Goal: Transaction & Acquisition: Purchase product/service

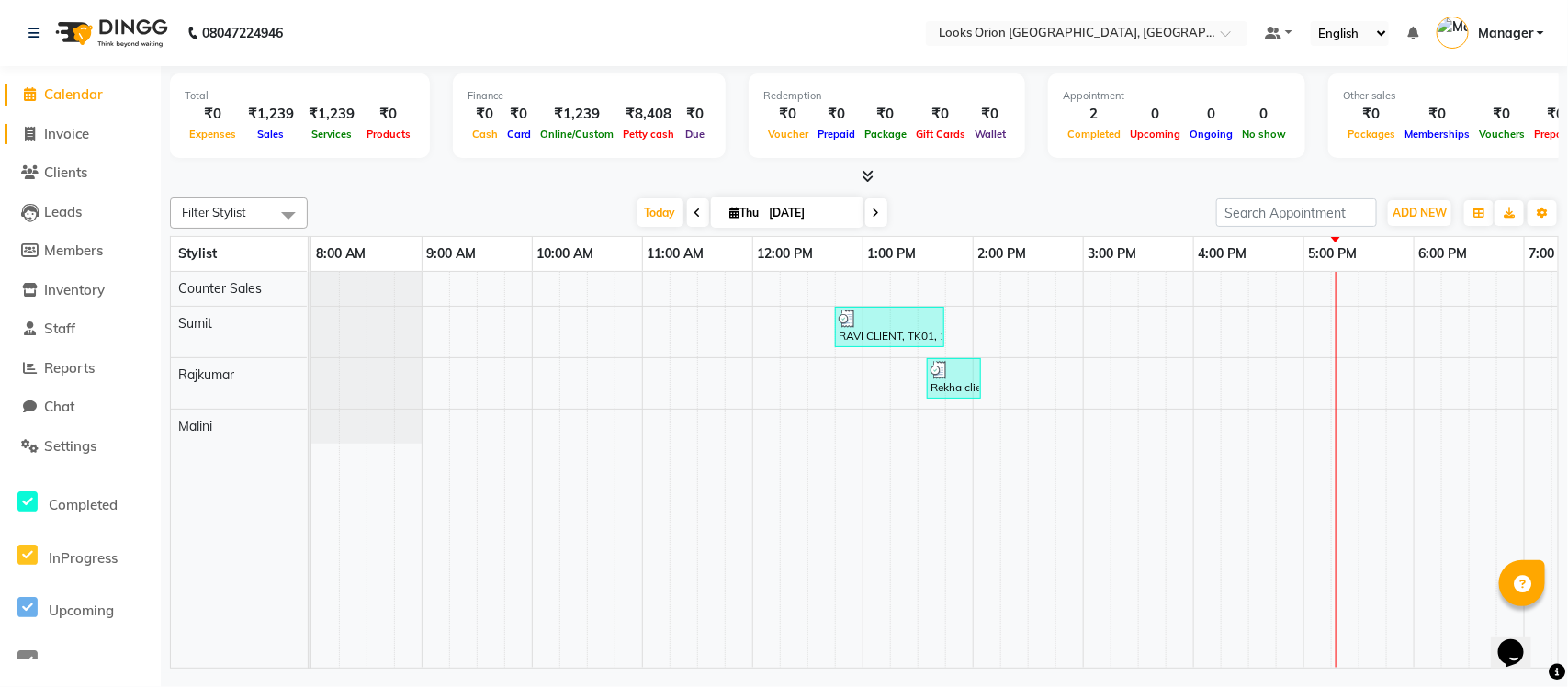
click at [93, 134] on link "Invoice" at bounding box center [81, 135] width 152 height 21
select select "service"
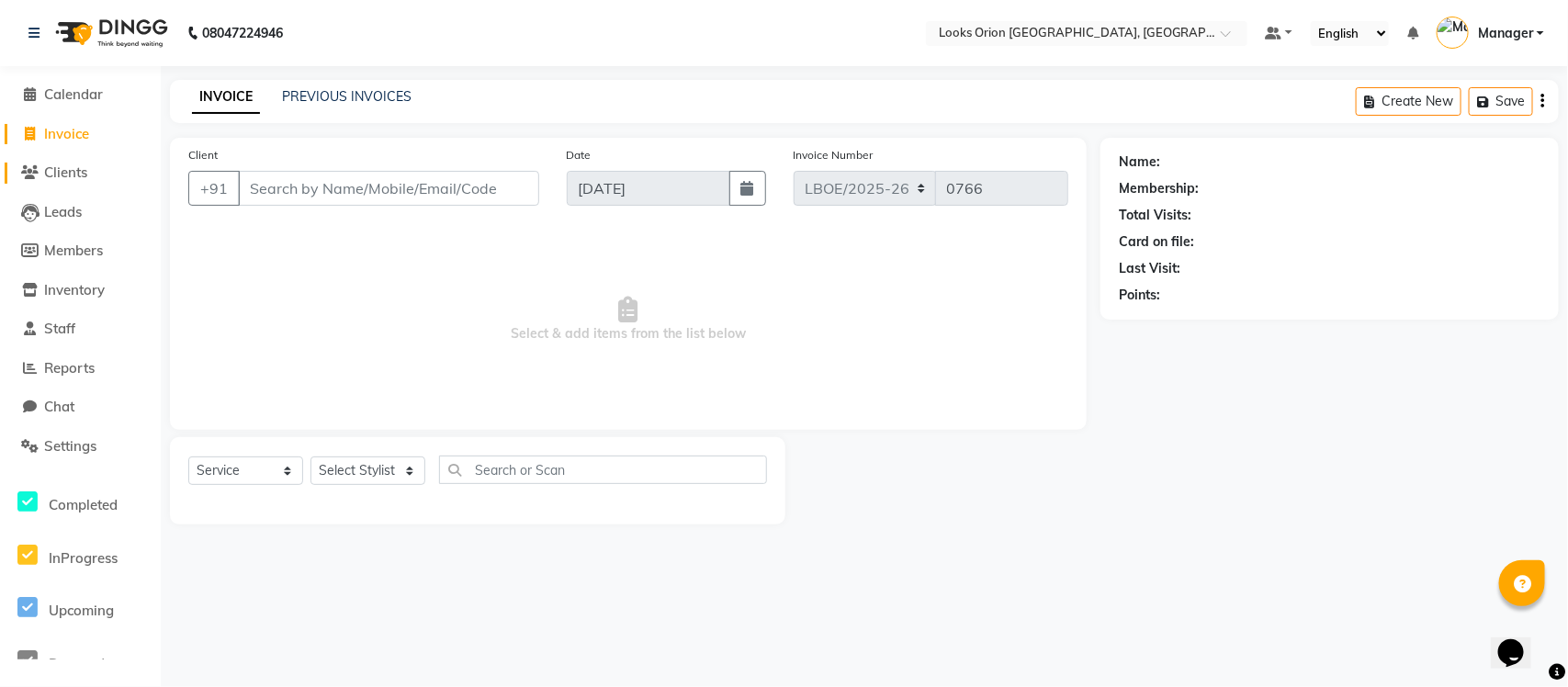
click at [73, 172] on span "Clients" at bounding box center [65, 172] width 43 height 17
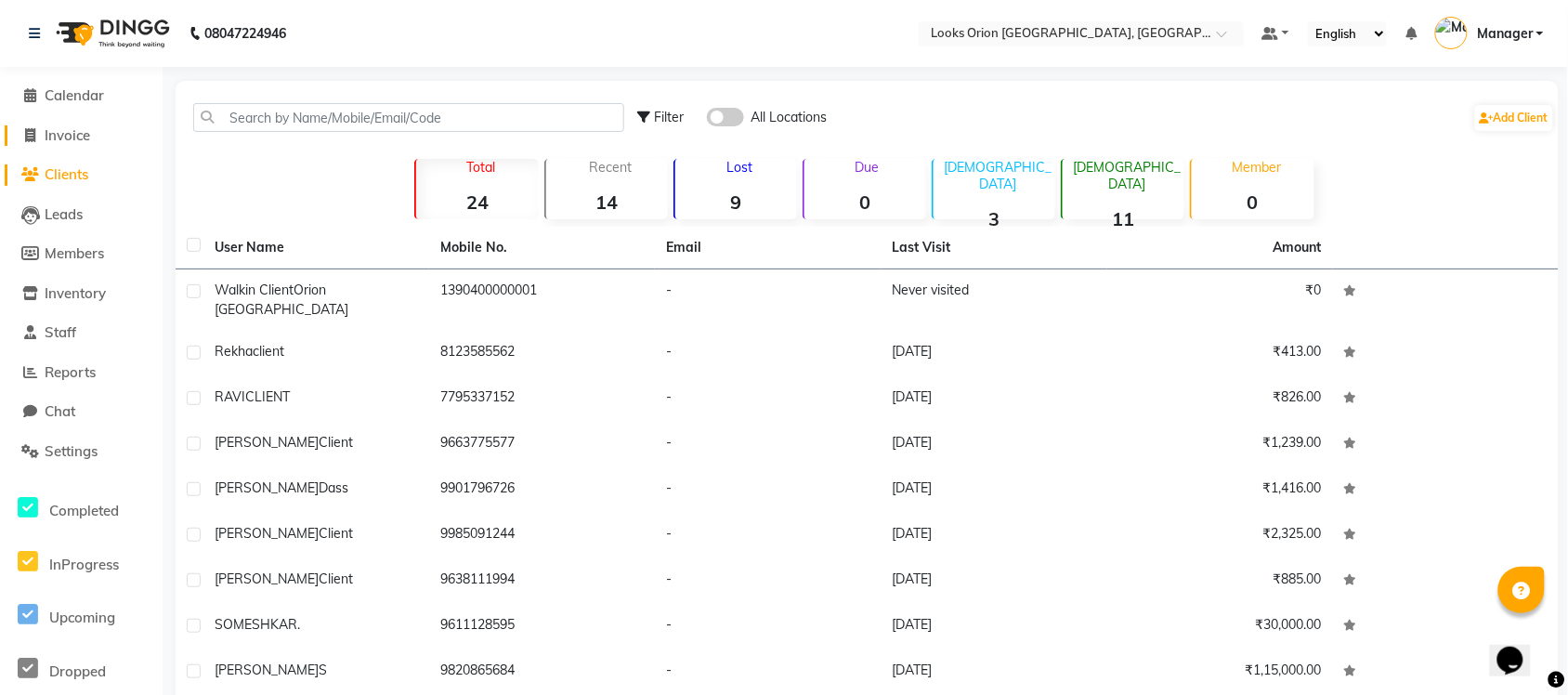
click at [92, 133] on link "Invoice" at bounding box center [82, 136] width 154 height 21
select select "service"
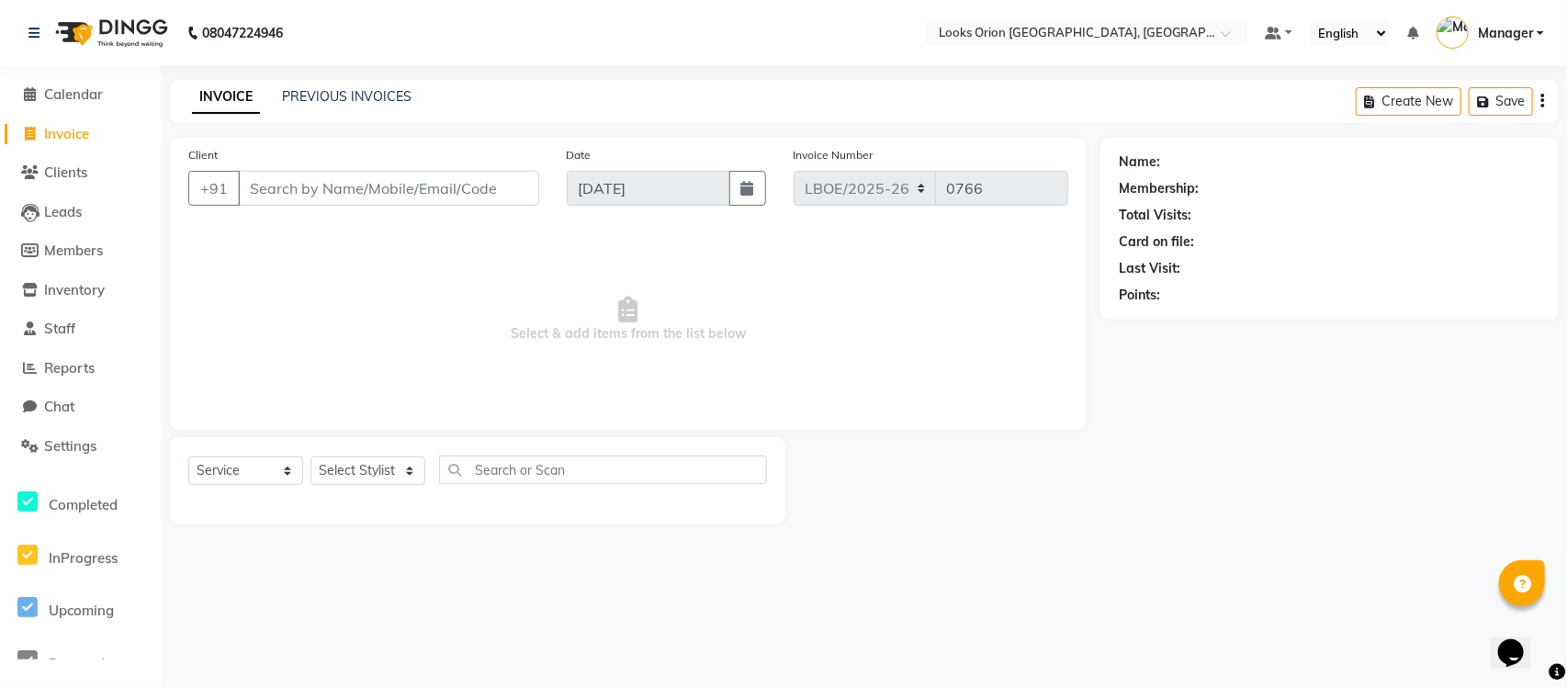
click at [354, 190] on input "Client" at bounding box center [388, 189] width 301 height 35
type input "9986601462"
click at [494, 192] on span "Add Client" at bounding box center [491, 188] width 72 height 18
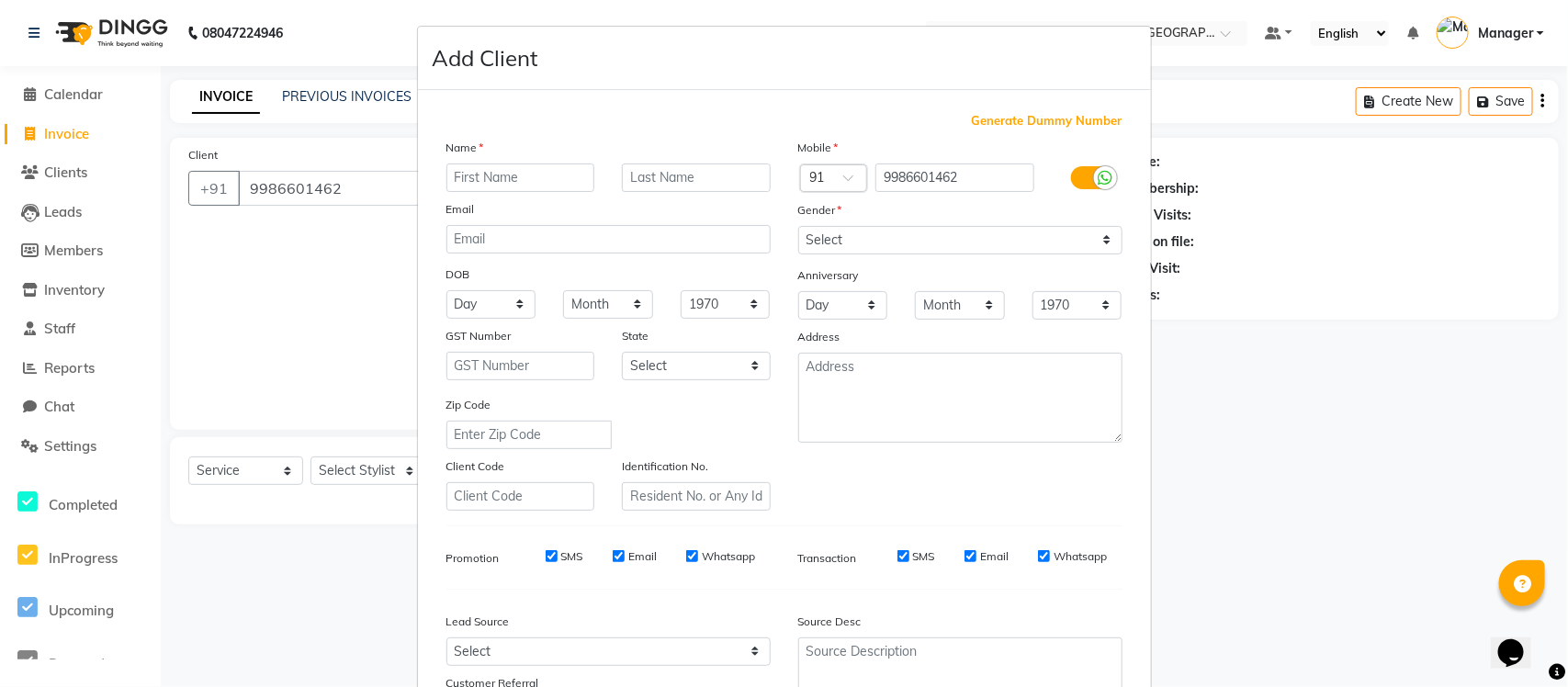
click at [511, 172] on input "text" at bounding box center [521, 178] width 149 height 29
type input "[PERSON_NAME]"
click at [663, 179] on input "text" at bounding box center [696, 178] width 149 height 29
type input "client"
click at [453, 174] on input "[PERSON_NAME]" at bounding box center [521, 178] width 149 height 29
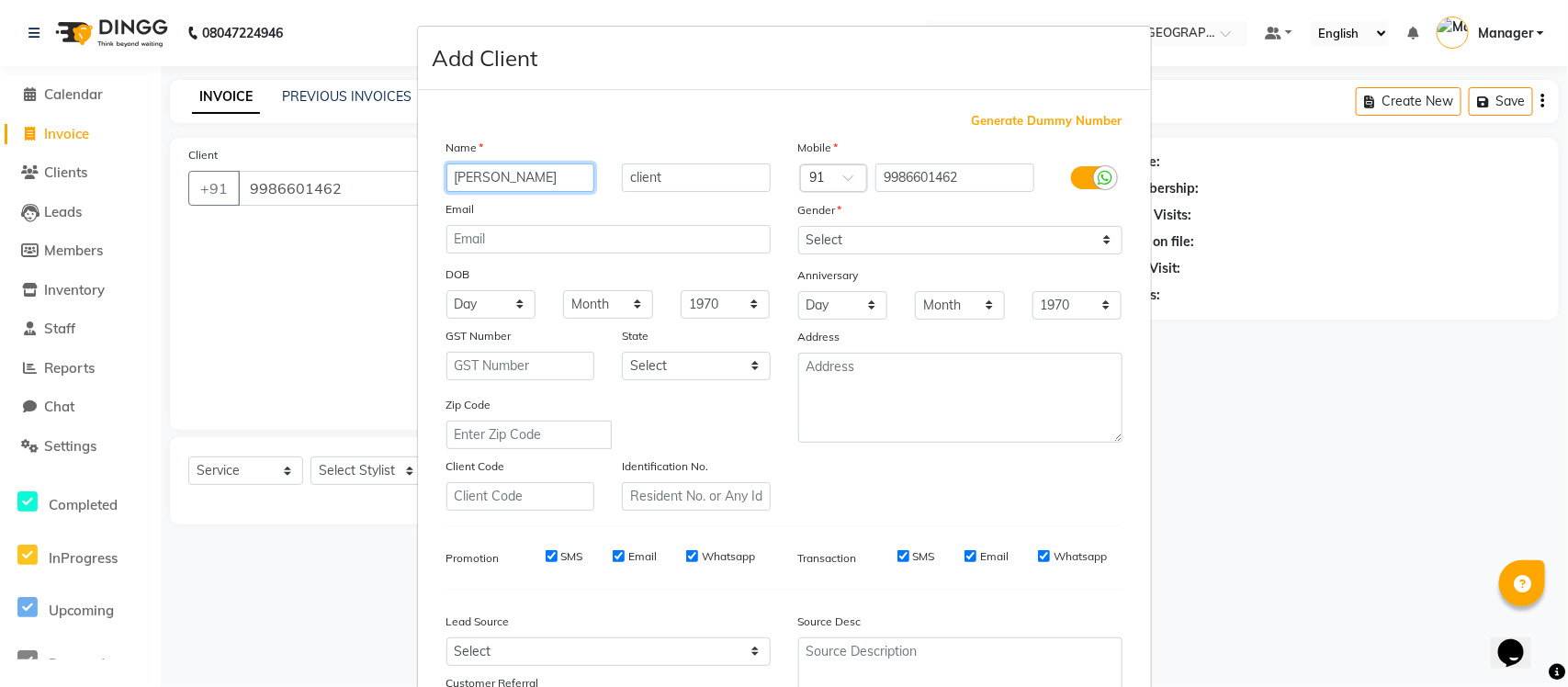
type input "[PERSON_NAME]"
click at [747, 360] on select "Select [GEOGRAPHIC_DATA] [GEOGRAPHIC_DATA] [GEOGRAPHIC_DATA] [GEOGRAPHIC_DATA] …" at bounding box center [696, 367] width 149 height 29
select select "17"
click at [622, 352] on select "Select [GEOGRAPHIC_DATA] [GEOGRAPHIC_DATA] [GEOGRAPHIC_DATA] [GEOGRAPHIC_DATA] …" at bounding box center [696, 367] width 149 height 29
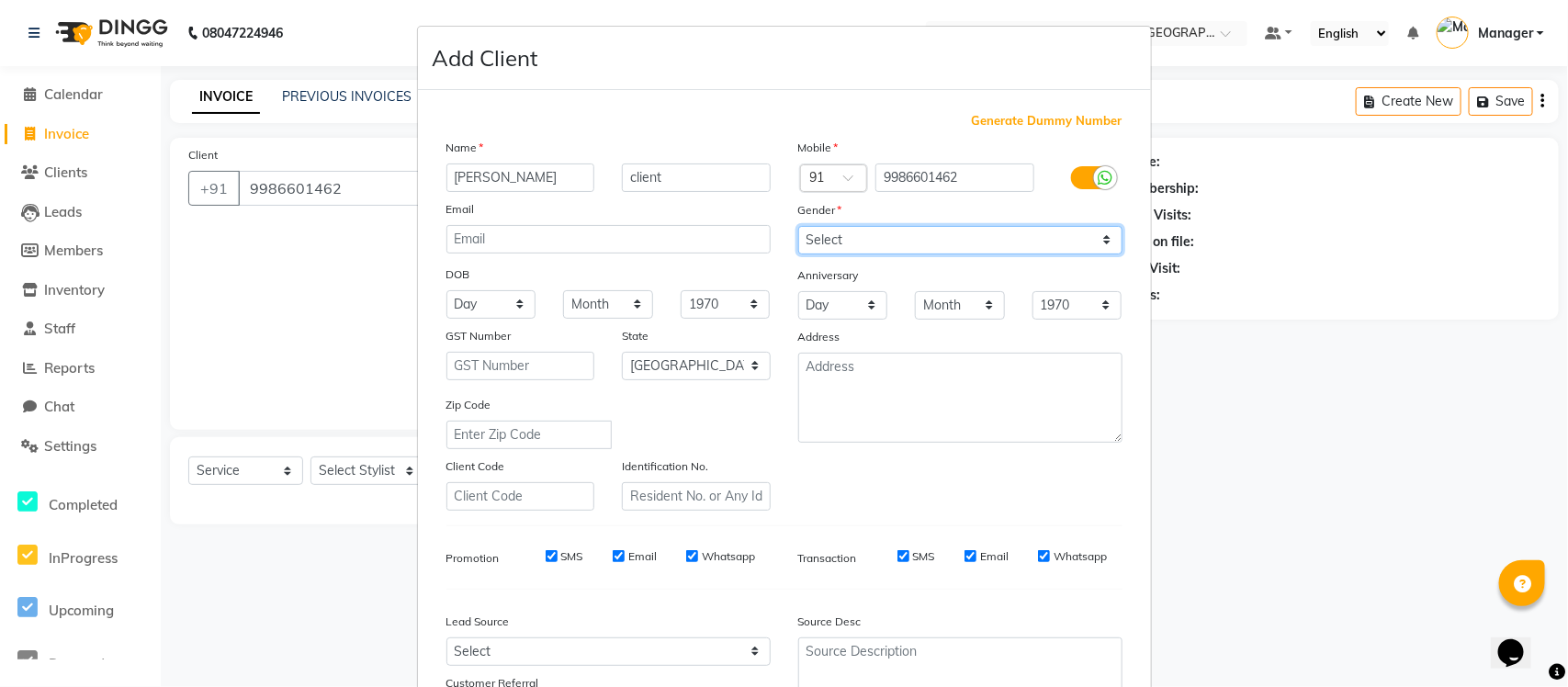
drag, startPoint x: 834, startPoint y: 240, endPoint x: 851, endPoint y: 240, distance: 17.0
click at [834, 240] on select "Select [DEMOGRAPHIC_DATA] [DEMOGRAPHIC_DATA] Other Prefer Not To Say" at bounding box center [961, 241] width 324 height 29
select select "[DEMOGRAPHIC_DATA]"
click at [799, 226] on select "Select [DEMOGRAPHIC_DATA] [DEMOGRAPHIC_DATA] Other Prefer Not To Say" at bounding box center [961, 241] width 324 height 29
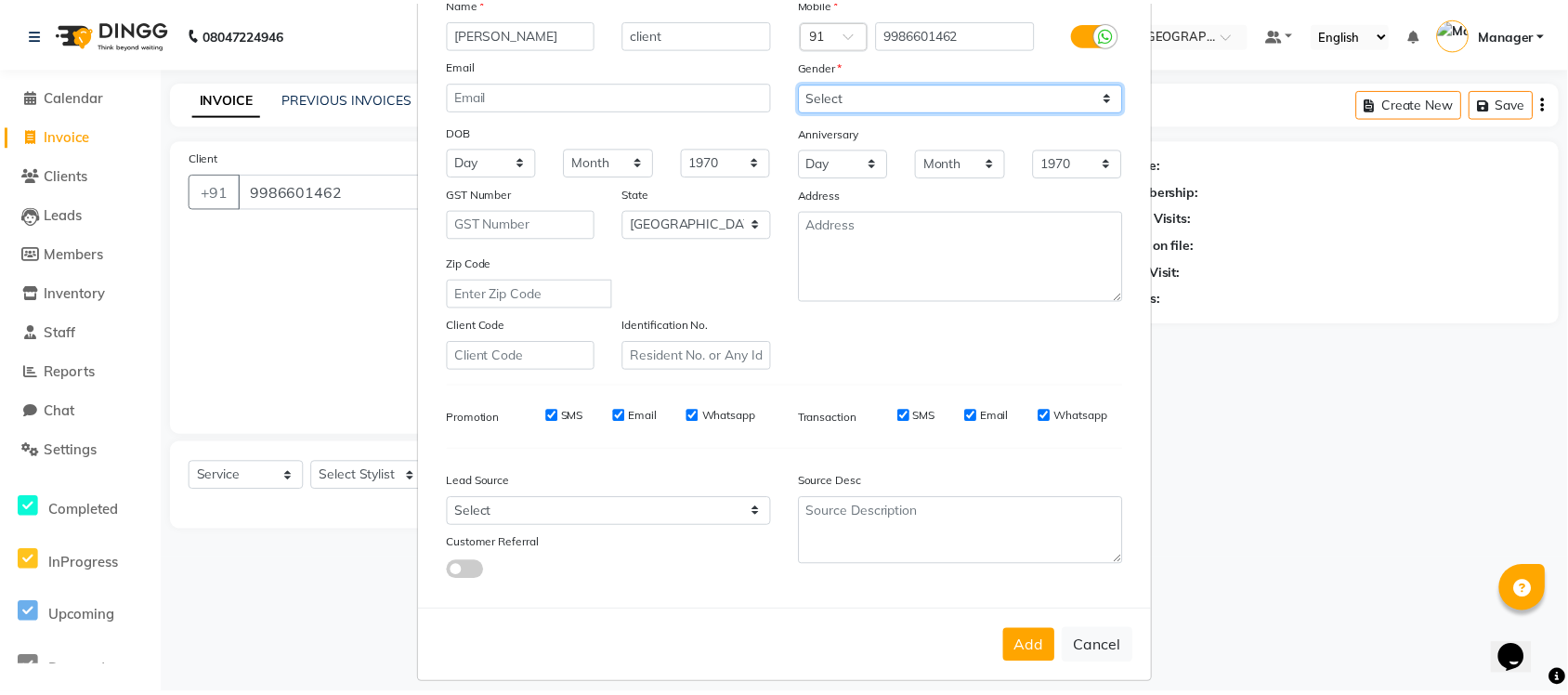
scroll to position [155, 0]
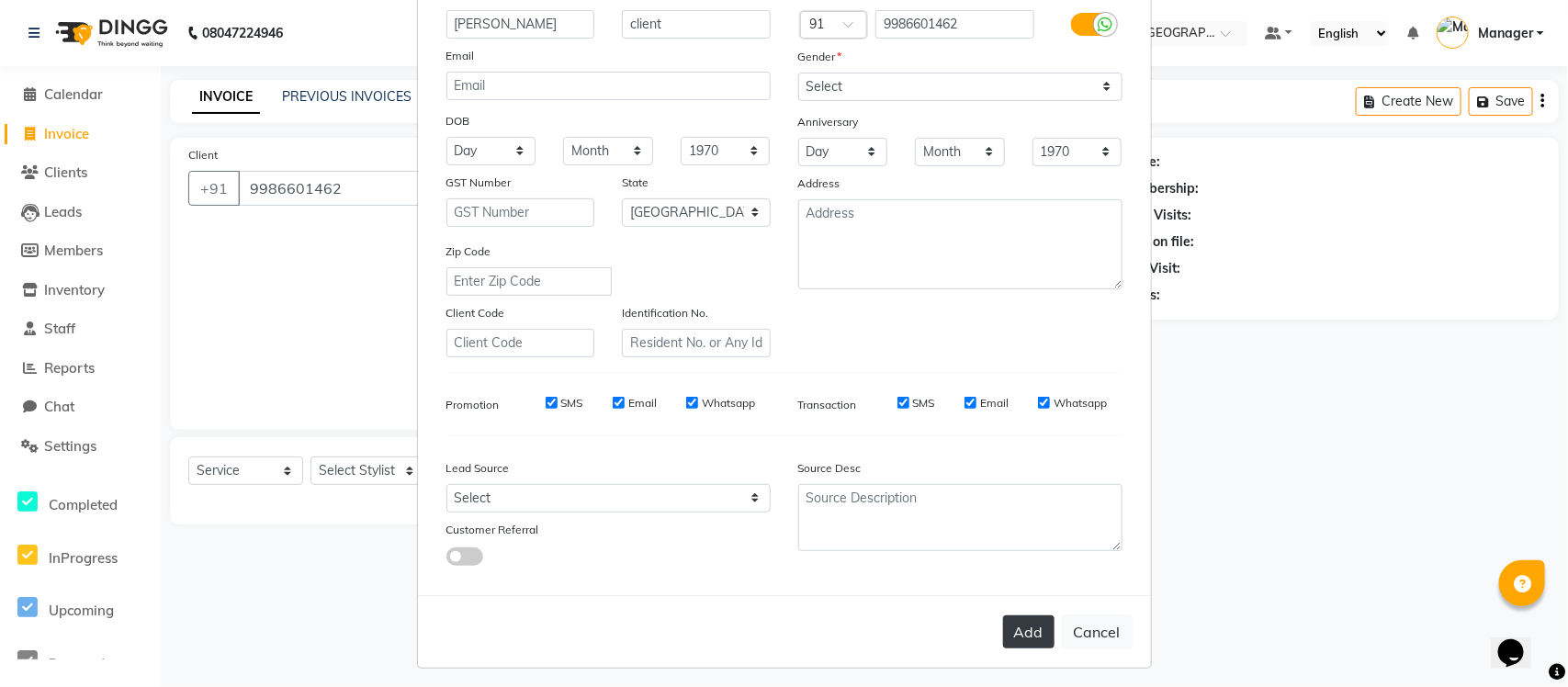
click at [1022, 632] on button "Add" at bounding box center [1028, 632] width 51 height 33
select select
select select "null"
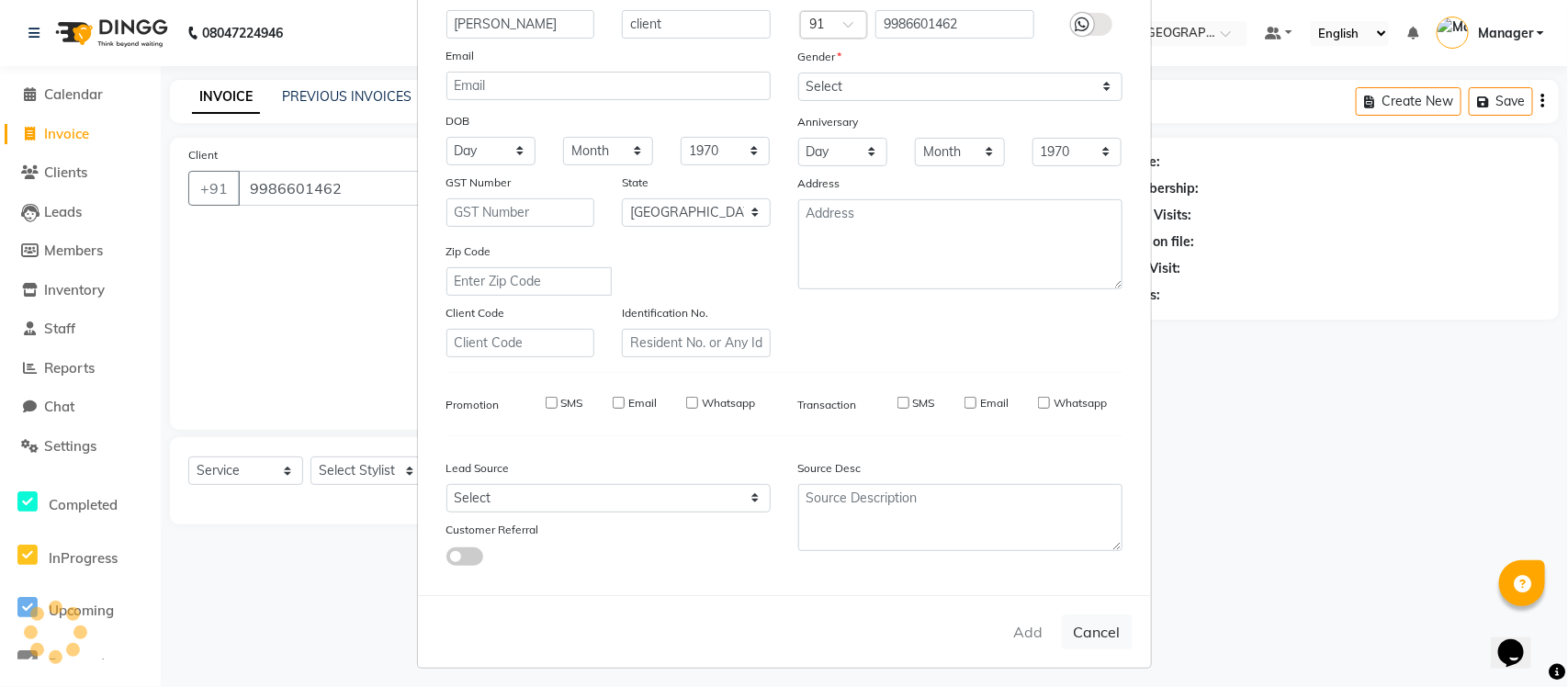
select select
checkbox input "false"
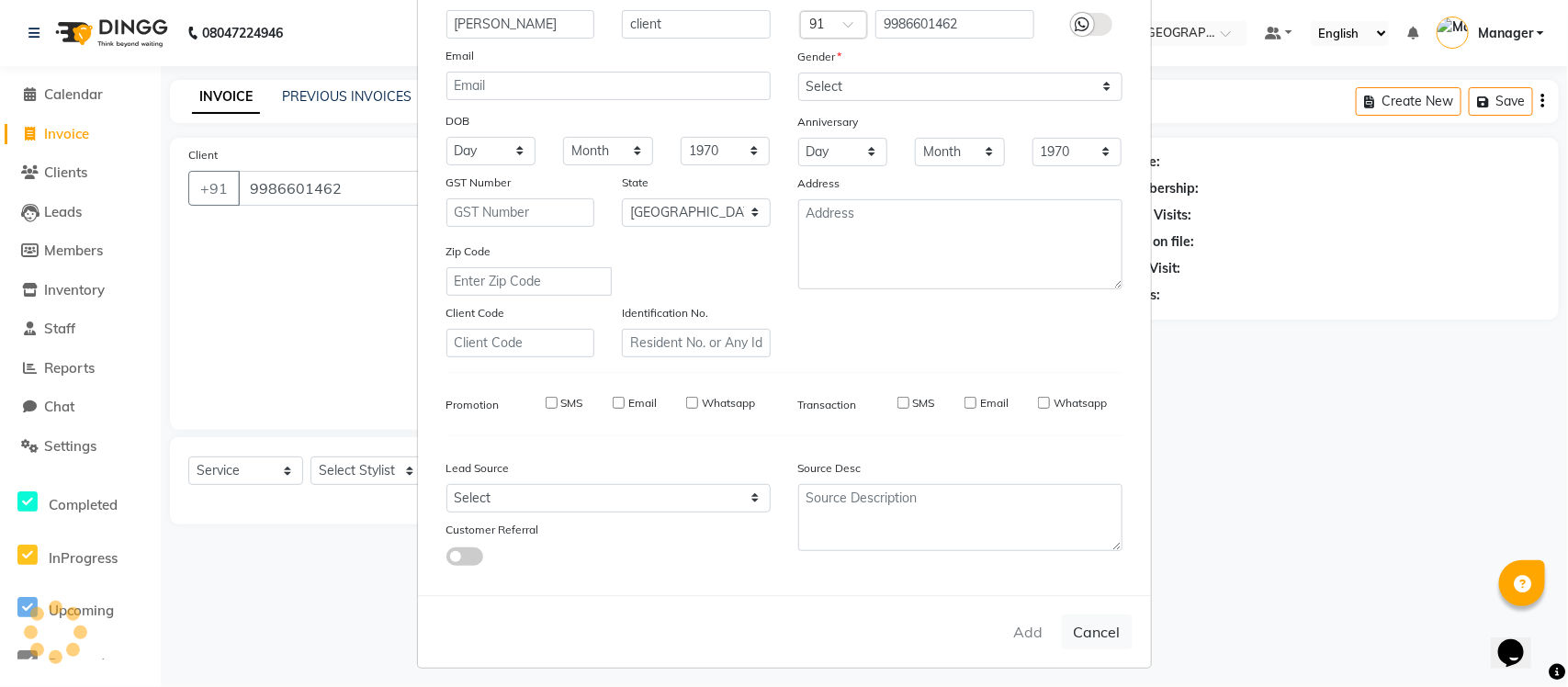
checkbox input "false"
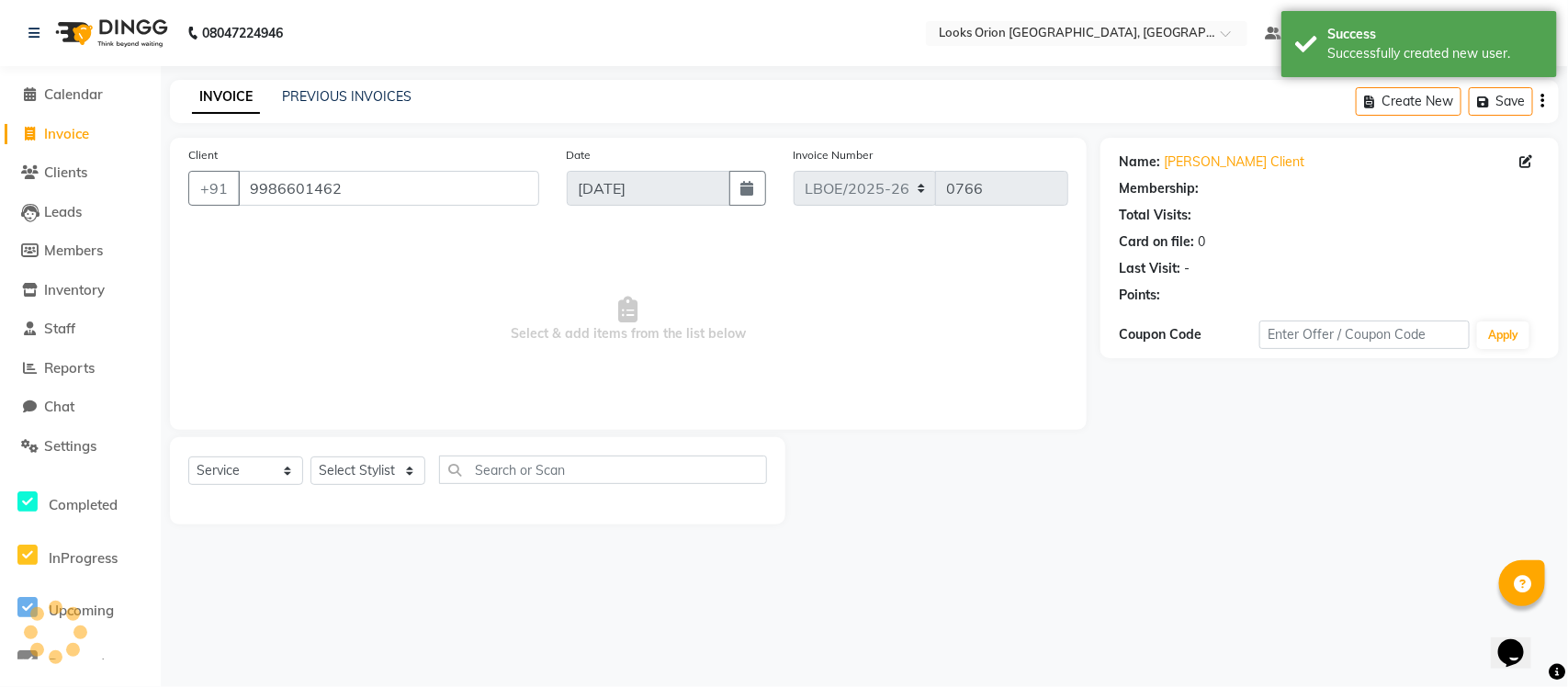
select select "1: Object"
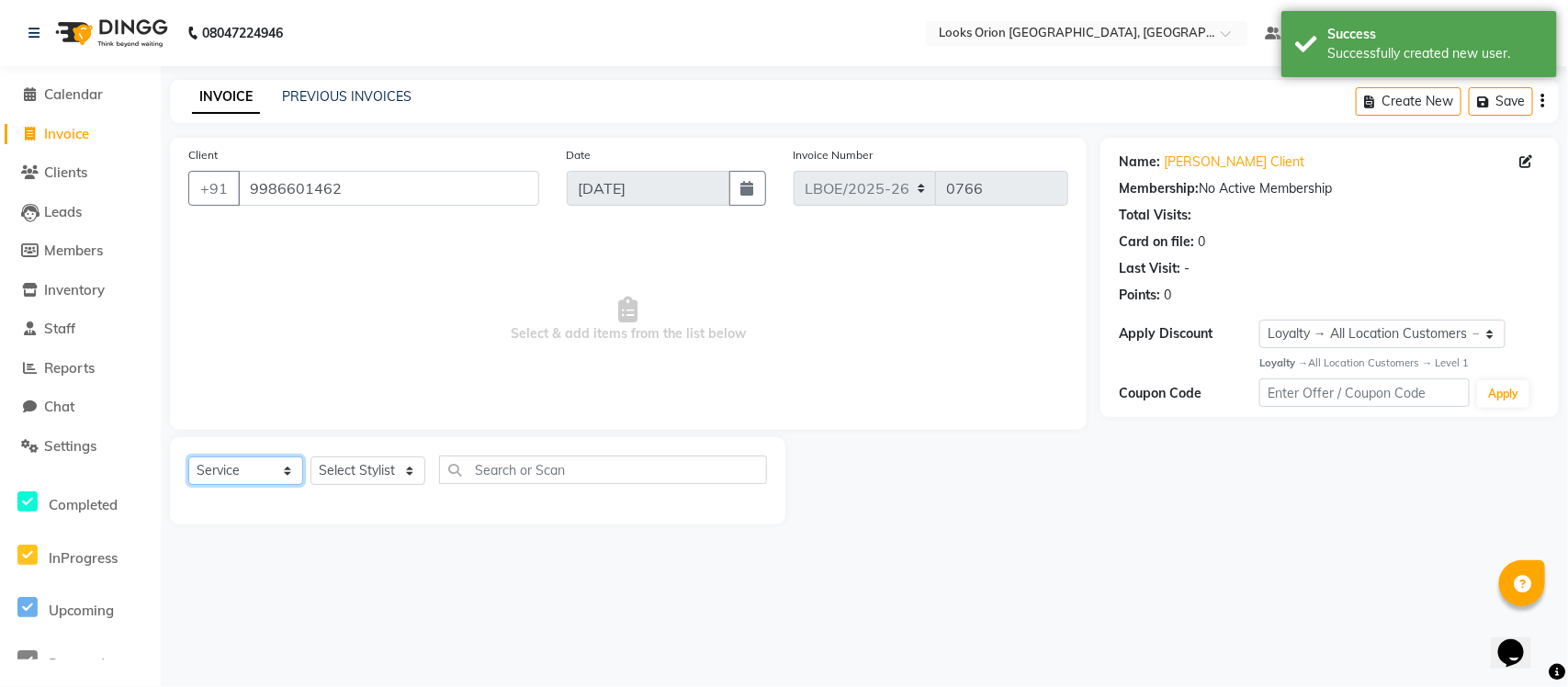
click at [282, 474] on select "Select Service Product Membership Package Voucher Prepaid Gift Card" at bounding box center [245, 471] width 115 height 29
click at [406, 470] on select "Select Stylist Counter Sales Malini Manager [PERSON_NAME]" at bounding box center [368, 471] width 115 height 29
select select "90476"
click at [311, 456] on select "Select Stylist Counter Sales Malini Manager [PERSON_NAME]" at bounding box center [368, 471] width 115 height 29
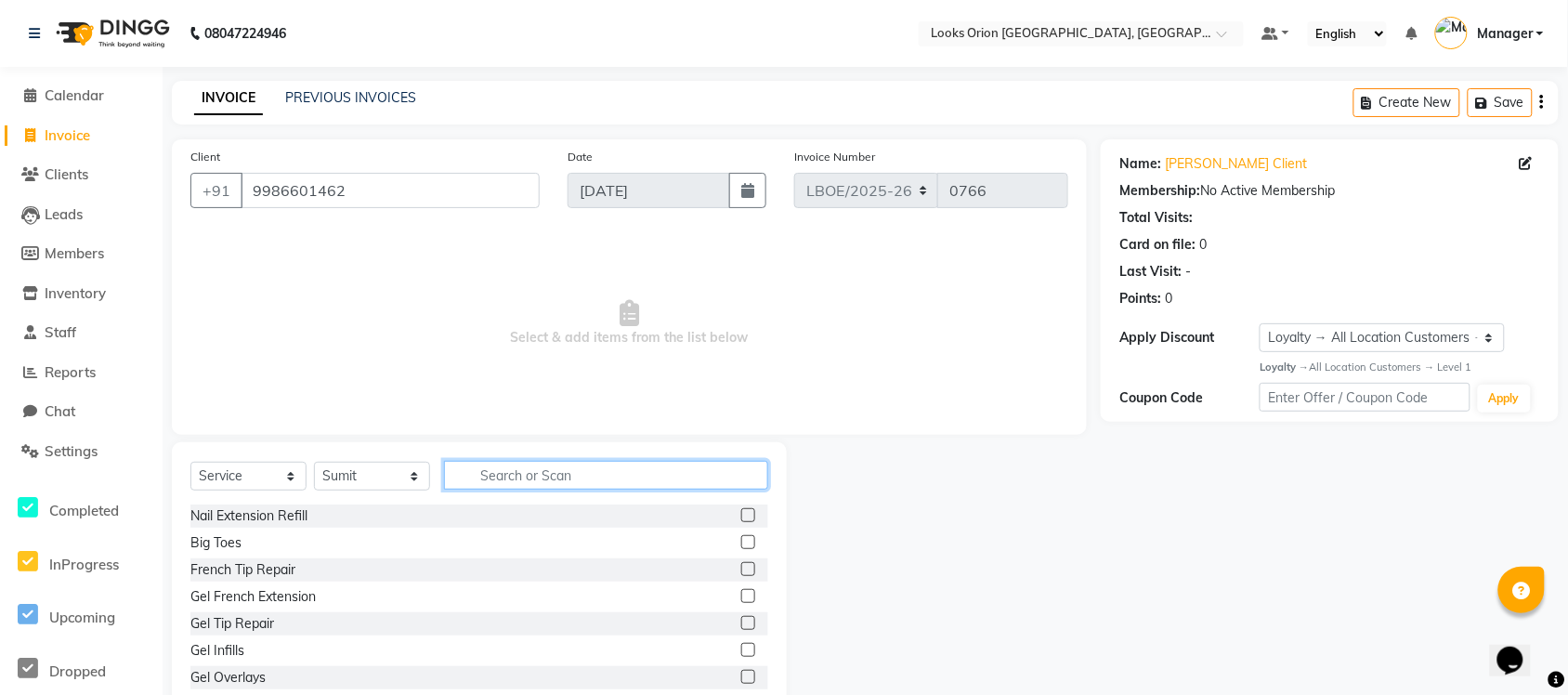
click at [651, 464] on input "text" at bounding box center [605, 475] width 324 height 29
type input "cut"
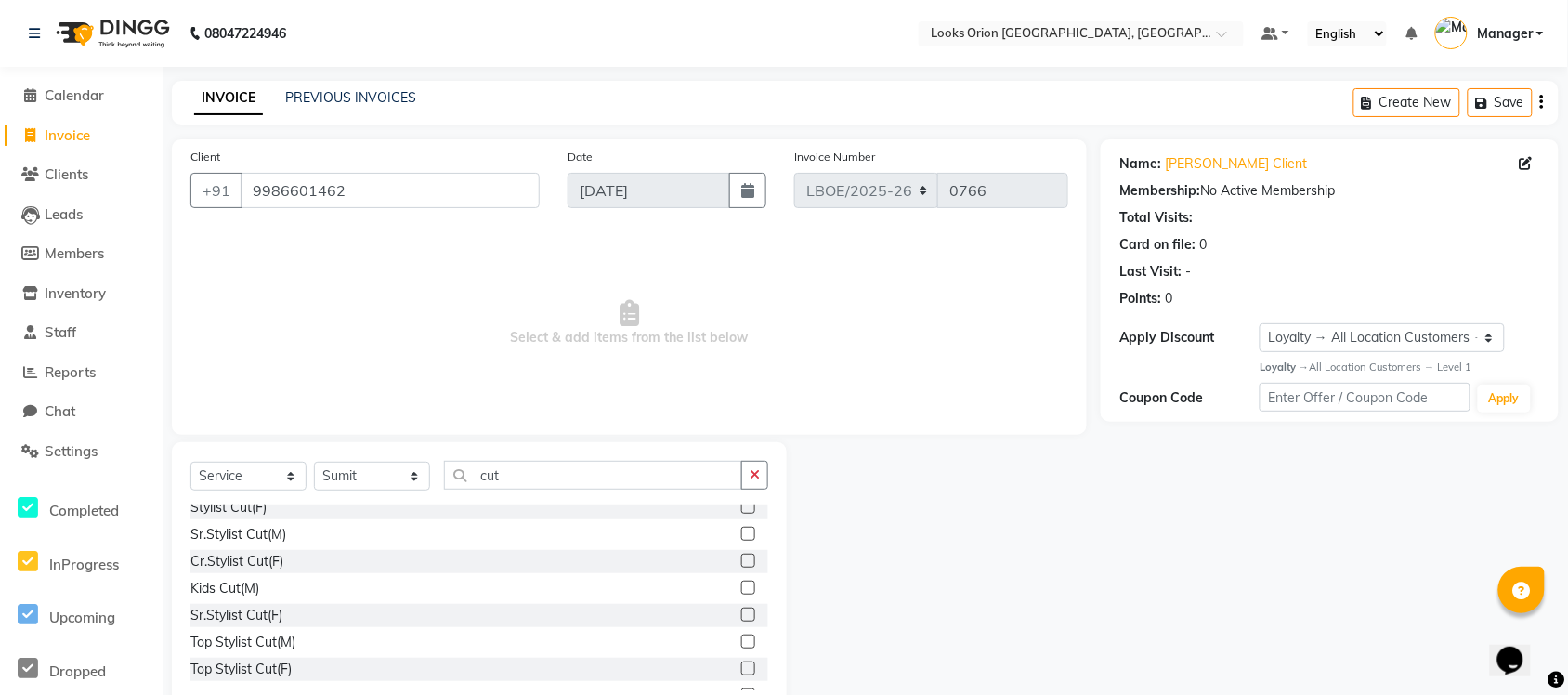
click at [302, 558] on div "Cr.Stylist Cut(F)" at bounding box center [480, 562] width 578 height 23
click at [742, 556] on label at bounding box center [748, 561] width 14 height 14
click at [742, 556] on input "checkbox" at bounding box center [748, 562] width 12 height 12
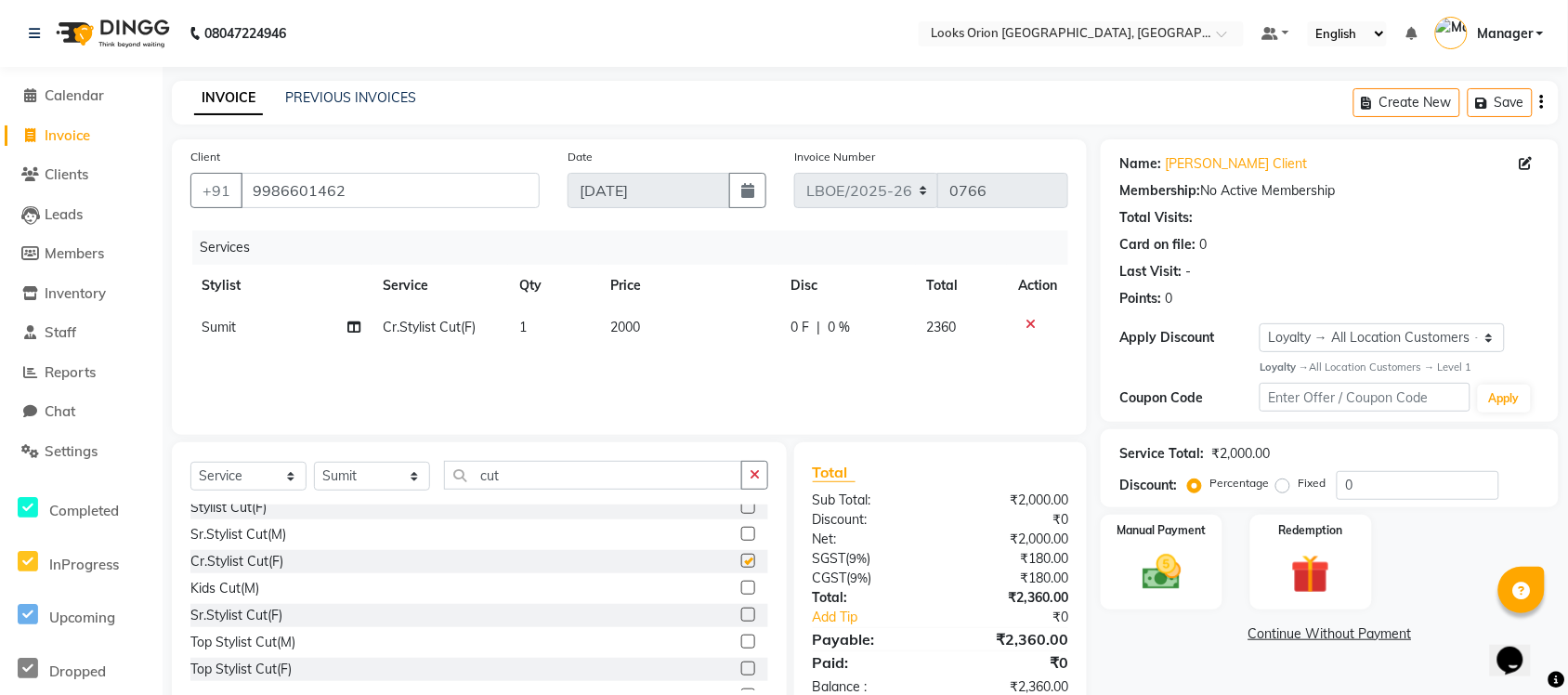
checkbox input "false"
click at [632, 317] on td "2000" at bounding box center [689, 327] width 180 height 42
select select "90476"
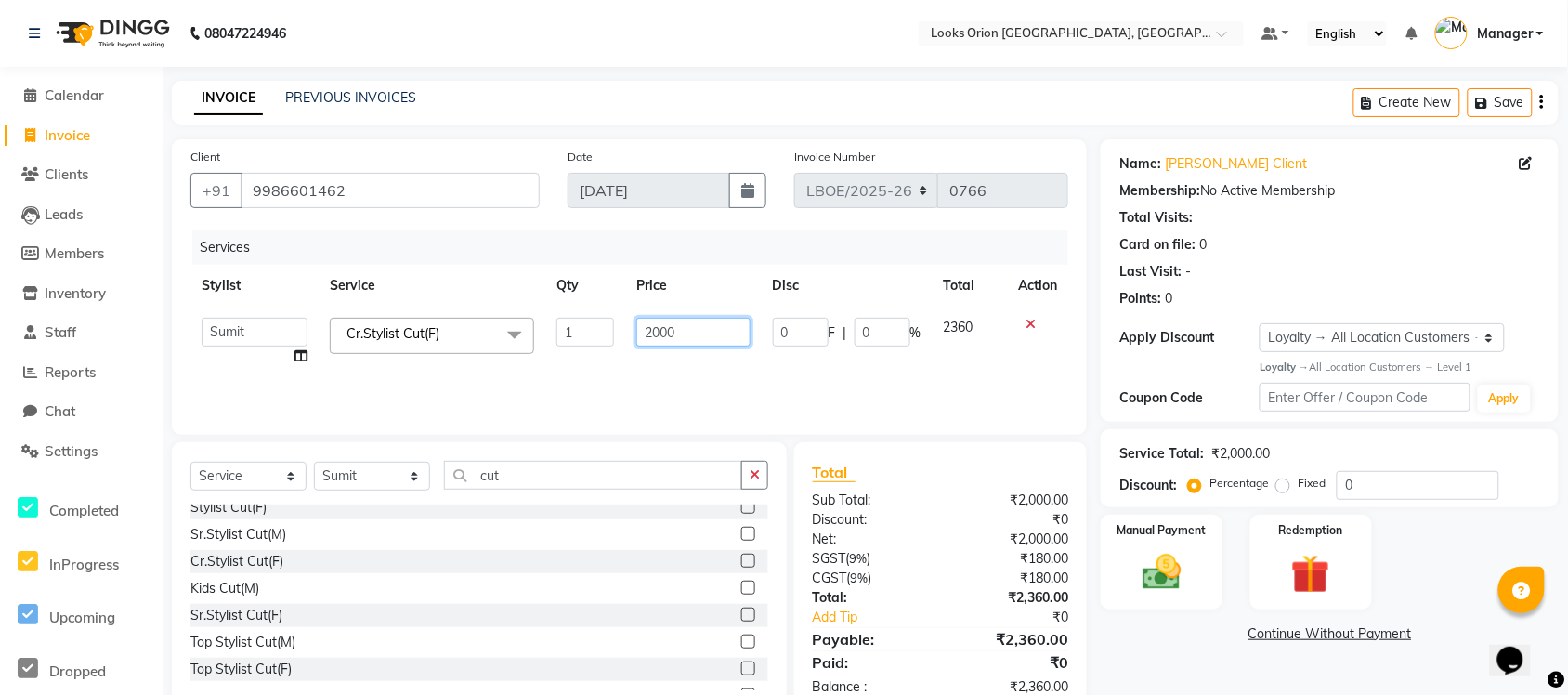
click at [708, 340] on input "2000" at bounding box center [693, 332] width 114 height 29
click at [666, 330] on input "2001500" at bounding box center [693, 332] width 114 height 29
type input "1500"
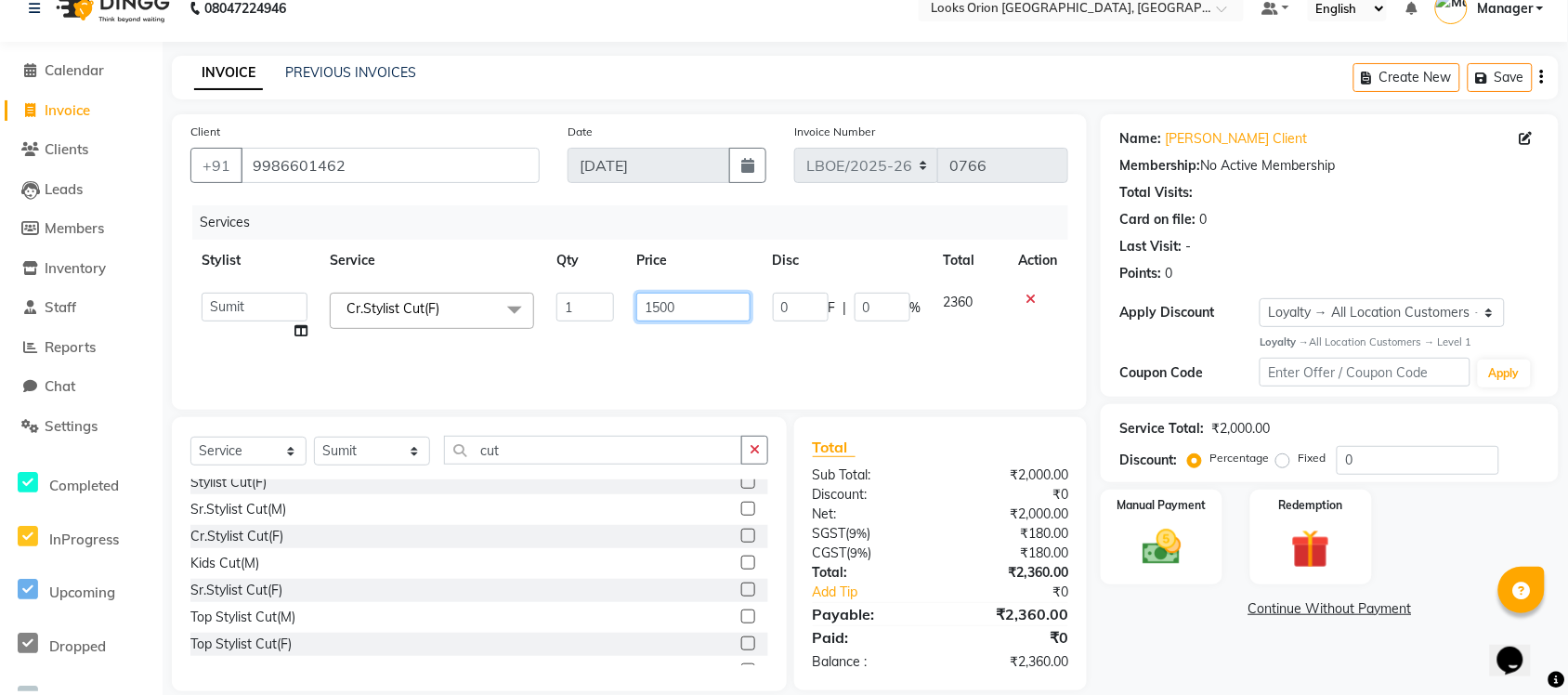
scroll to position [49, 0]
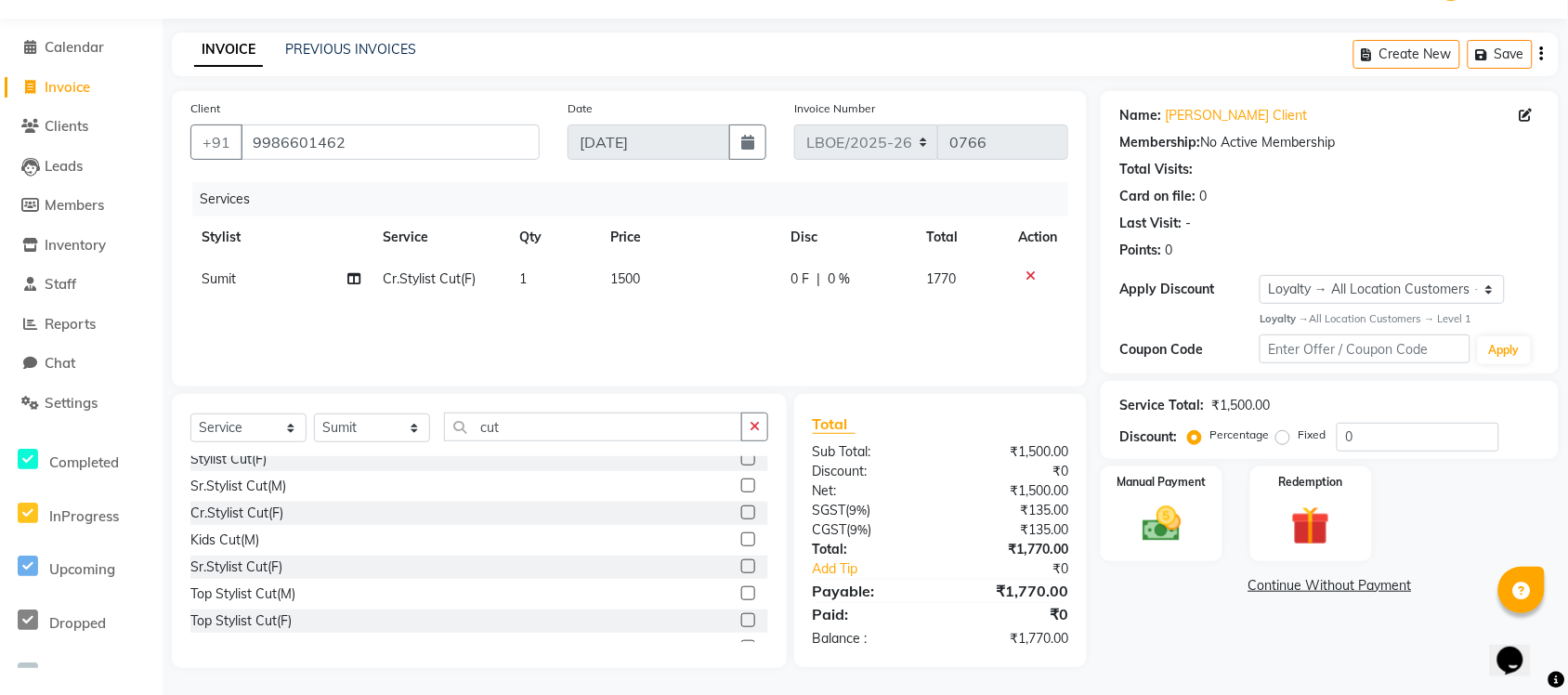
click at [1030, 304] on div "Services Stylist Service Qty Price Disc Total Action Sumit Cr.Stylist Cut(F) 1 …" at bounding box center [630, 274] width 878 height 186
drag, startPoint x: 1140, startPoint y: 514, endPoint x: 1136, endPoint y: 537, distance: 23.3
click at [1140, 516] on img at bounding box center [1162, 525] width 66 height 47
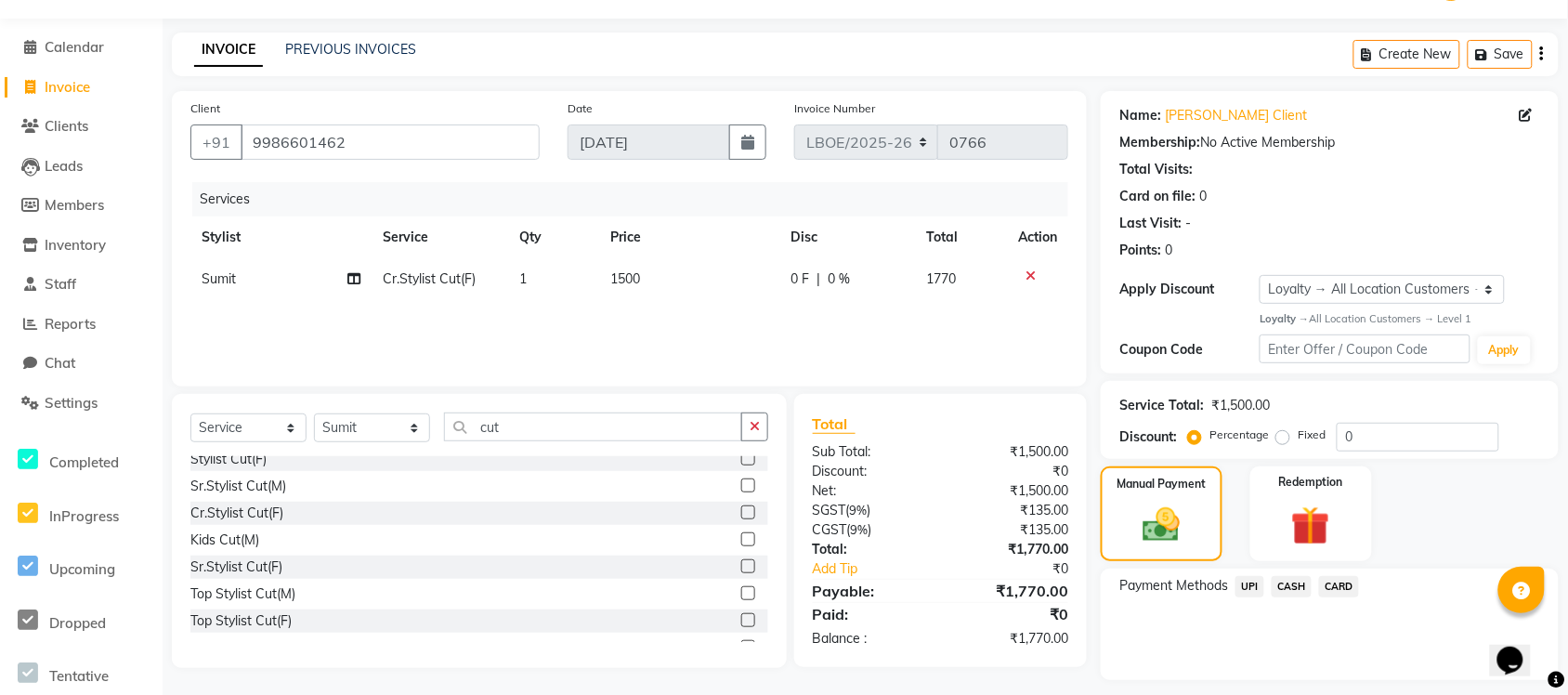
click at [1246, 585] on span "UPI" at bounding box center [1251, 587] width 29 height 21
click at [1352, 674] on button "Add Payment" at bounding box center [1404, 685] width 272 height 29
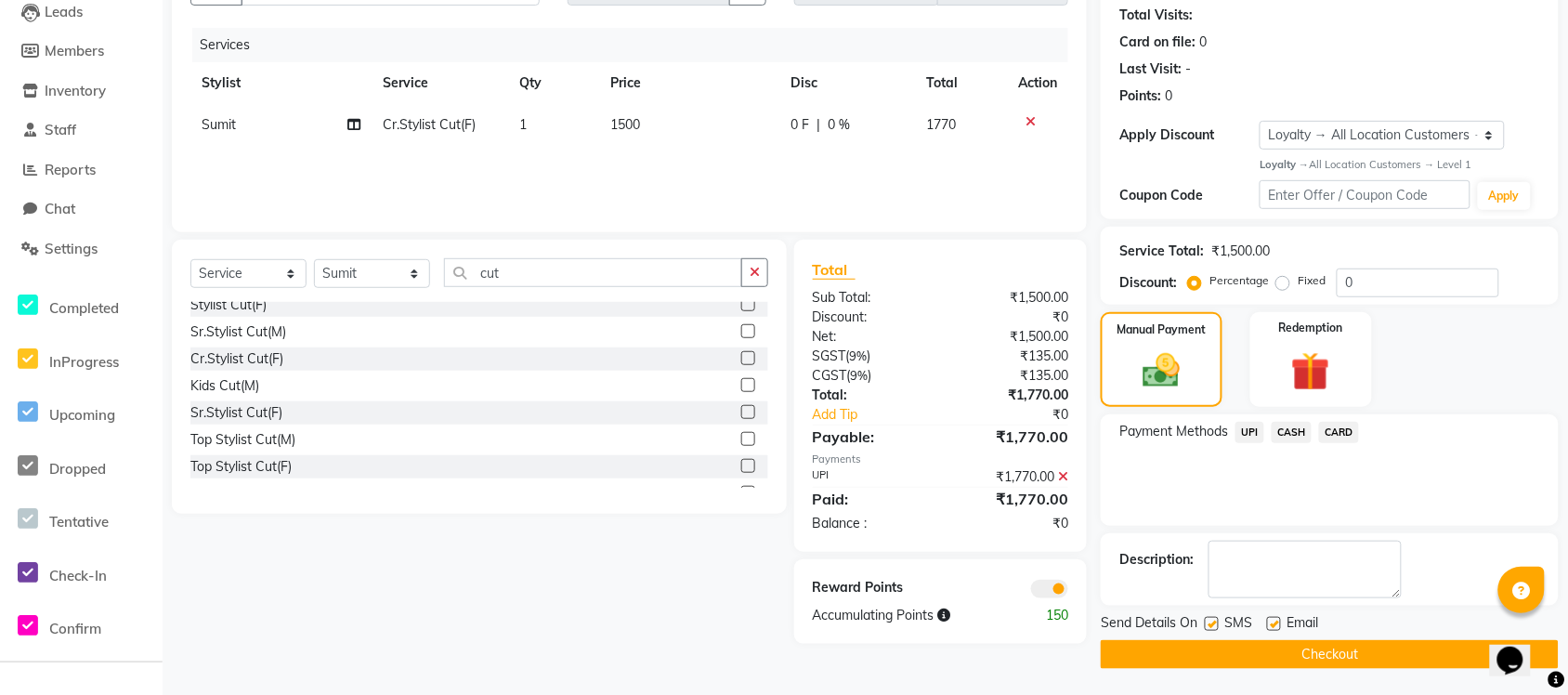
scroll to position [204, 0]
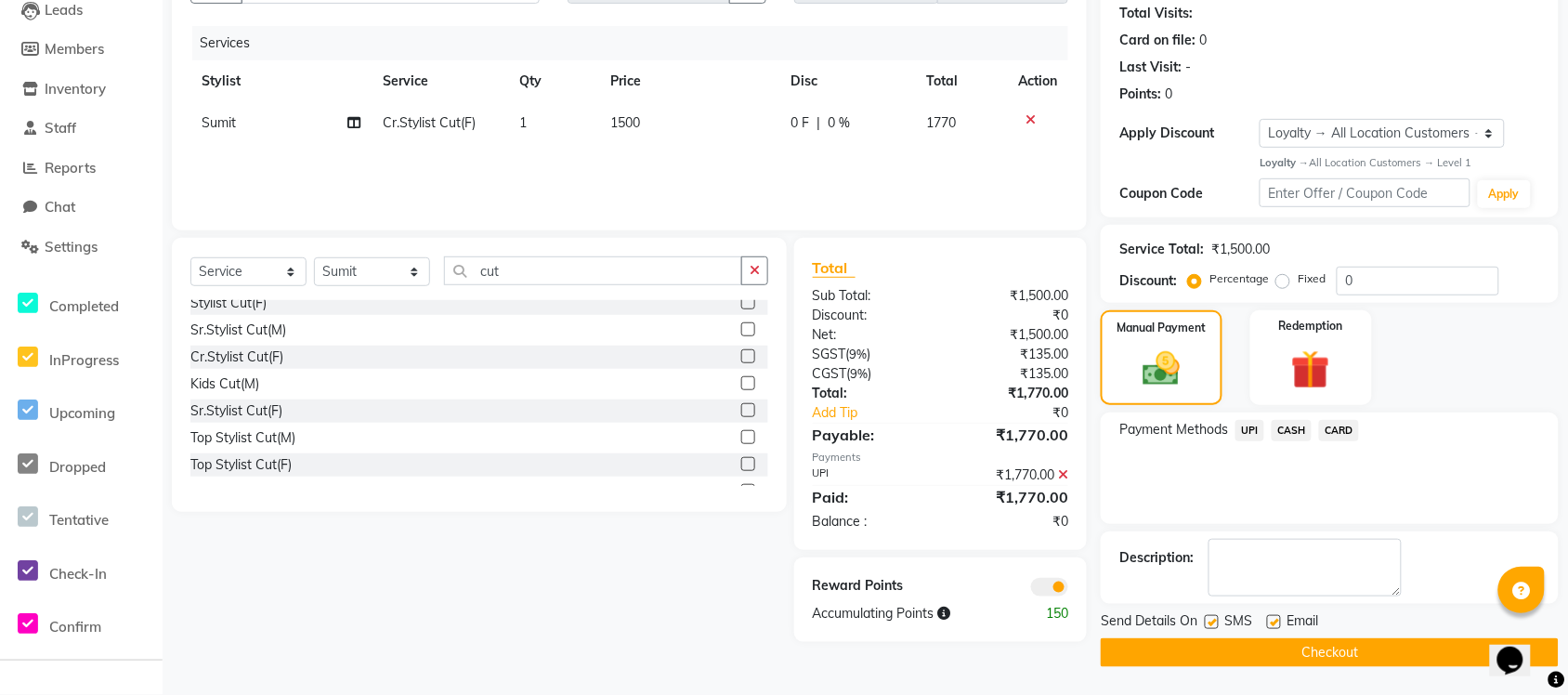
click at [1336, 651] on button "Checkout" at bounding box center [1330, 653] width 458 height 29
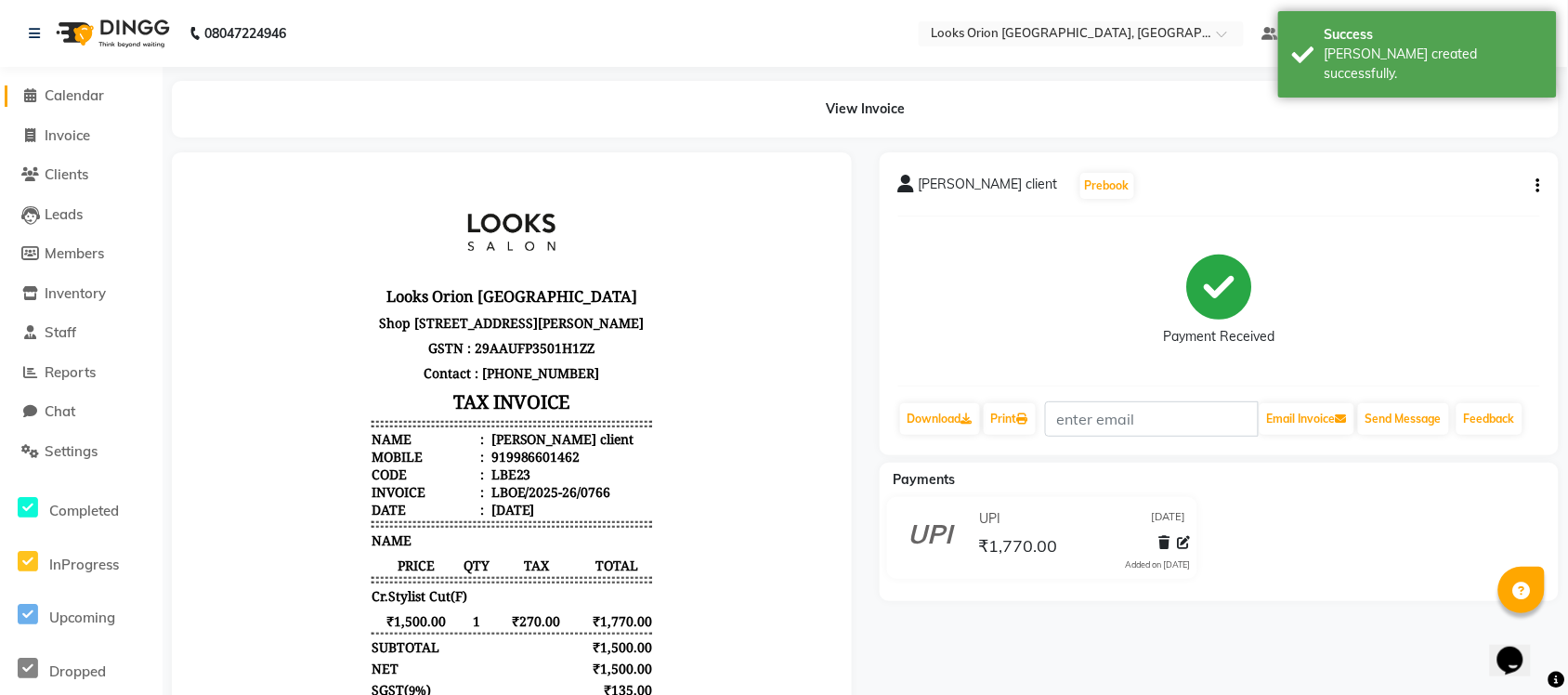
click at [85, 94] on span "Calendar" at bounding box center [74, 95] width 59 height 18
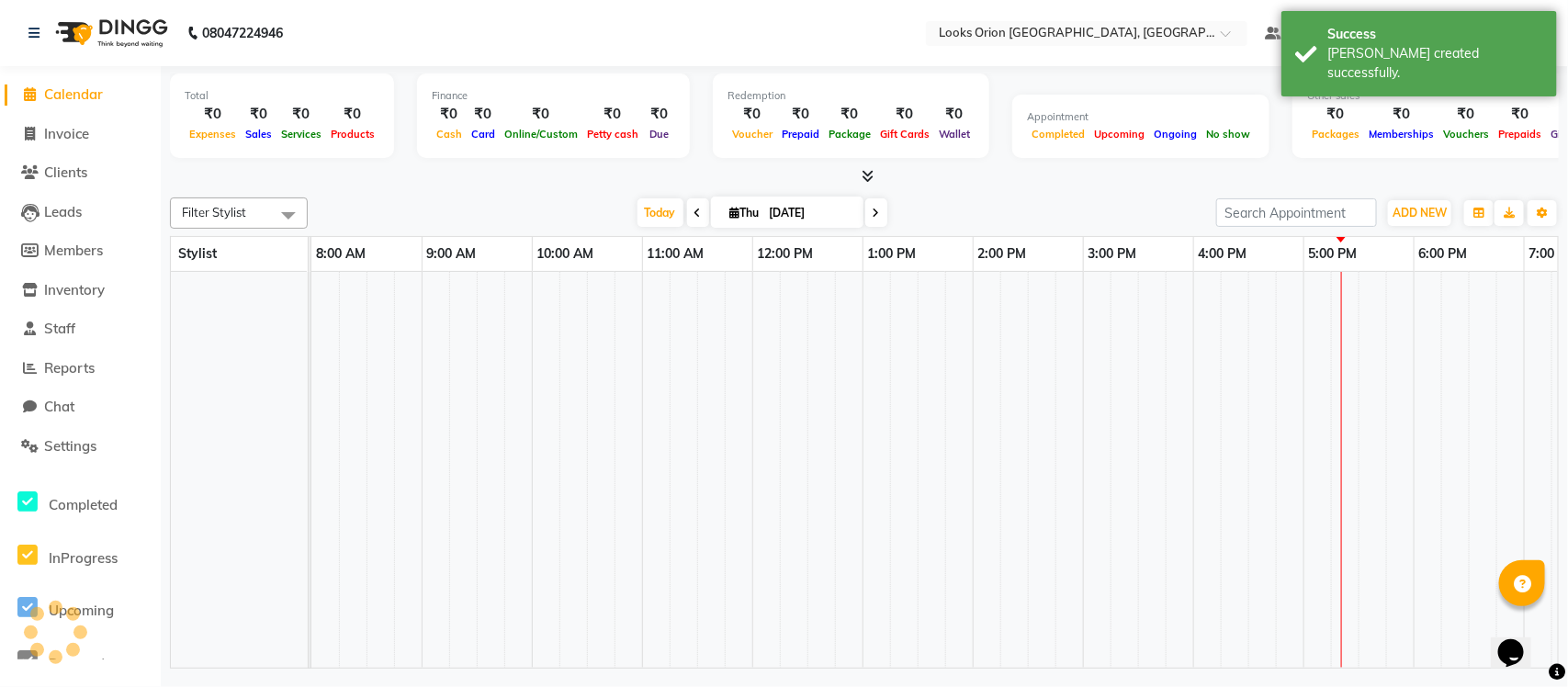
scroll to position [0, 186]
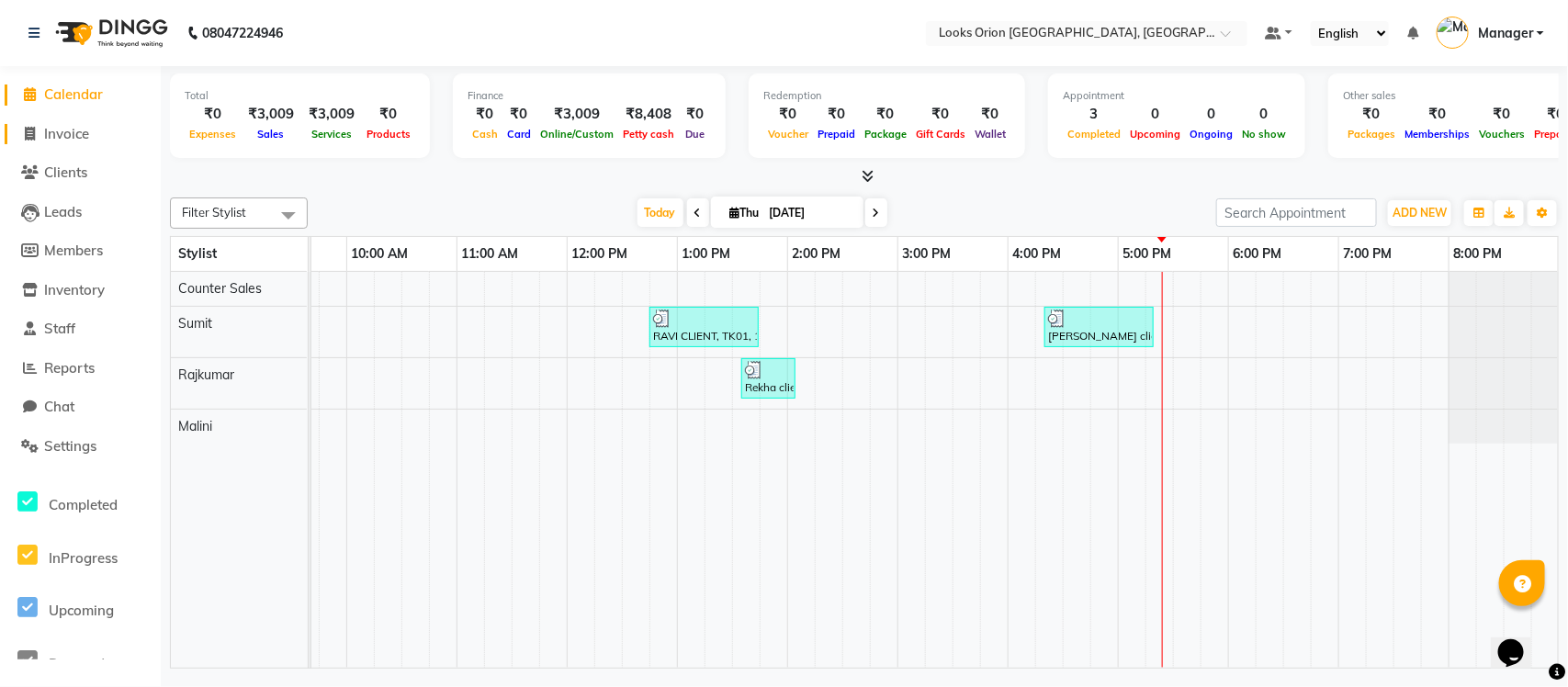
click at [47, 135] on span "Invoice" at bounding box center [66, 134] width 45 height 17
select select "service"
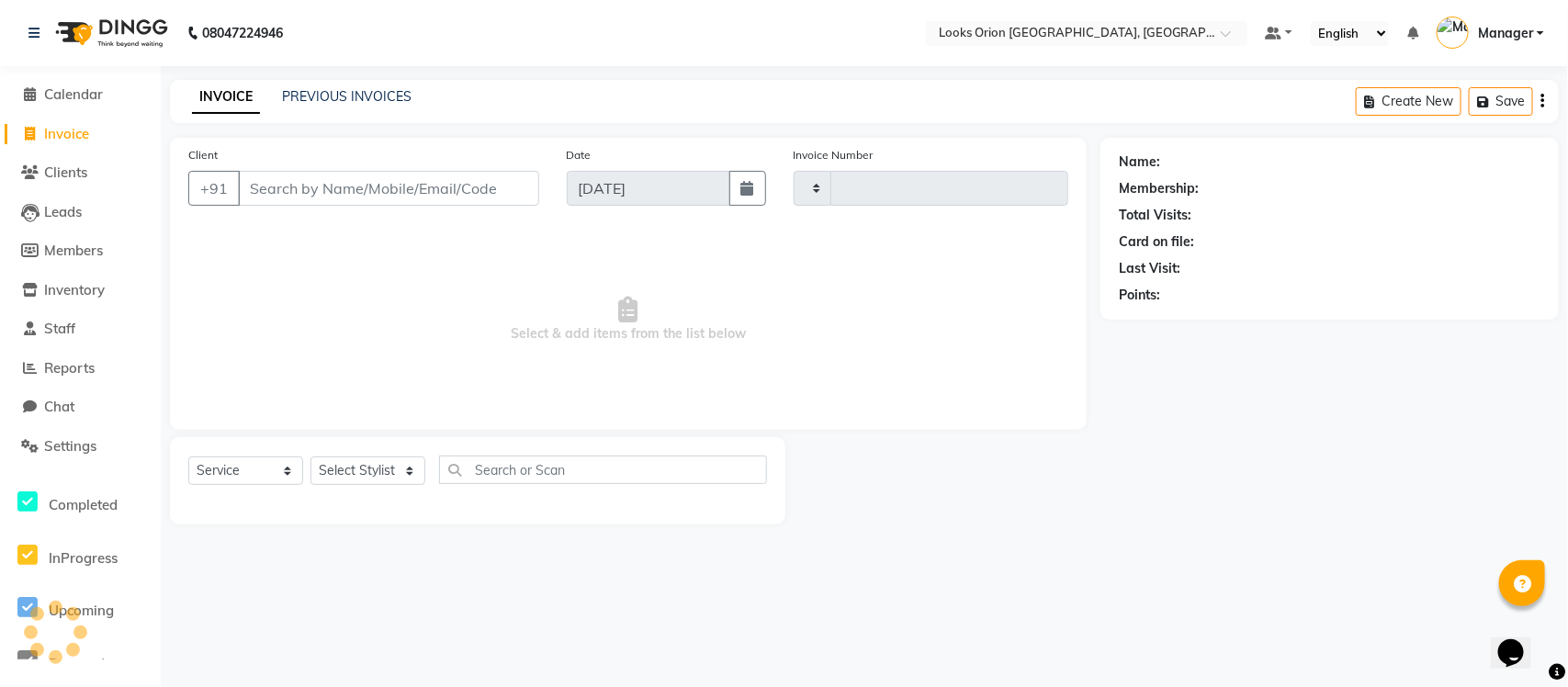
type input "0767"
select select "8943"
type input "9620040200"
click at [527, 191] on span "Add Client" at bounding box center [491, 188] width 72 height 18
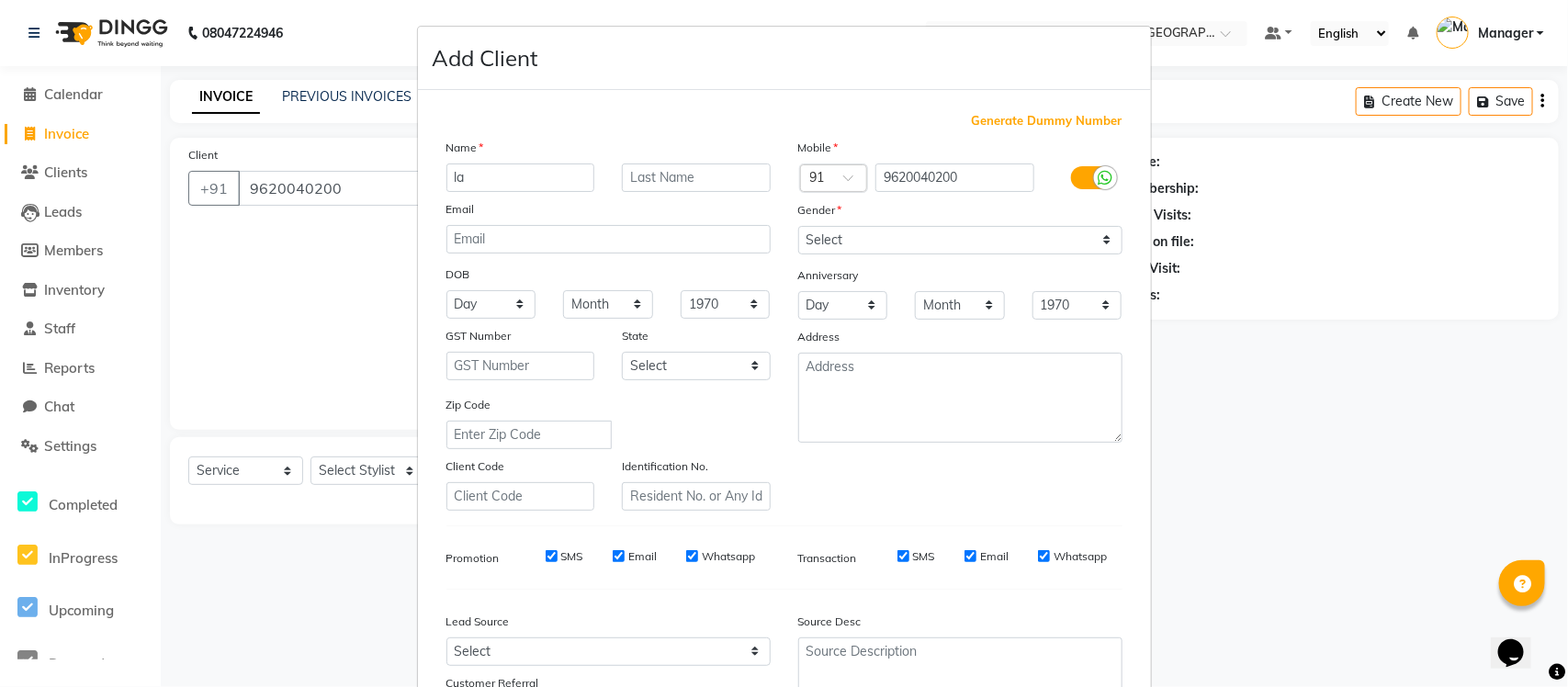
type input "l"
click at [516, 181] on input "Lawvanay" at bounding box center [521, 178] width 149 height 29
type input "[PERSON_NAME]"
click at [700, 167] on input "text" at bounding box center [696, 178] width 149 height 29
type input "client"
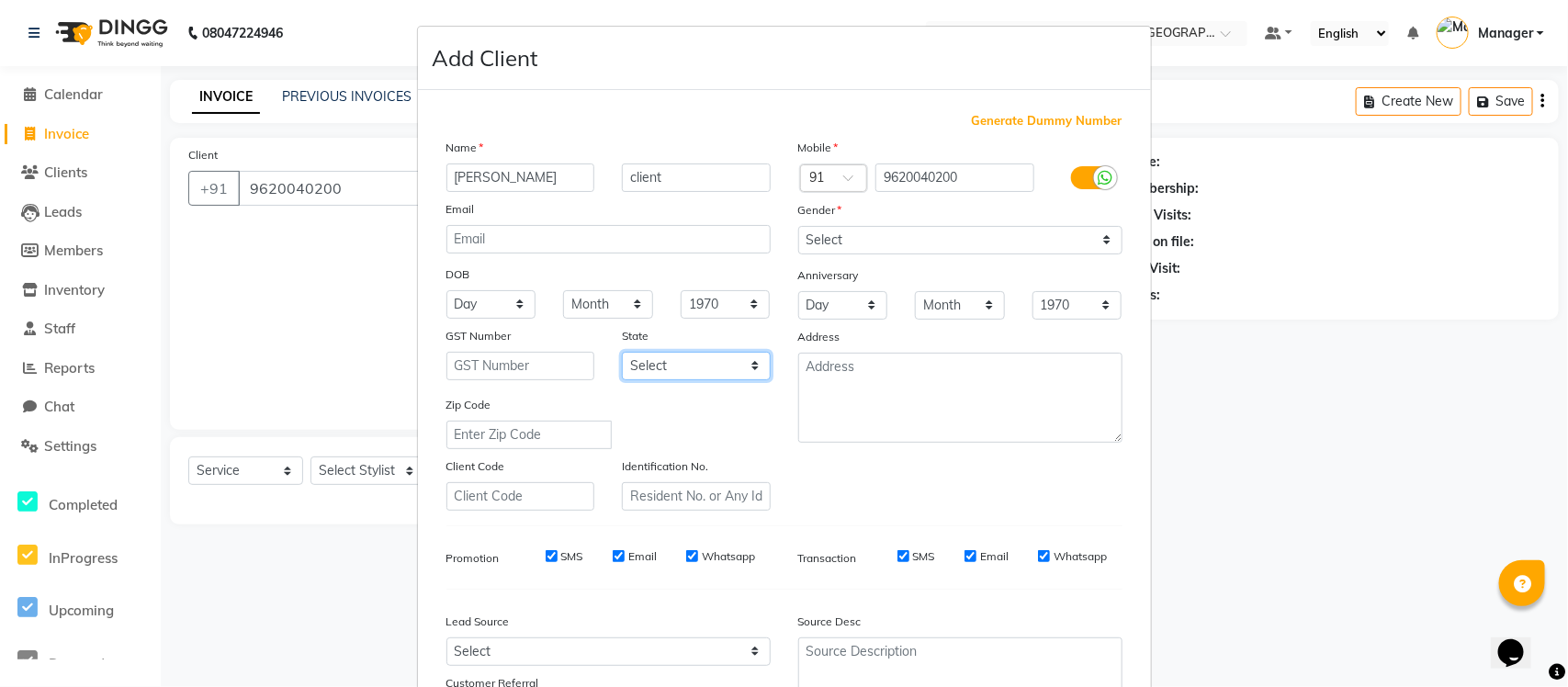
click at [747, 368] on select "Select [GEOGRAPHIC_DATA] [GEOGRAPHIC_DATA] [GEOGRAPHIC_DATA] [GEOGRAPHIC_DATA] …" at bounding box center [696, 367] width 149 height 29
select select "17"
click at [622, 352] on select "Select [GEOGRAPHIC_DATA] [GEOGRAPHIC_DATA] [GEOGRAPHIC_DATA] [GEOGRAPHIC_DATA] …" at bounding box center [696, 367] width 149 height 29
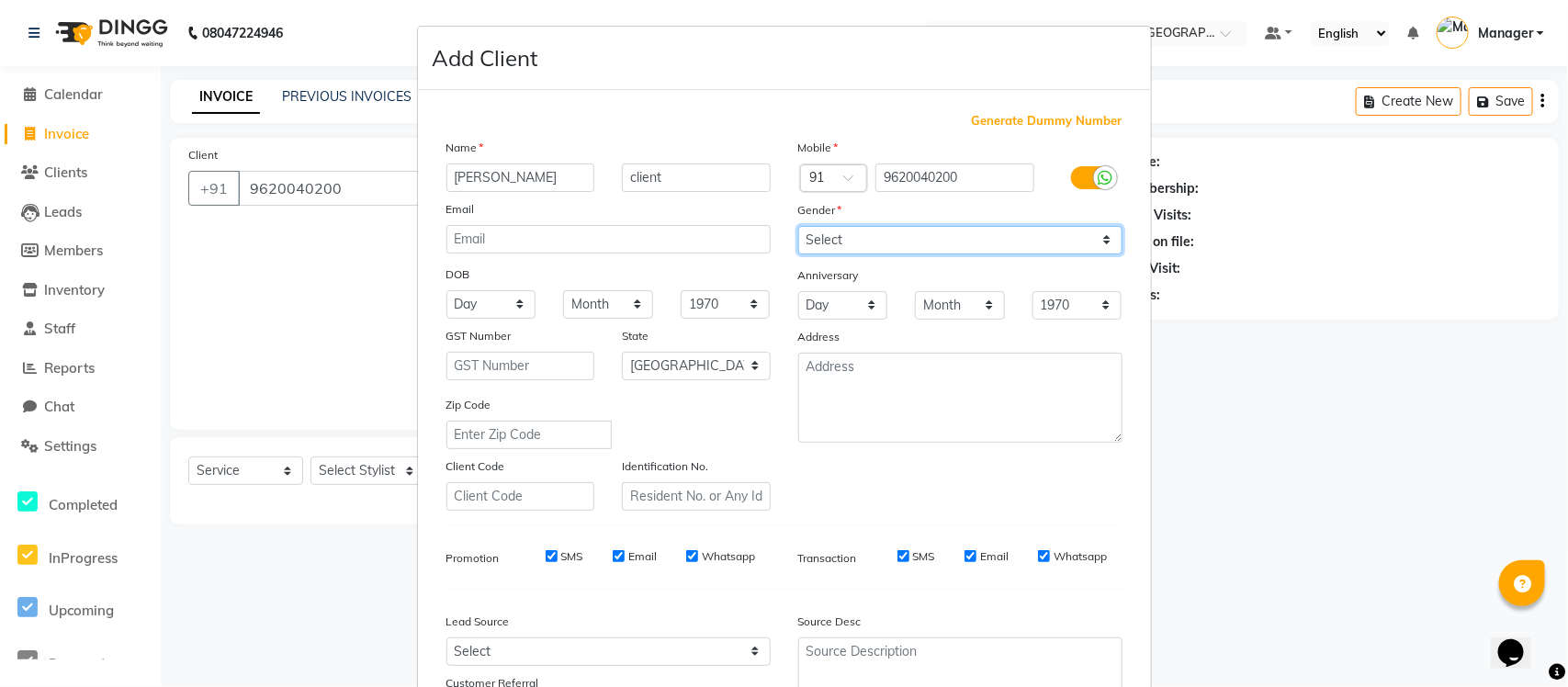
click at [1103, 236] on select "Select [DEMOGRAPHIC_DATA] [DEMOGRAPHIC_DATA] Other Prefer Not To Say" at bounding box center [961, 241] width 324 height 29
select select "[DEMOGRAPHIC_DATA]"
click at [799, 226] on select "Select [DEMOGRAPHIC_DATA] [DEMOGRAPHIC_DATA] Other Prefer Not To Say" at bounding box center [961, 241] width 324 height 29
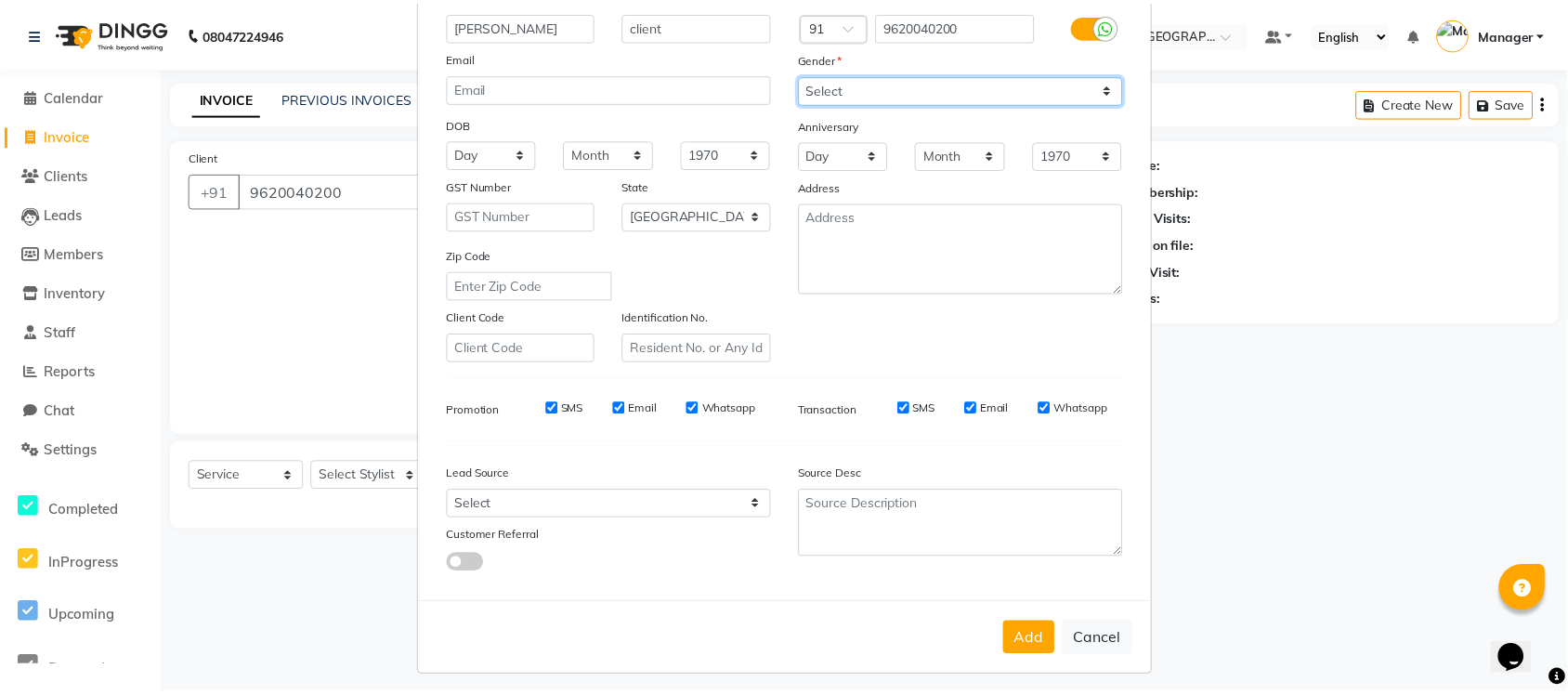
scroll to position [155, 0]
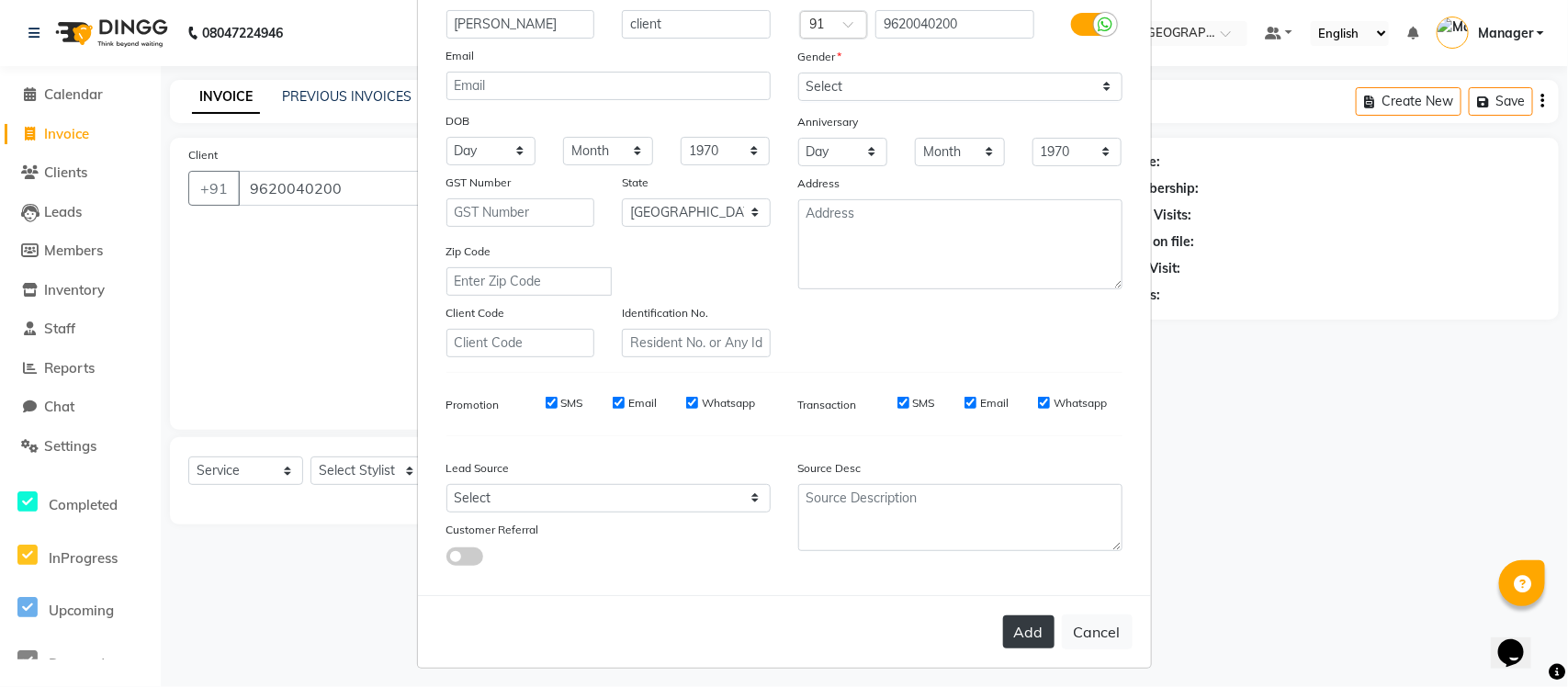
click at [1025, 623] on button "Add" at bounding box center [1028, 632] width 51 height 33
select select
select select "null"
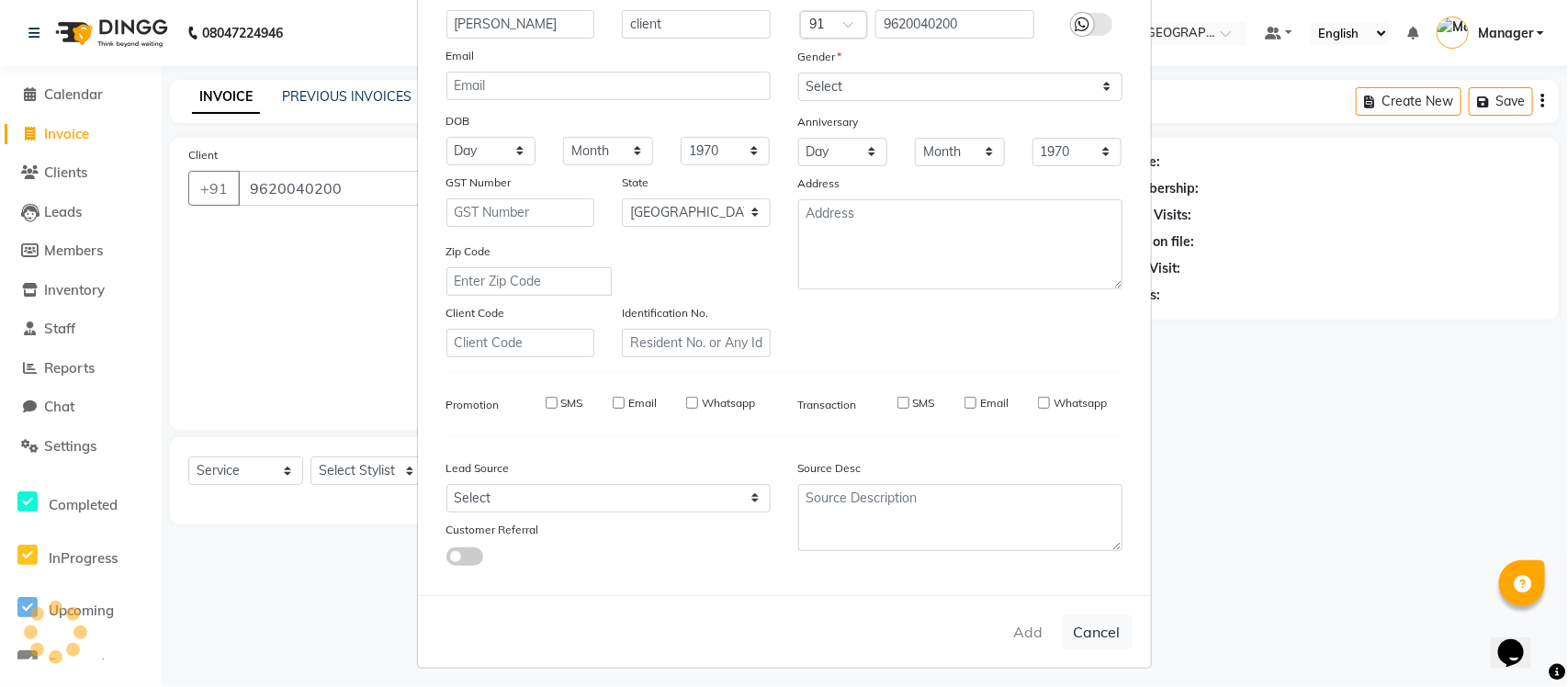
select select
checkbox input "false"
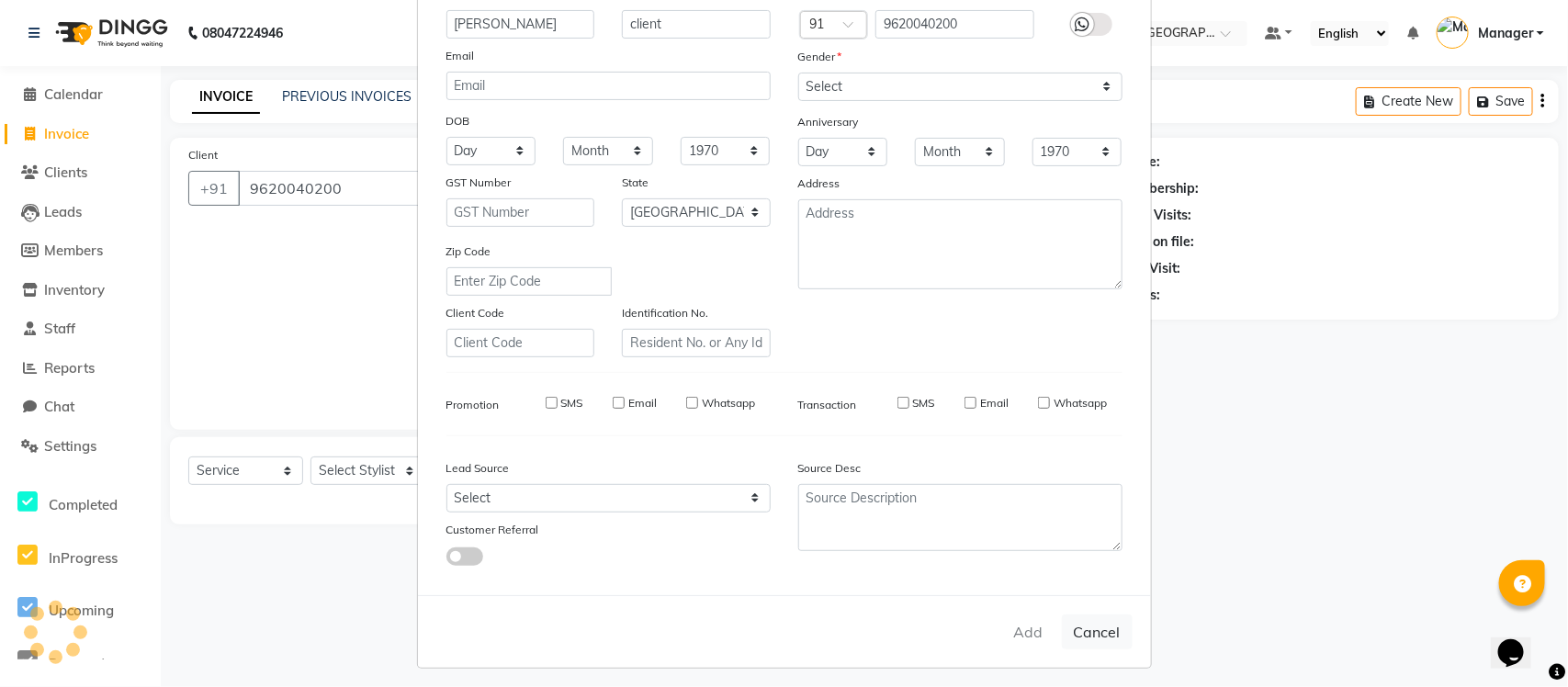
checkbox input "false"
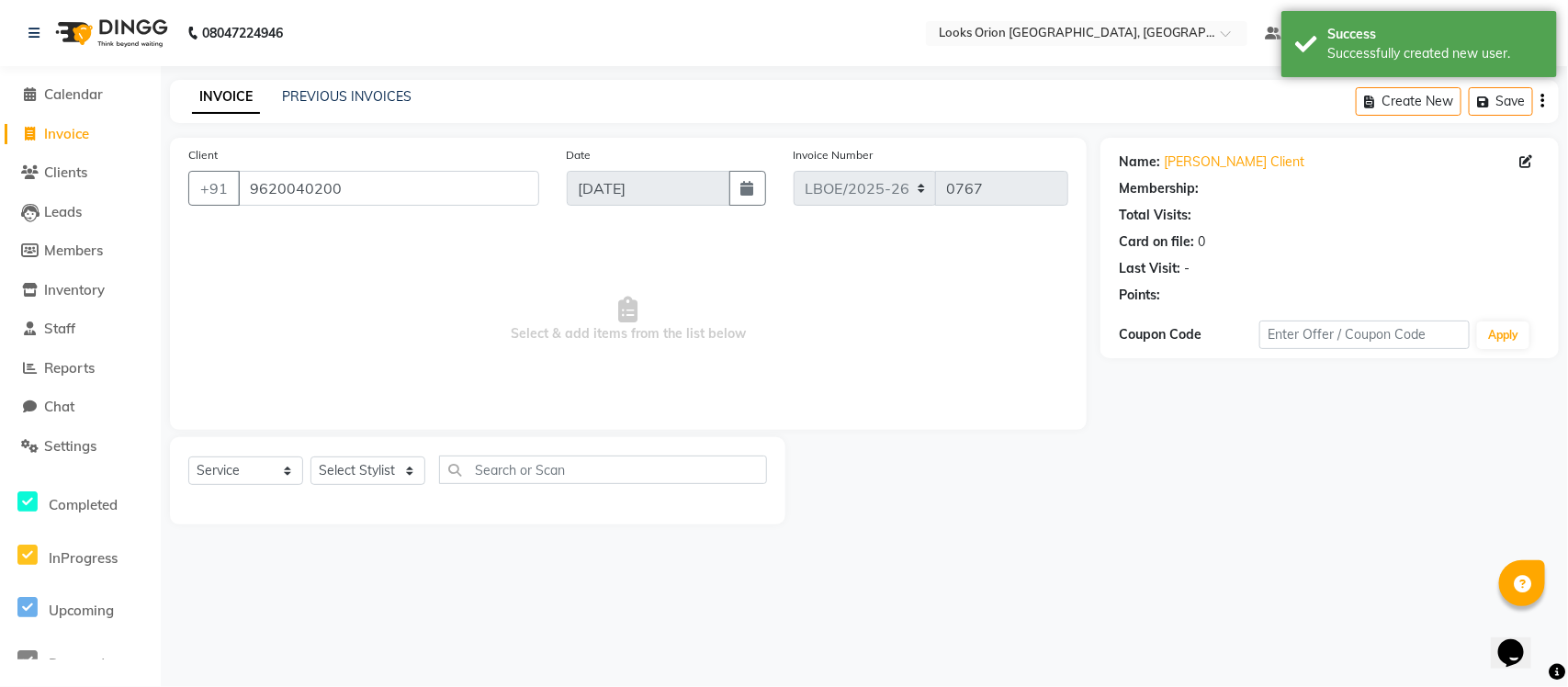
select select "1: Object"
click at [415, 475] on select "Select Stylist Counter Sales Malini Manager [PERSON_NAME]" at bounding box center [368, 471] width 115 height 29
select select "90477"
click at [311, 456] on select "Select Stylist Counter Sales Malini Manager [PERSON_NAME]" at bounding box center [368, 471] width 115 height 29
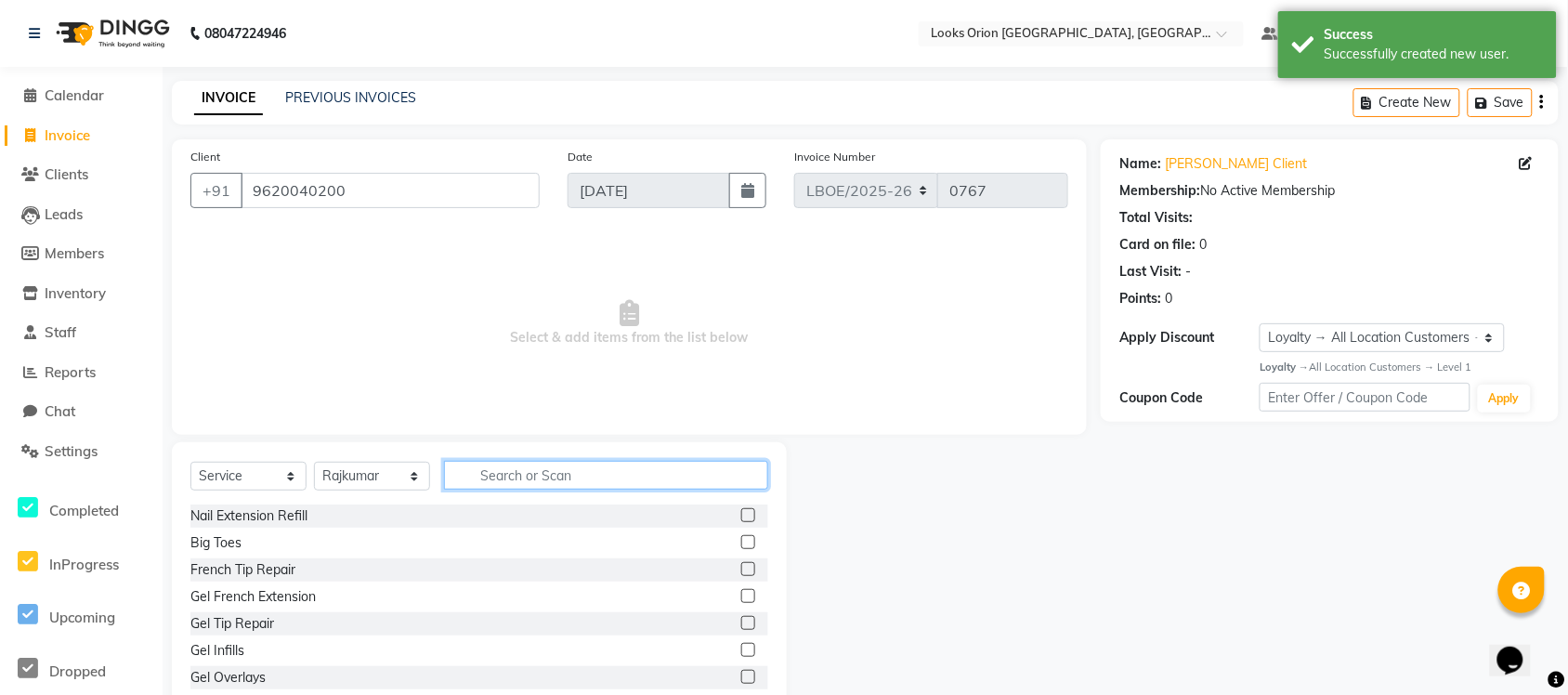
click at [511, 475] on input "text" at bounding box center [605, 475] width 324 height 29
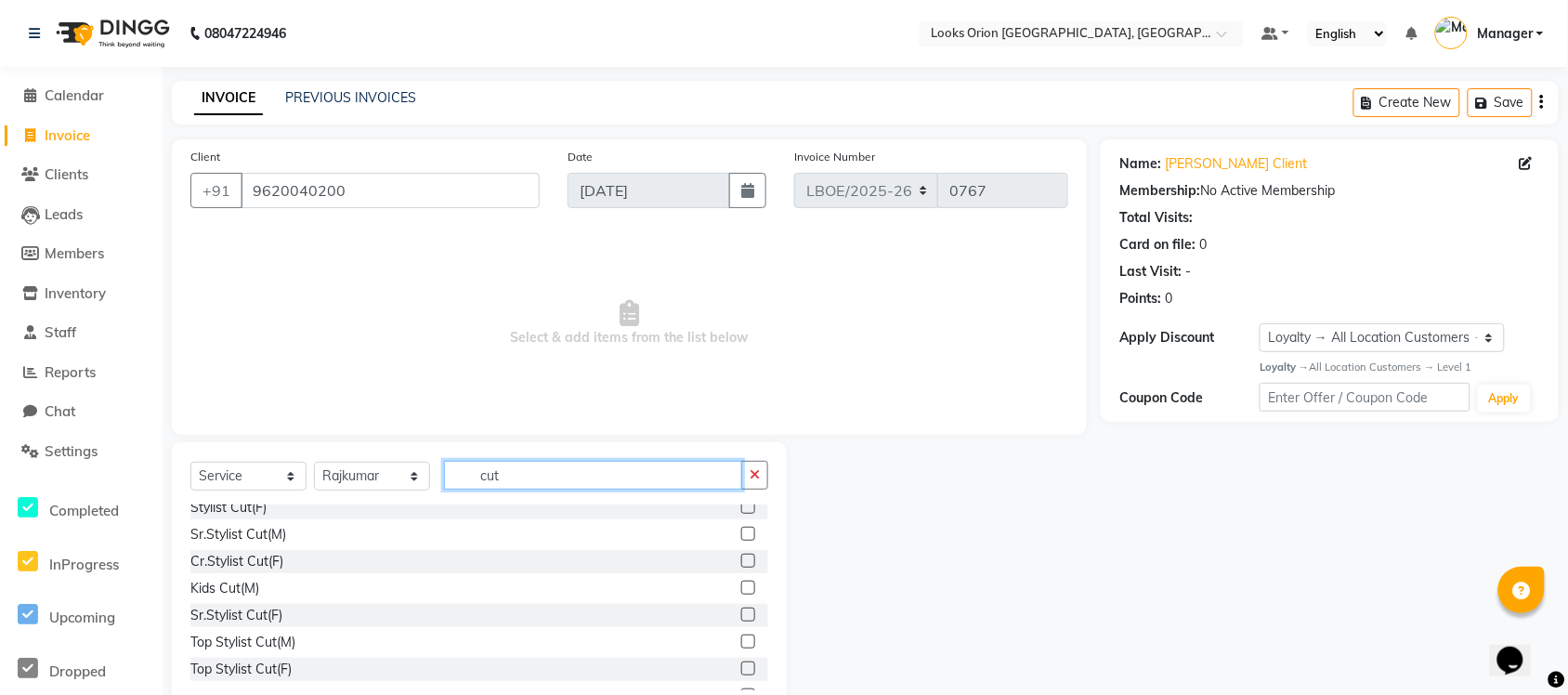
type input "cut"
click at [742, 561] on label at bounding box center [748, 561] width 14 height 14
click at [742, 561] on input "checkbox" at bounding box center [748, 562] width 12 height 12
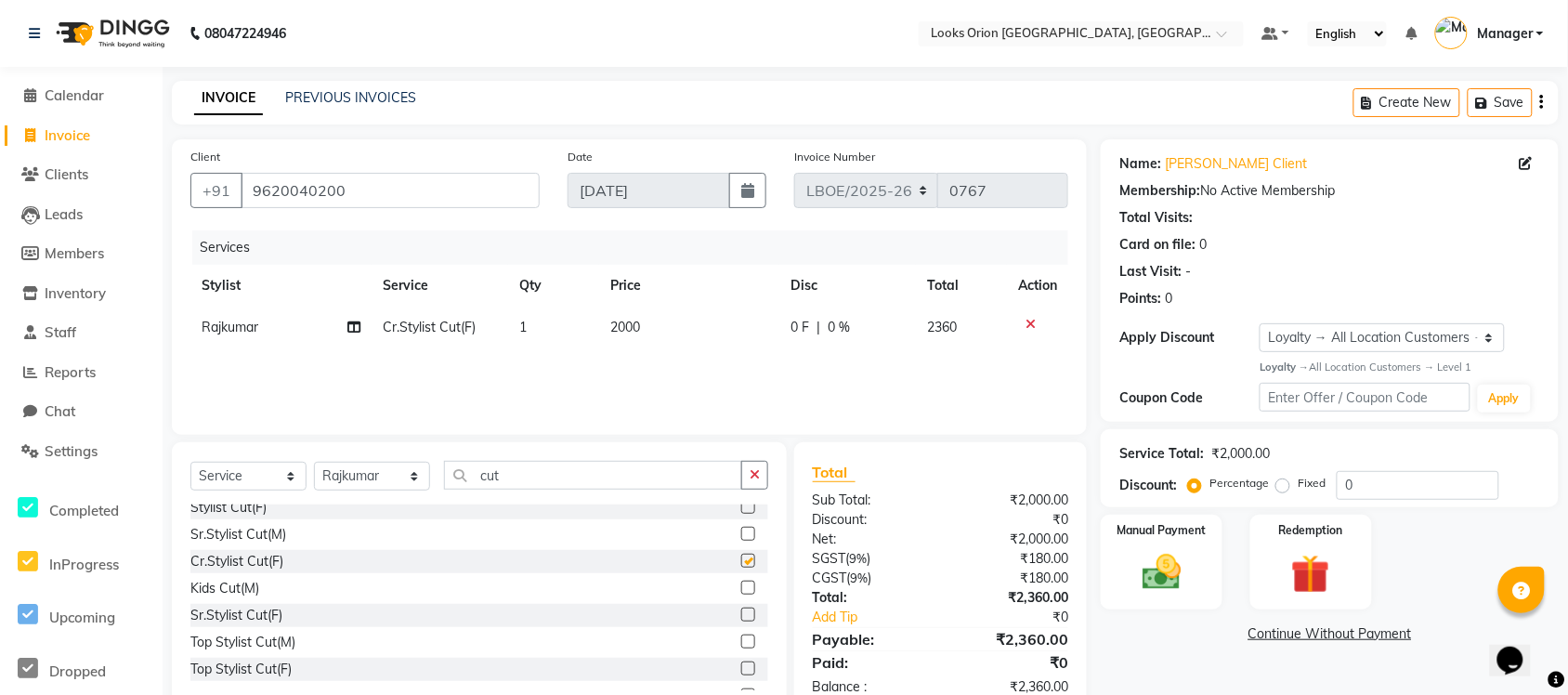
checkbox input "false"
click at [667, 332] on td "2000" at bounding box center [689, 327] width 180 height 42
select select "90477"
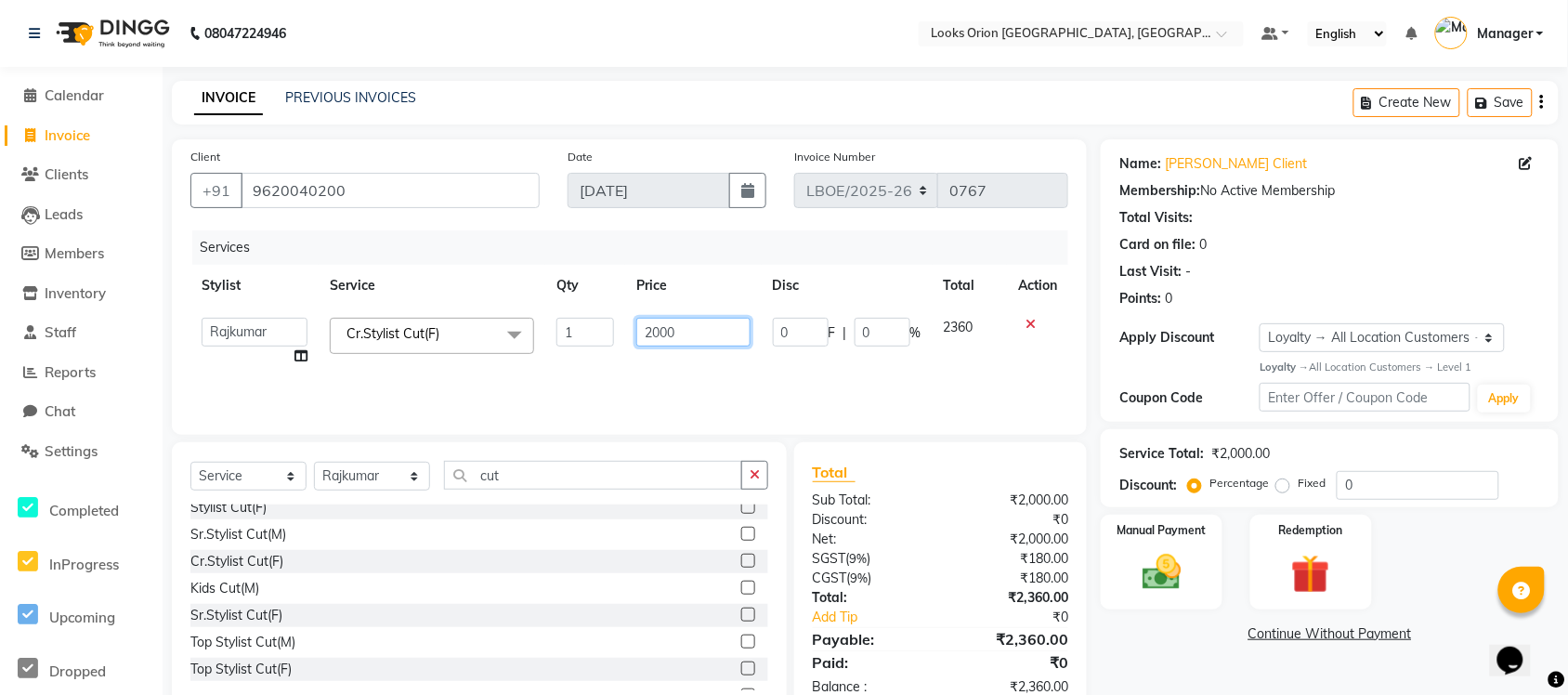
click at [715, 336] on input "2000" at bounding box center [693, 332] width 114 height 29
type input "2"
type input "1500"
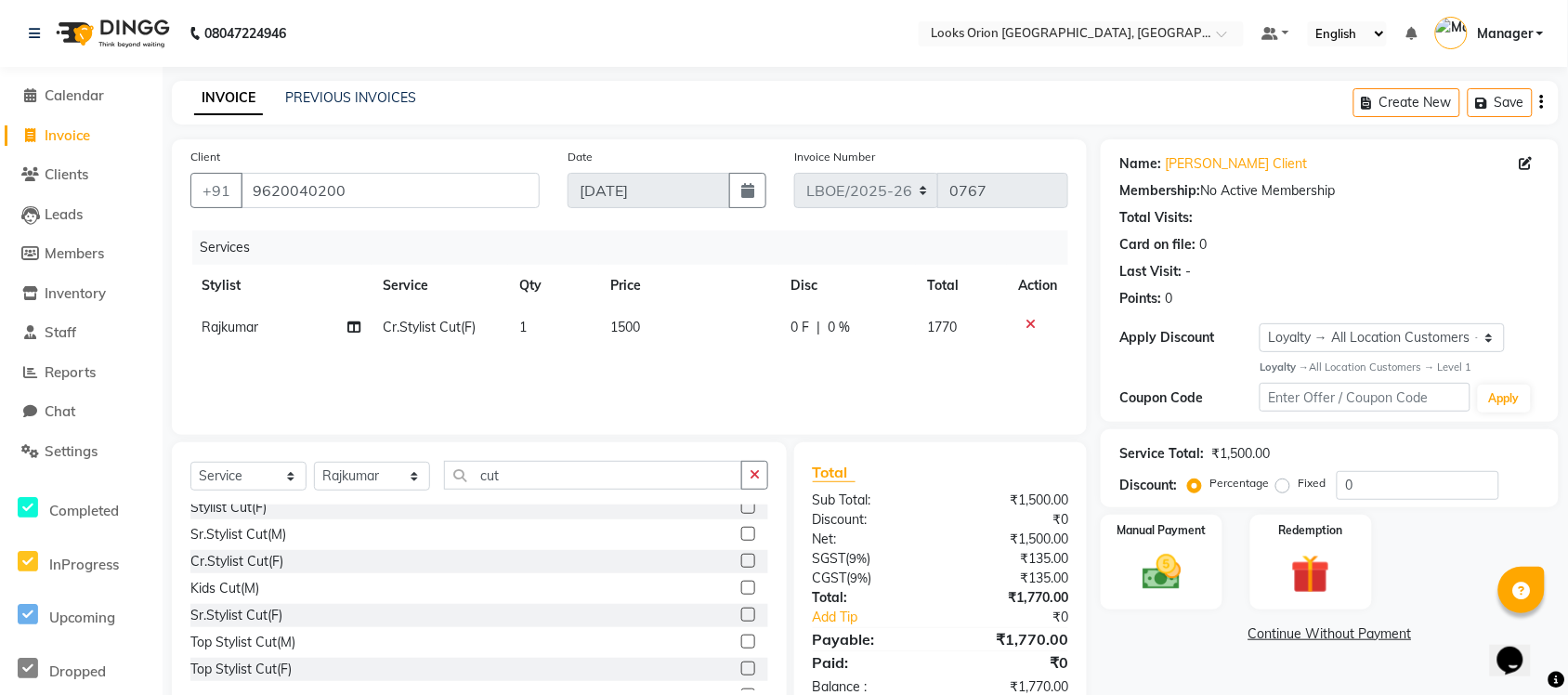
click at [836, 321] on span "0 %" at bounding box center [839, 327] width 22 height 19
select select "90477"
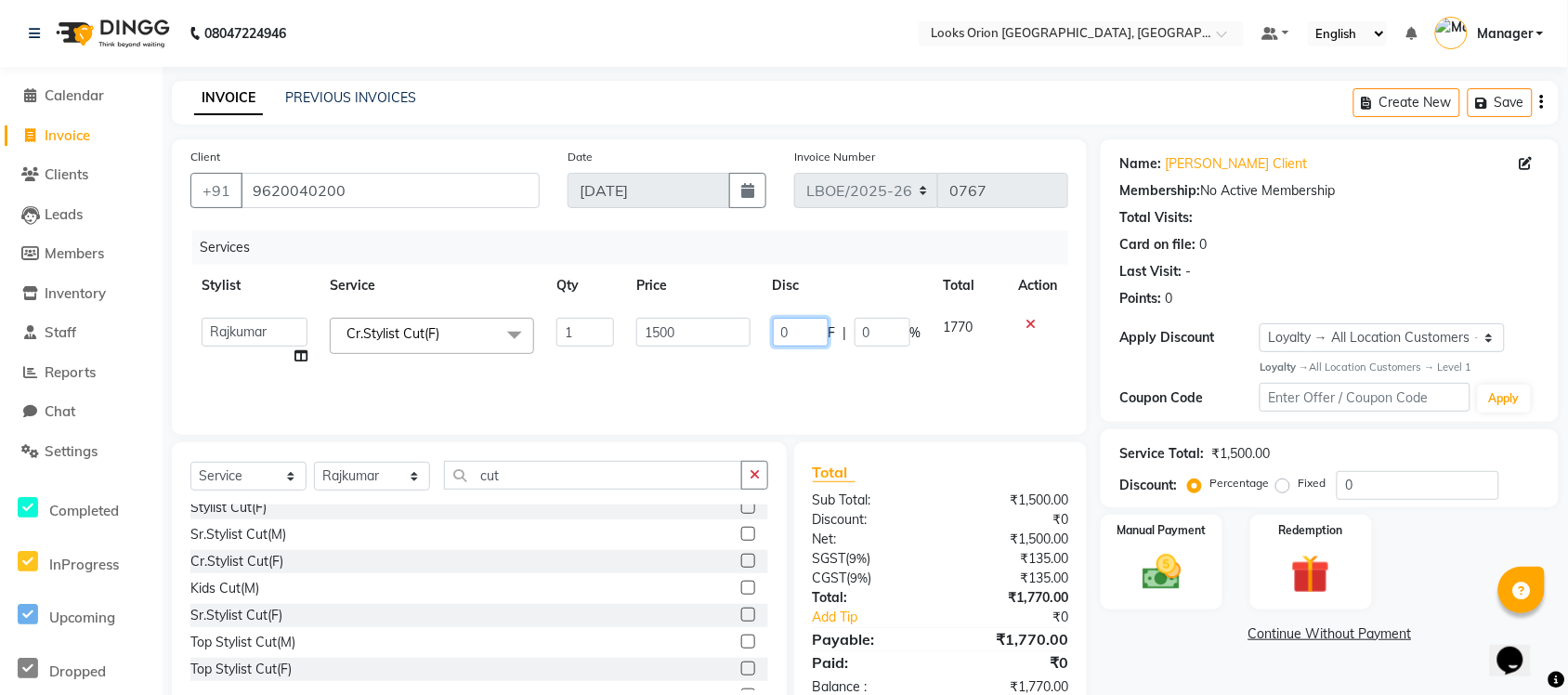
click at [799, 327] on input "0" at bounding box center [800, 332] width 55 height 29
type input "50"
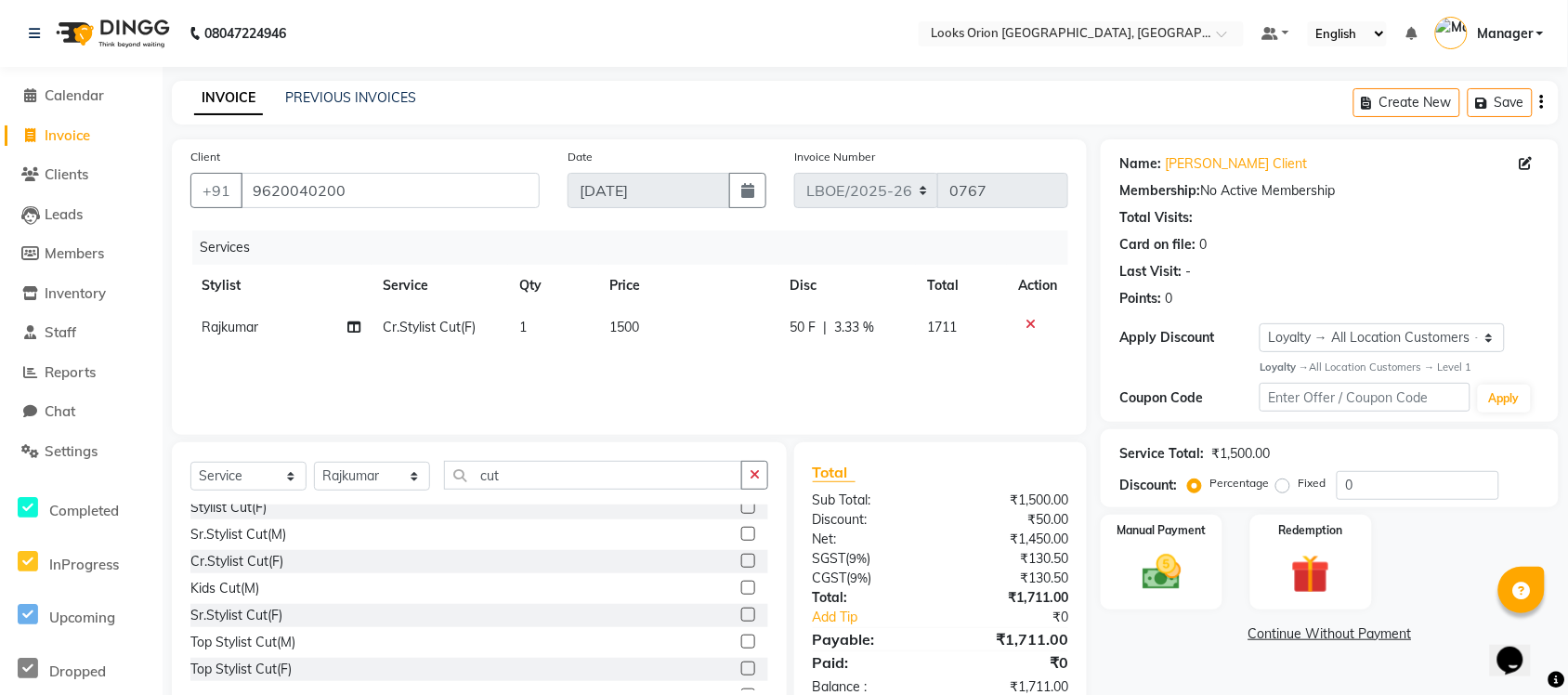
click at [873, 384] on div "Services Stylist Service Qty Price Disc Total Action Rajkumar Cr.Stylist Cut(F)…" at bounding box center [630, 323] width 878 height 186
click at [804, 321] on span "50 F" at bounding box center [803, 327] width 26 height 19
select select "90477"
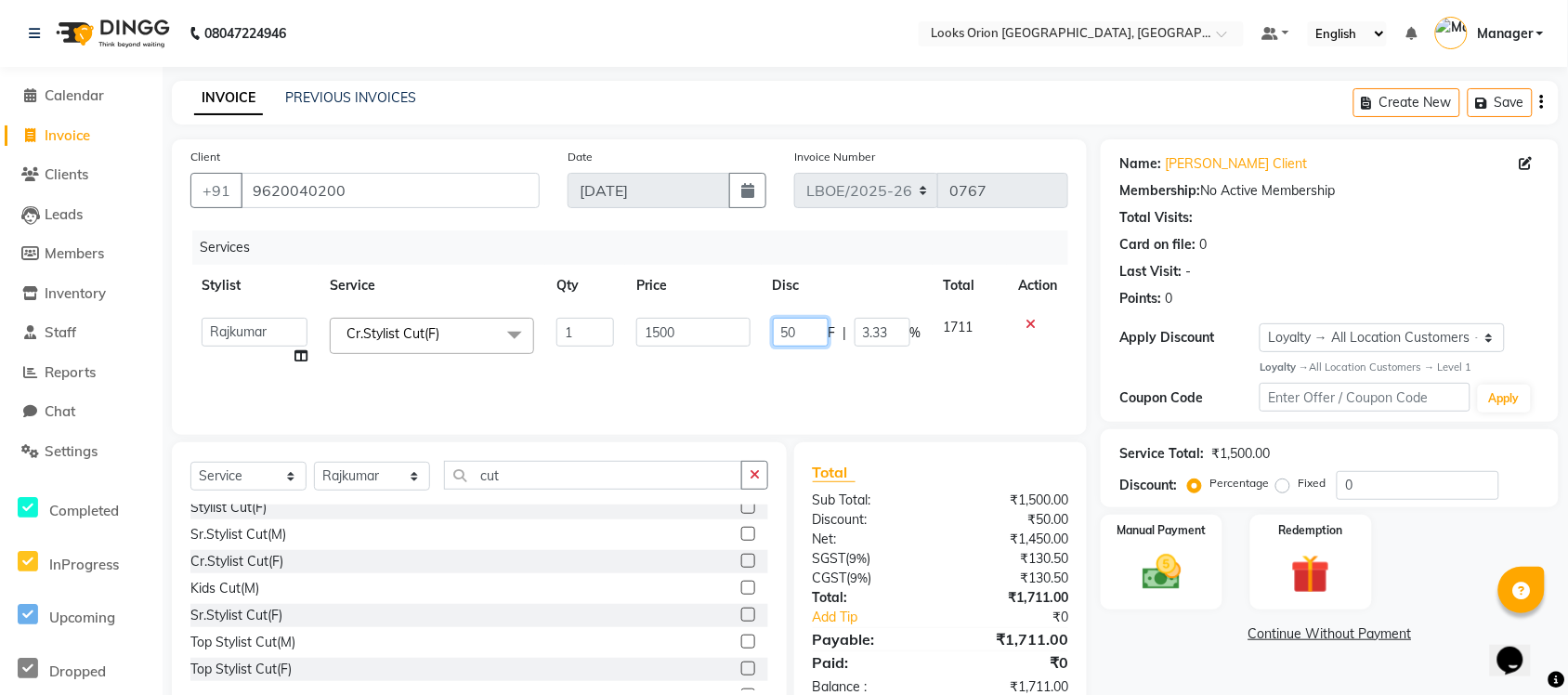
click at [808, 327] on input "50" at bounding box center [800, 332] width 55 height 29
type input "5"
type input "50"
click at [838, 367] on div "Services Stylist Service Qty Price Disc Total Action Counter Sales Malini Manag…" at bounding box center [630, 323] width 878 height 186
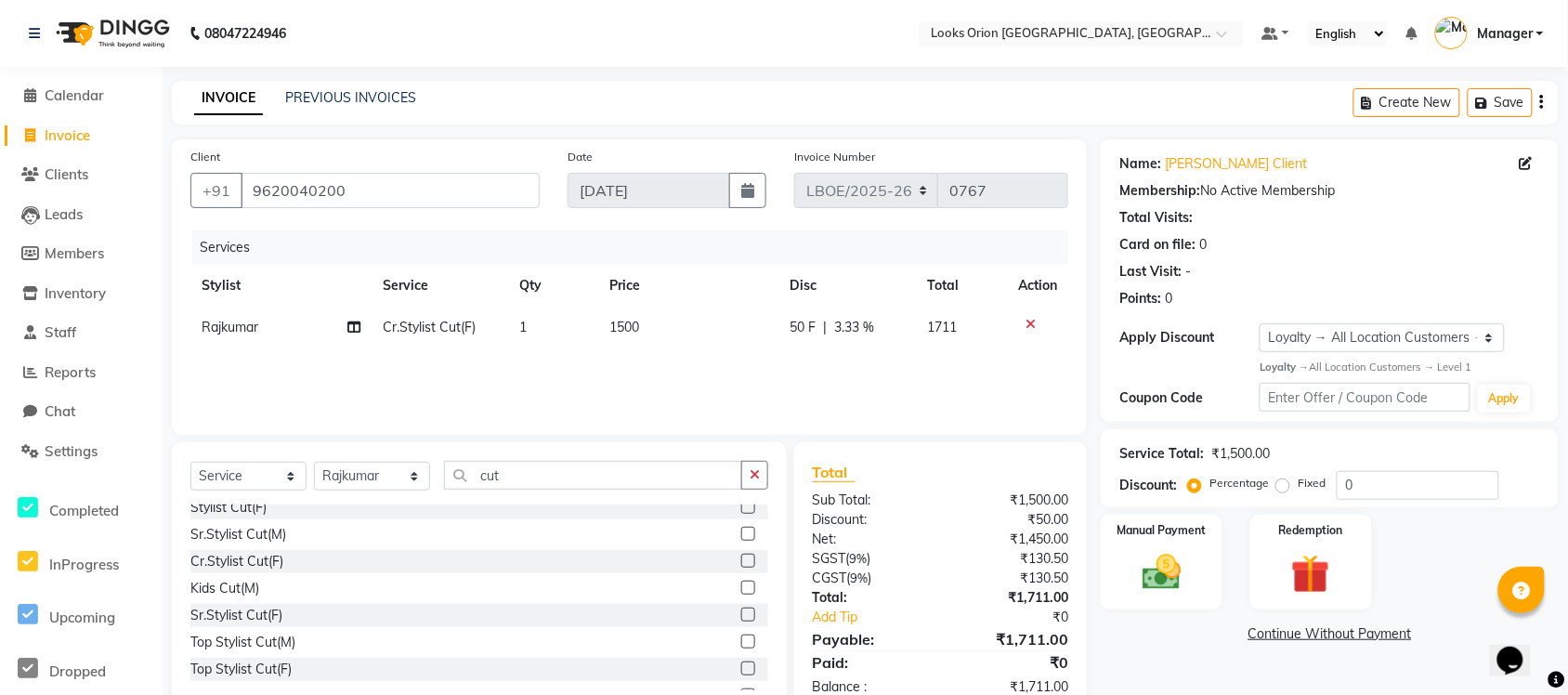
click at [860, 382] on div "Services Stylist Service Qty Price Disc Total Action Rajkumar Cr.Stylist Cut(F)…" at bounding box center [630, 323] width 878 height 186
click at [869, 335] on span "3.33 %" at bounding box center [855, 327] width 40 height 19
select select "90477"
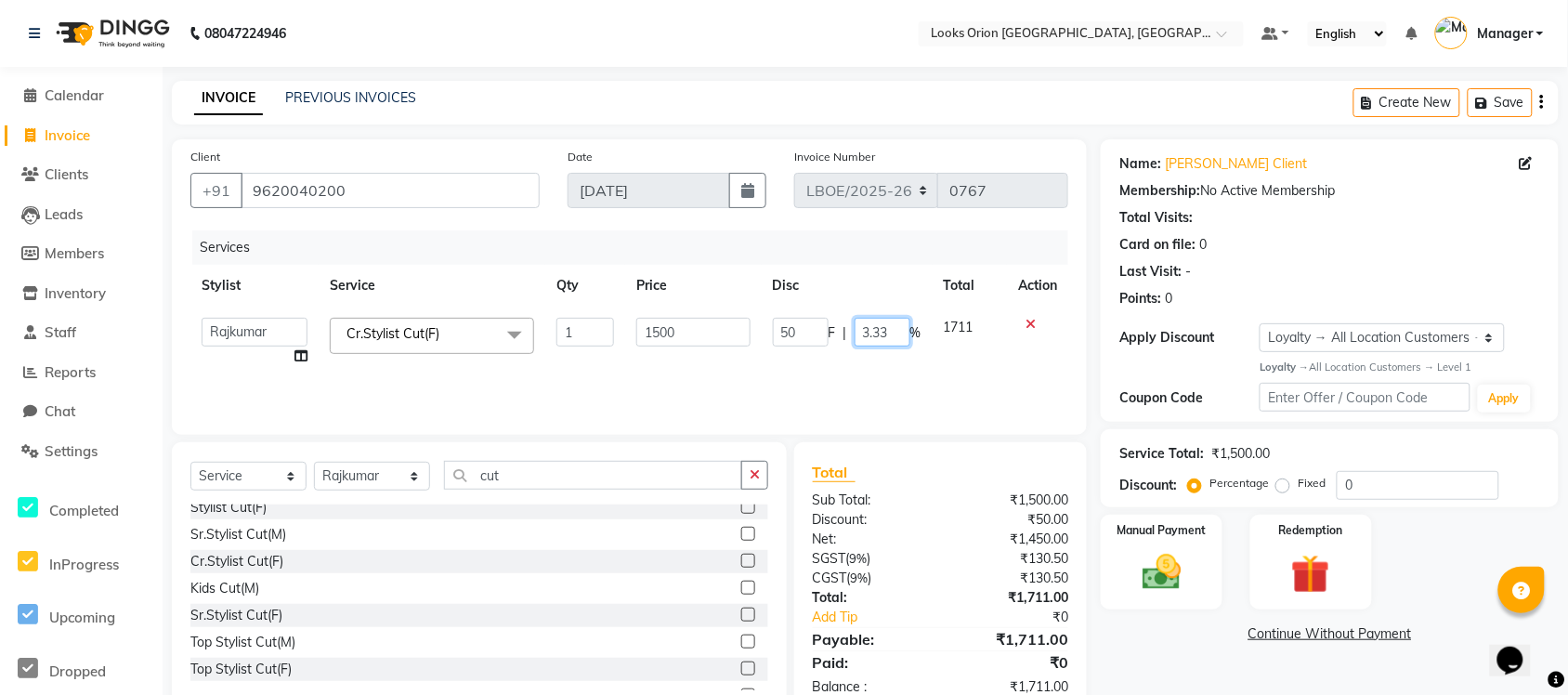
drag, startPoint x: 893, startPoint y: 326, endPoint x: 910, endPoint y: 331, distance: 17.7
click at [899, 327] on input "3.33" at bounding box center [882, 332] width 55 height 29
type input "3"
type input "50"
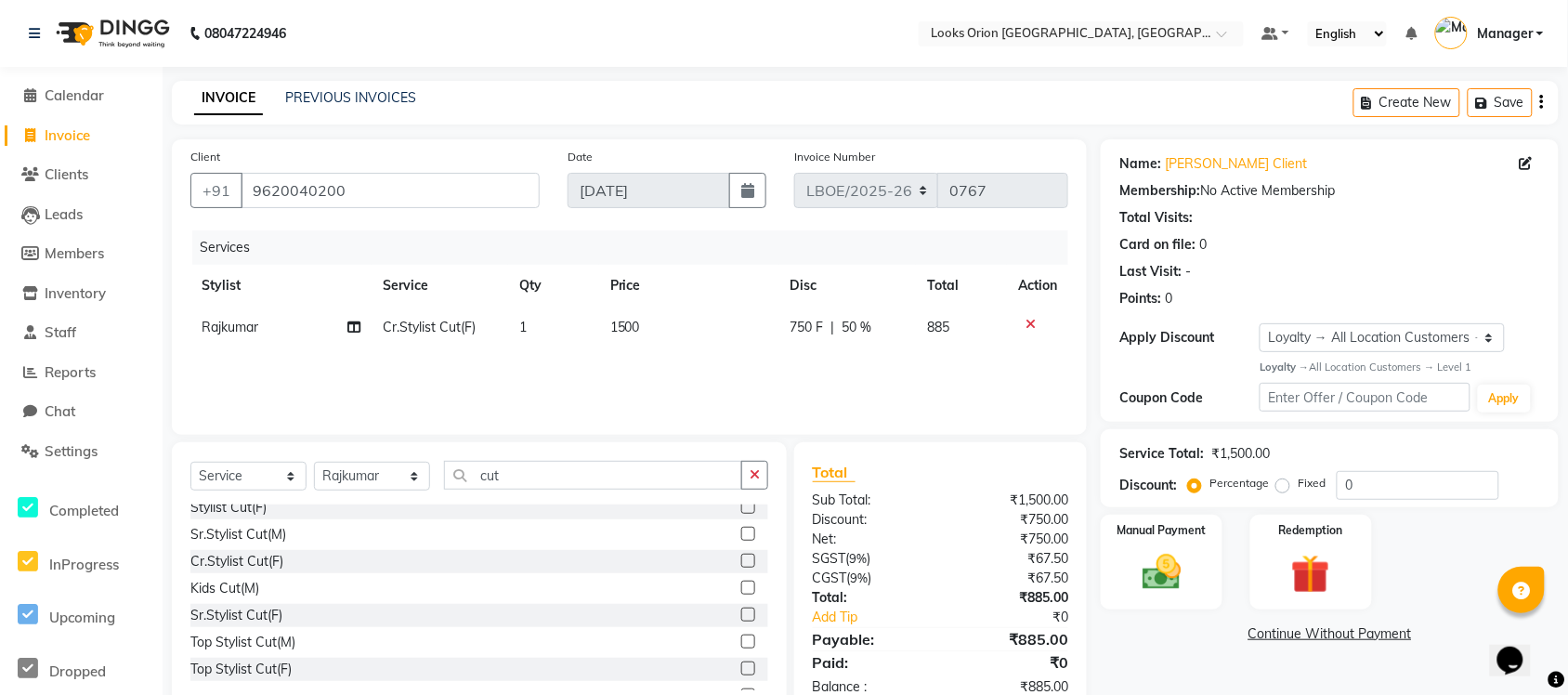
click at [893, 375] on div "Services Stylist Service Qty Price Disc Total Action Rajkumar Cr.Stylist Cut(F)…" at bounding box center [630, 323] width 878 height 186
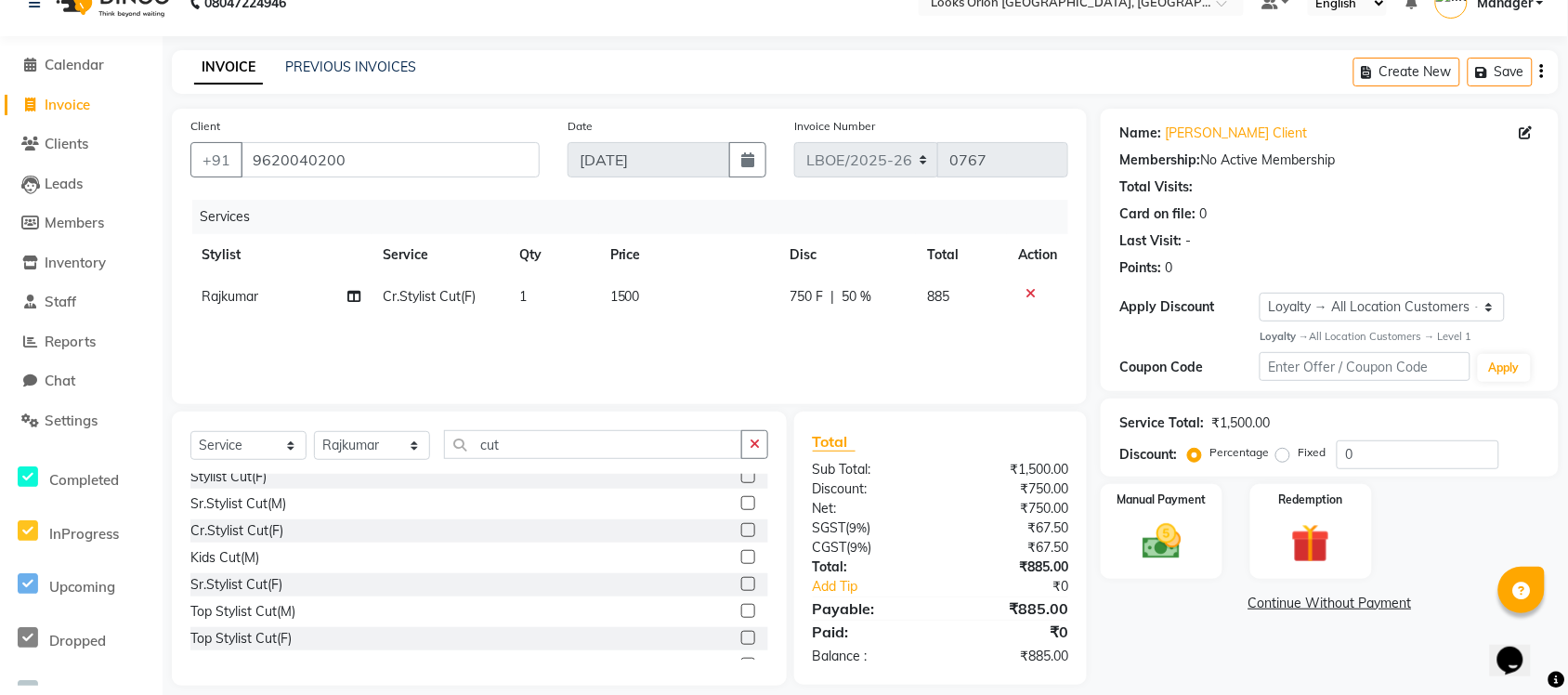
scroll to position [49, 0]
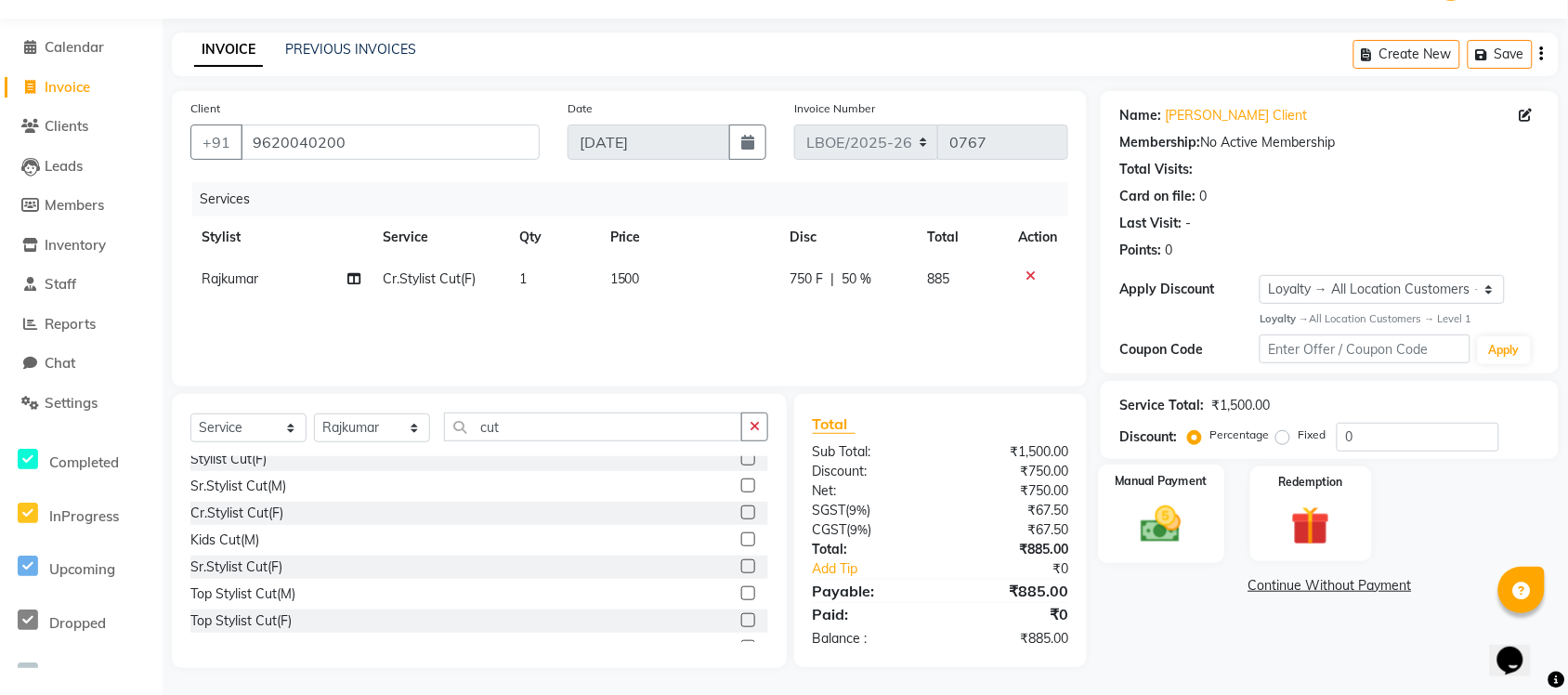
click at [1157, 521] on img at bounding box center [1162, 525] width 66 height 47
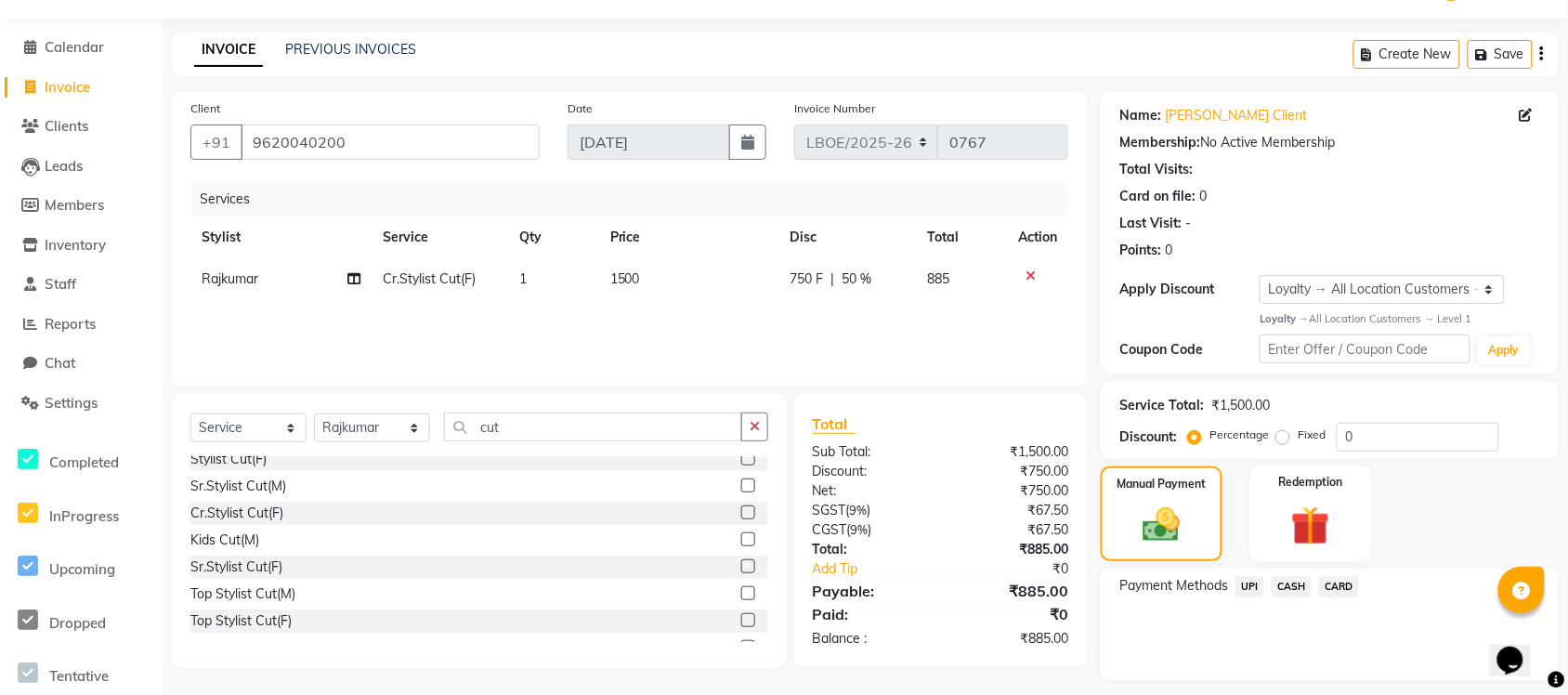
click at [1255, 590] on span "UPI" at bounding box center [1251, 587] width 29 height 21
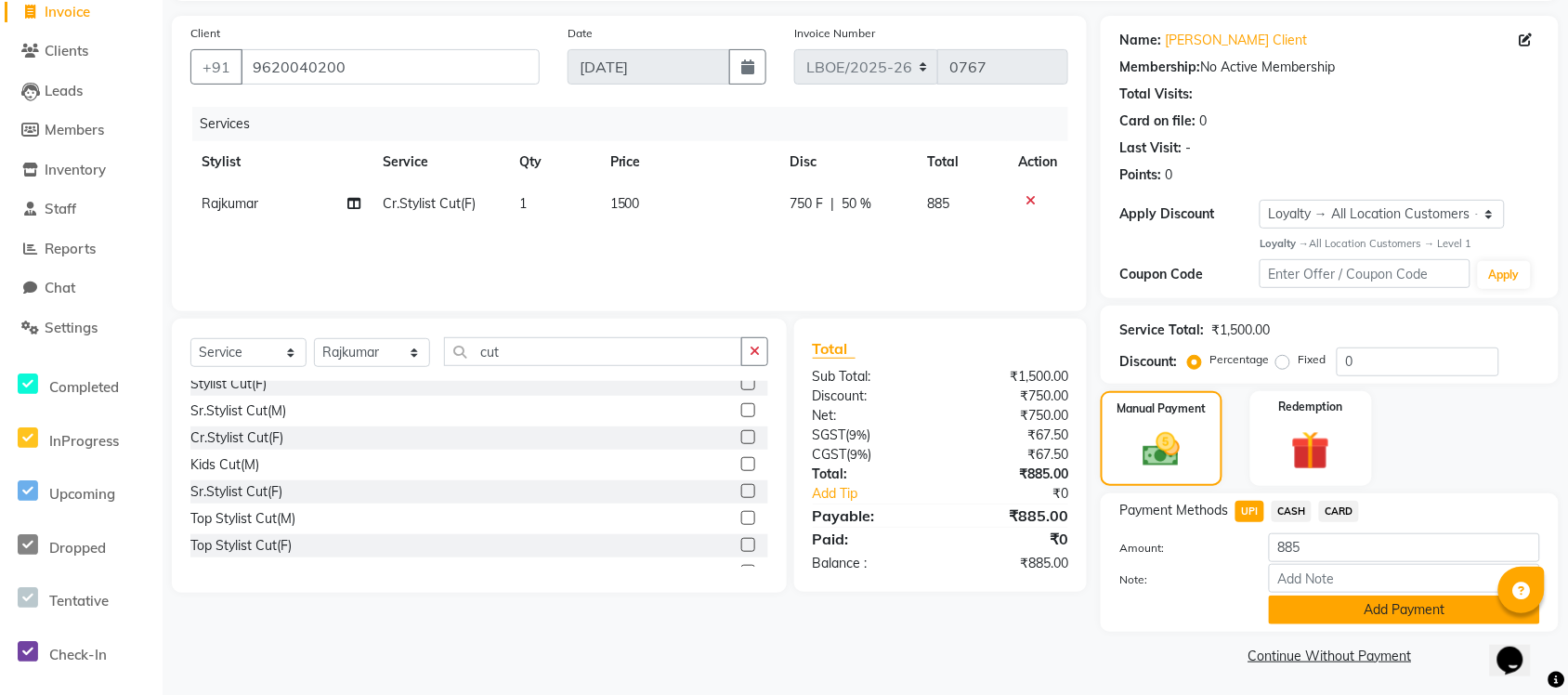
click at [1377, 603] on button "Add Payment" at bounding box center [1404, 610] width 272 height 29
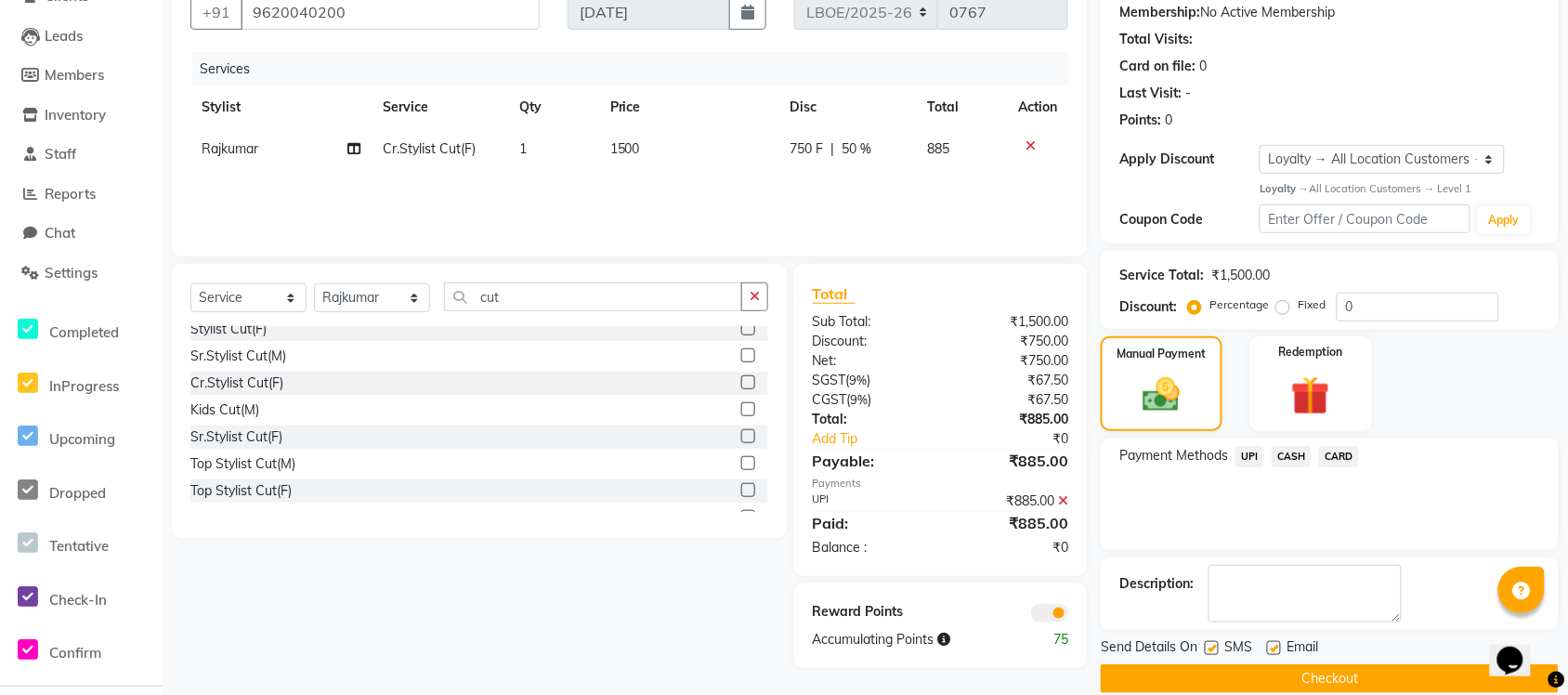
scroll to position [204, 0]
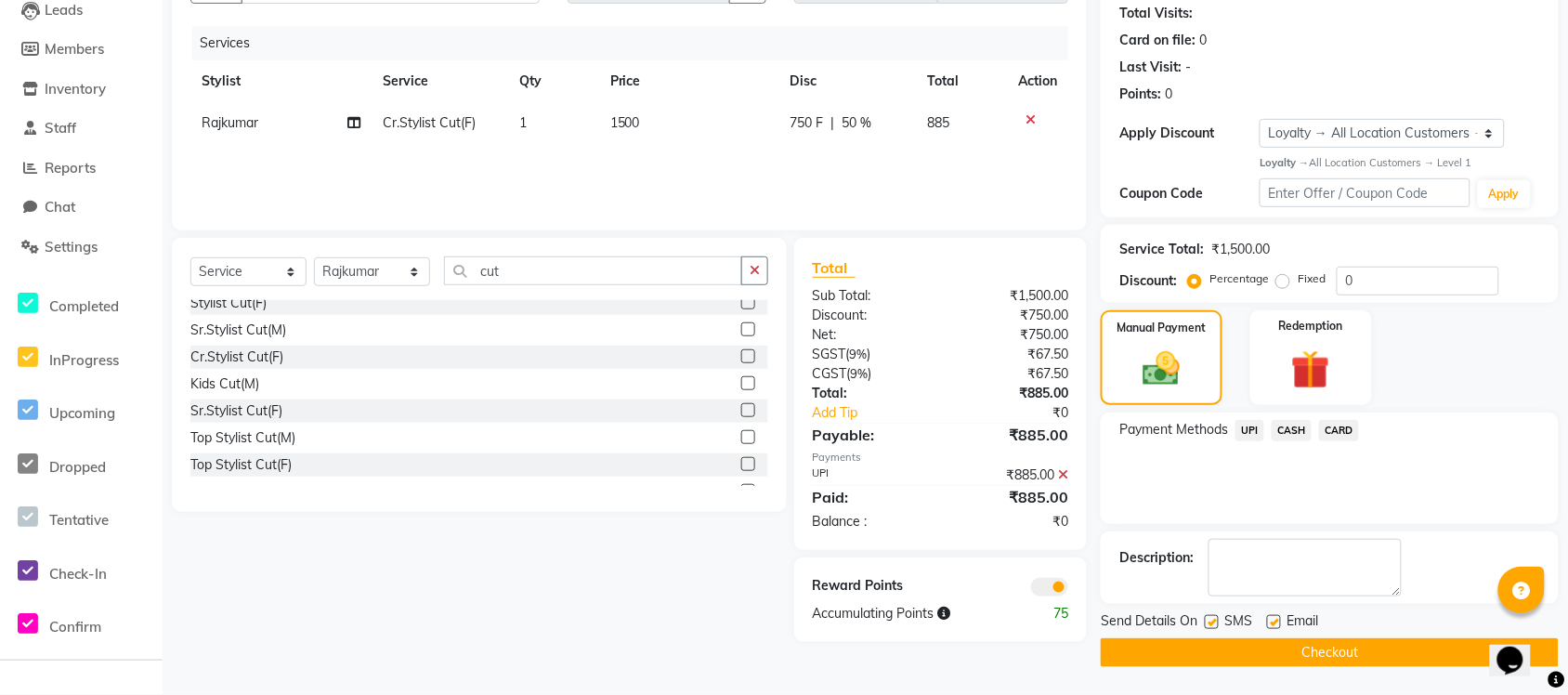
click at [1349, 647] on button "Checkout" at bounding box center [1330, 653] width 458 height 29
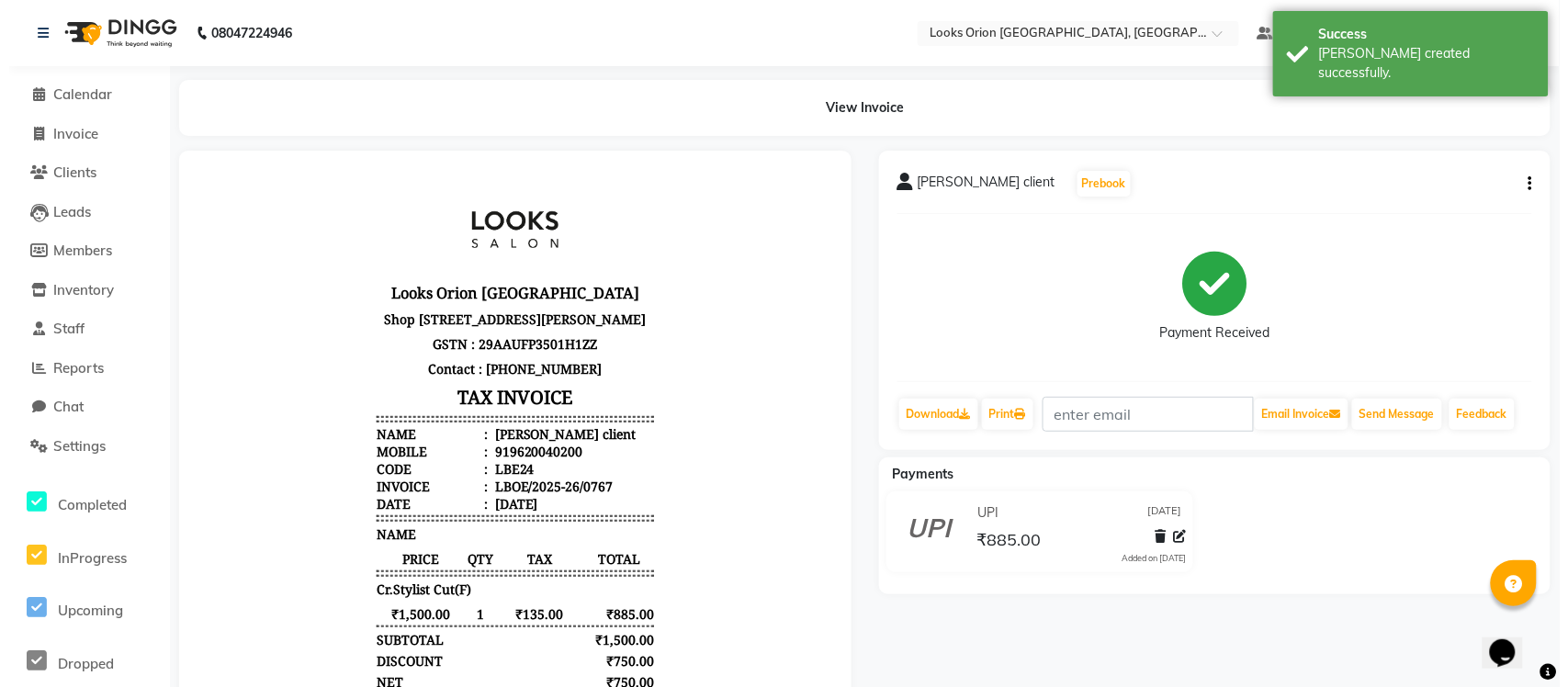
scroll to position [115, 0]
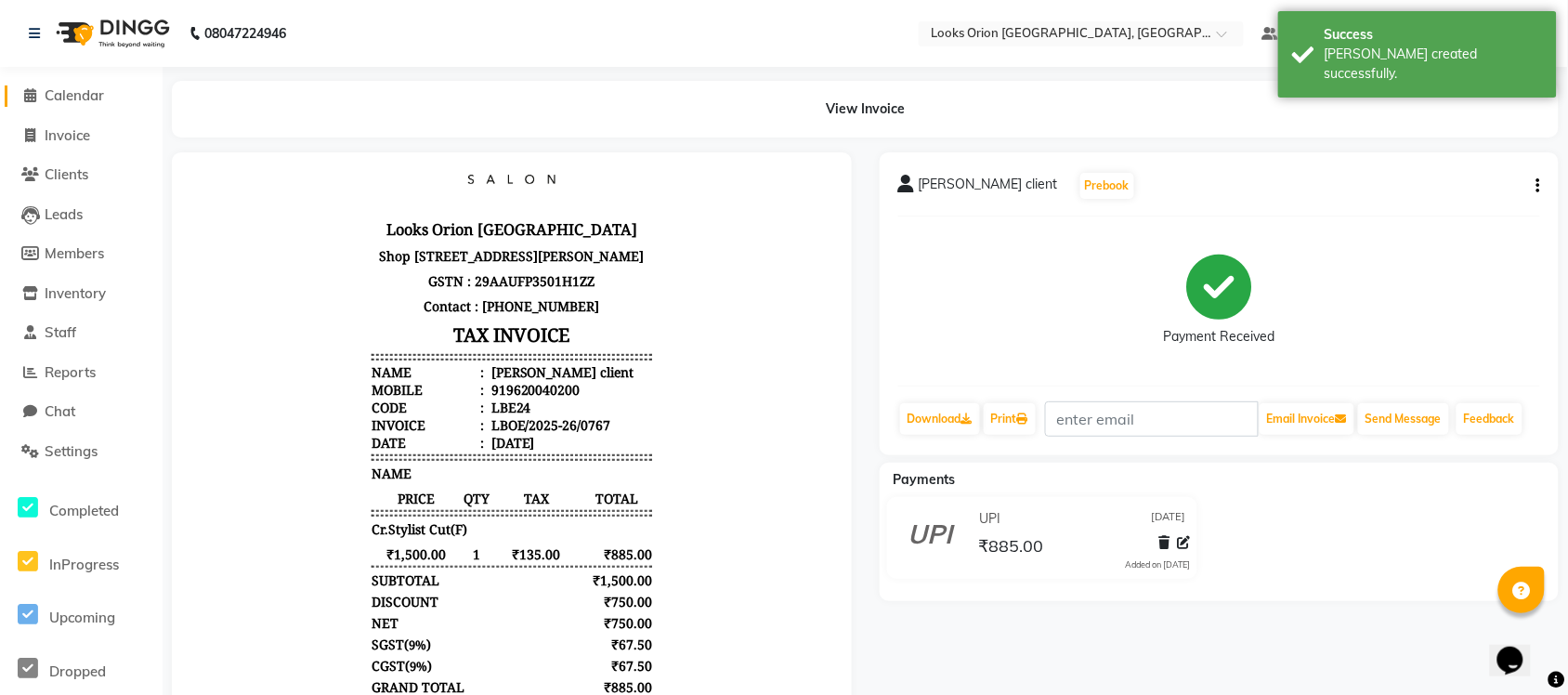
click at [86, 100] on span "Calendar" at bounding box center [74, 95] width 59 height 18
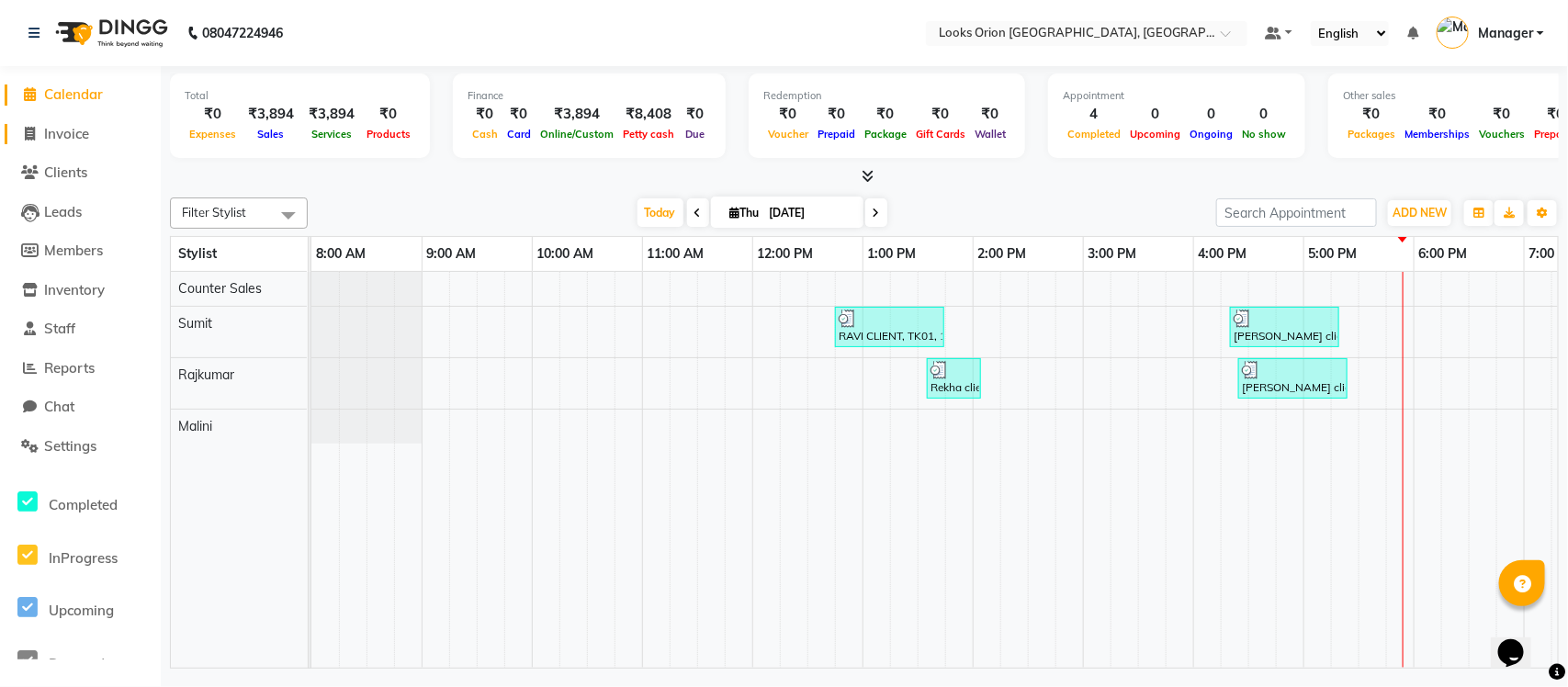
click at [74, 135] on span "Invoice" at bounding box center [66, 134] width 45 height 17
select select "service"
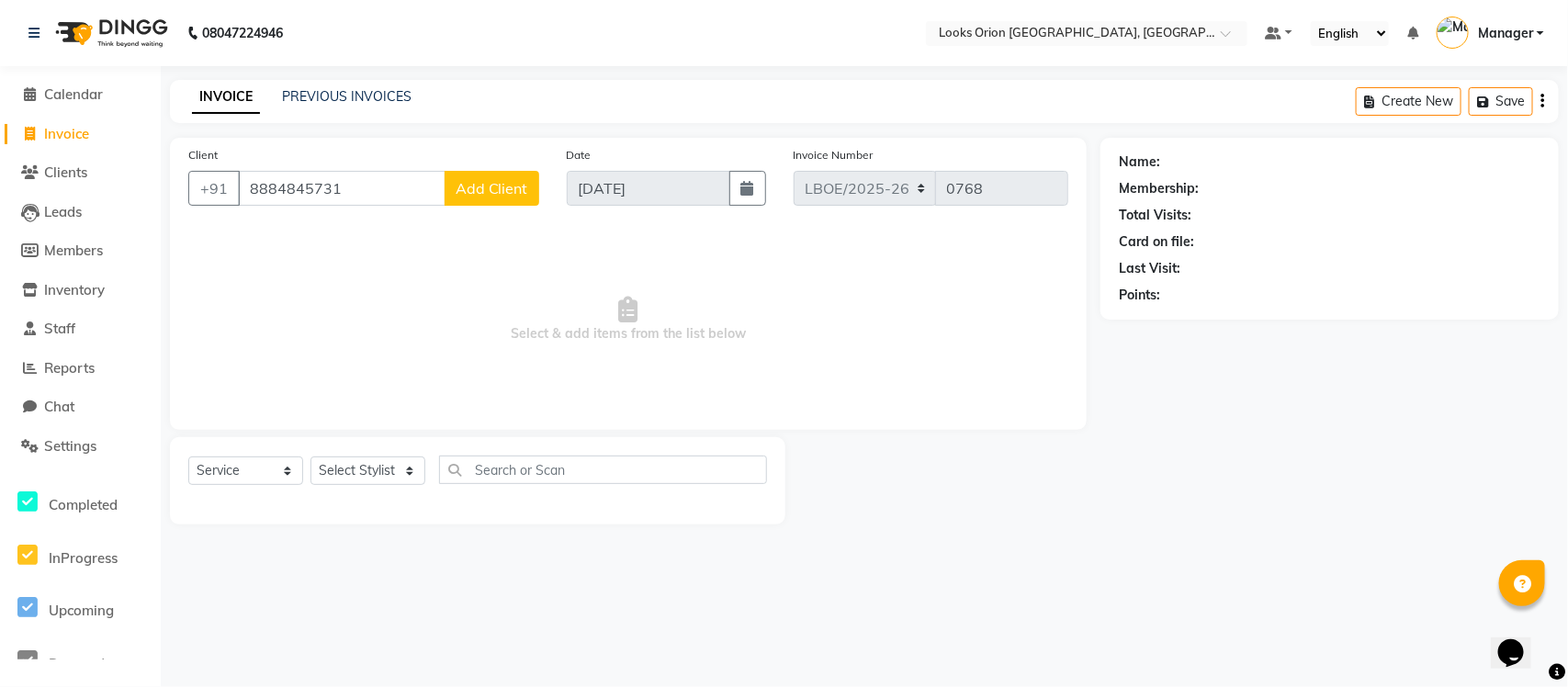
type input "8884845731"
click at [498, 185] on span "Add Client" at bounding box center [491, 188] width 72 height 18
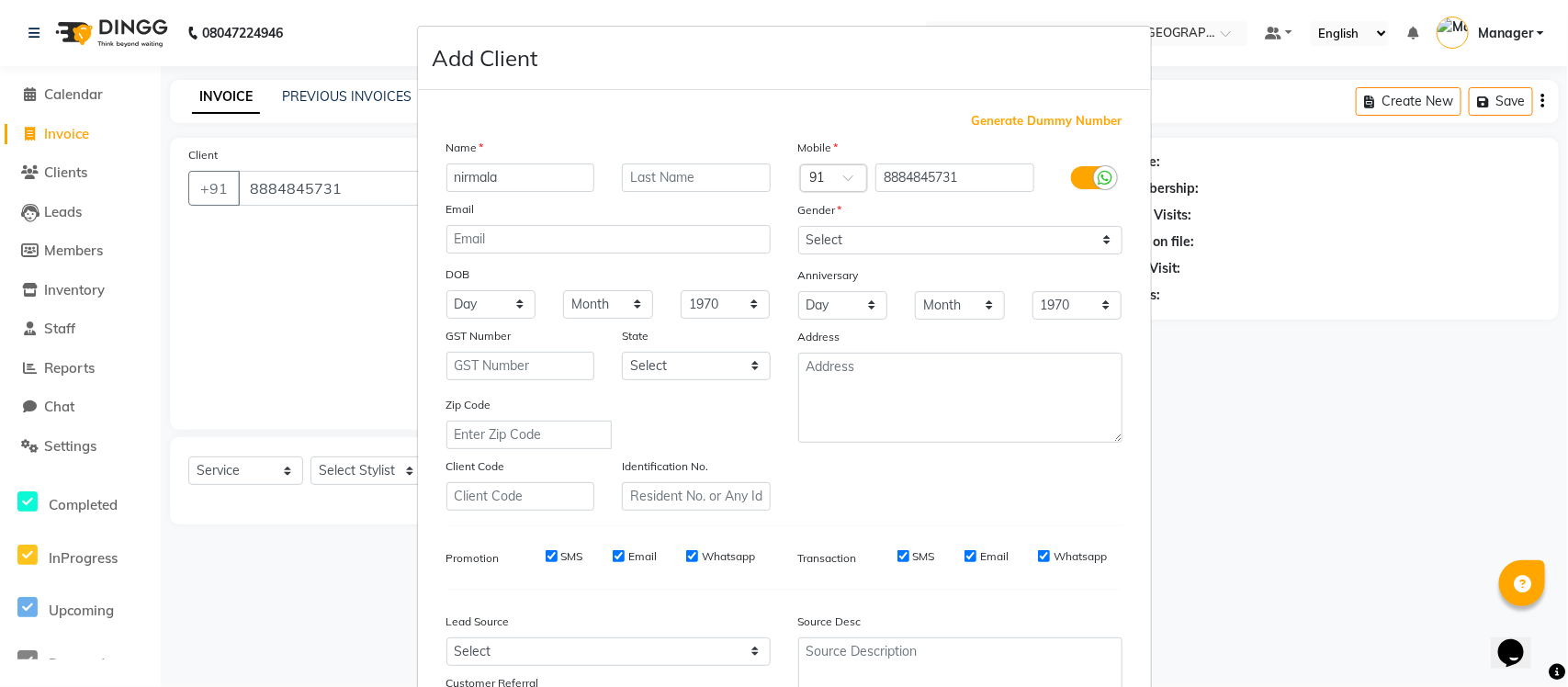
click at [452, 176] on input "nirmala" at bounding box center [521, 178] width 149 height 29
click at [536, 184] on input "Nirmala" at bounding box center [521, 178] width 149 height 29
type input "Nirmala"
click at [691, 171] on input "text" at bounding box center [696, 178] width 149 height 29
type input "CLIENT"
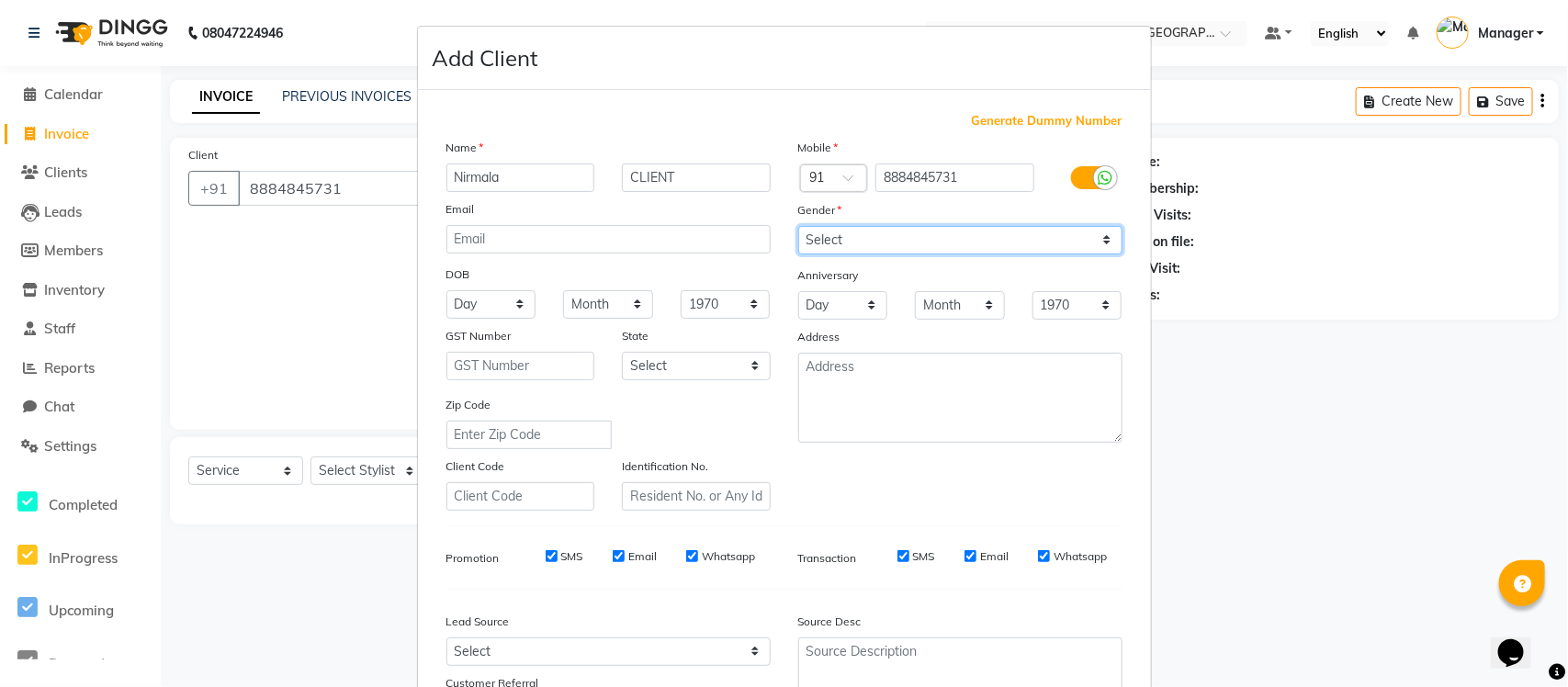
drag, startPoint x: 1096, startPoint y: 240, endPoint x: 1094, endPoint y: 249, distance: 9.2
click at [1096, 240] on select "Select [DEMOGRAPHIC_DATA] [DEMOGRAPHIC_DATA] Other Prefer Not To Say" at bounding box center [961, 241] width 324 height 29
select select "[DEMOGRAPHIC_DATA]"
click at [799, 226] on select "Select [DEMOGRAPHIC_DATA] [DEMOGRAPHIC_DATA] Other Prefer Not To Say" at bounding box center [961, 241] width 324 height 29
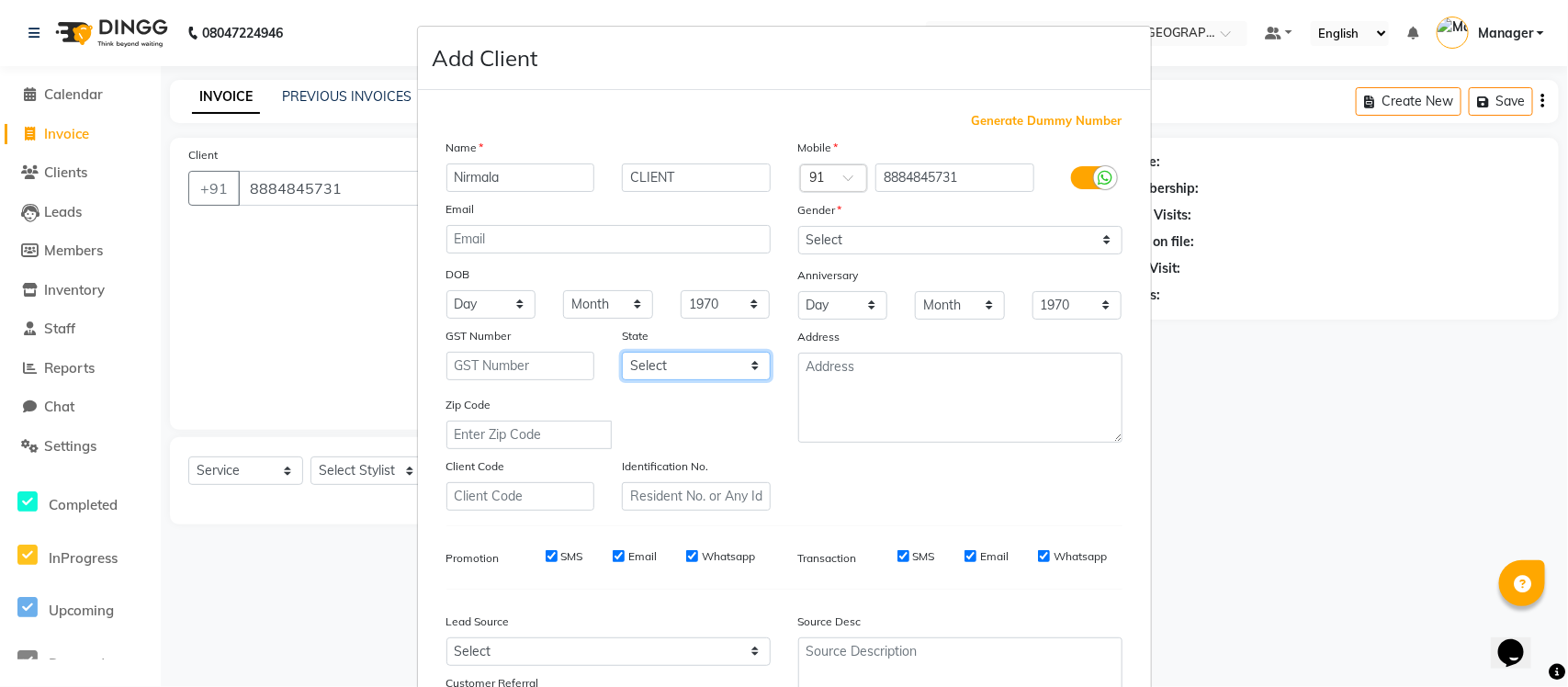
drag, startPoint x: 737, startPoint y: 364, endPoint x: 747, endPoint y: 368, distance: 10.8
click at [737, 364] on select "Select [GEOGRAPHIC_DATA] [GEOGRAPHIC_DATA] [GEOGRAPHIC_DATA] [GEOGRAPHIC_DATA] …" at bounding box center [696, 367] width 149 height 29
select select "17"
click at [622, 352] on select "Select [GEOGRAPHIC_DATA] [GEOGRAPHIC_DATA] [GEOGRAPHIC_DATA] [GEOGRAPHIC_DATA] …" at bounding box center [696, 367] width 149 height 29
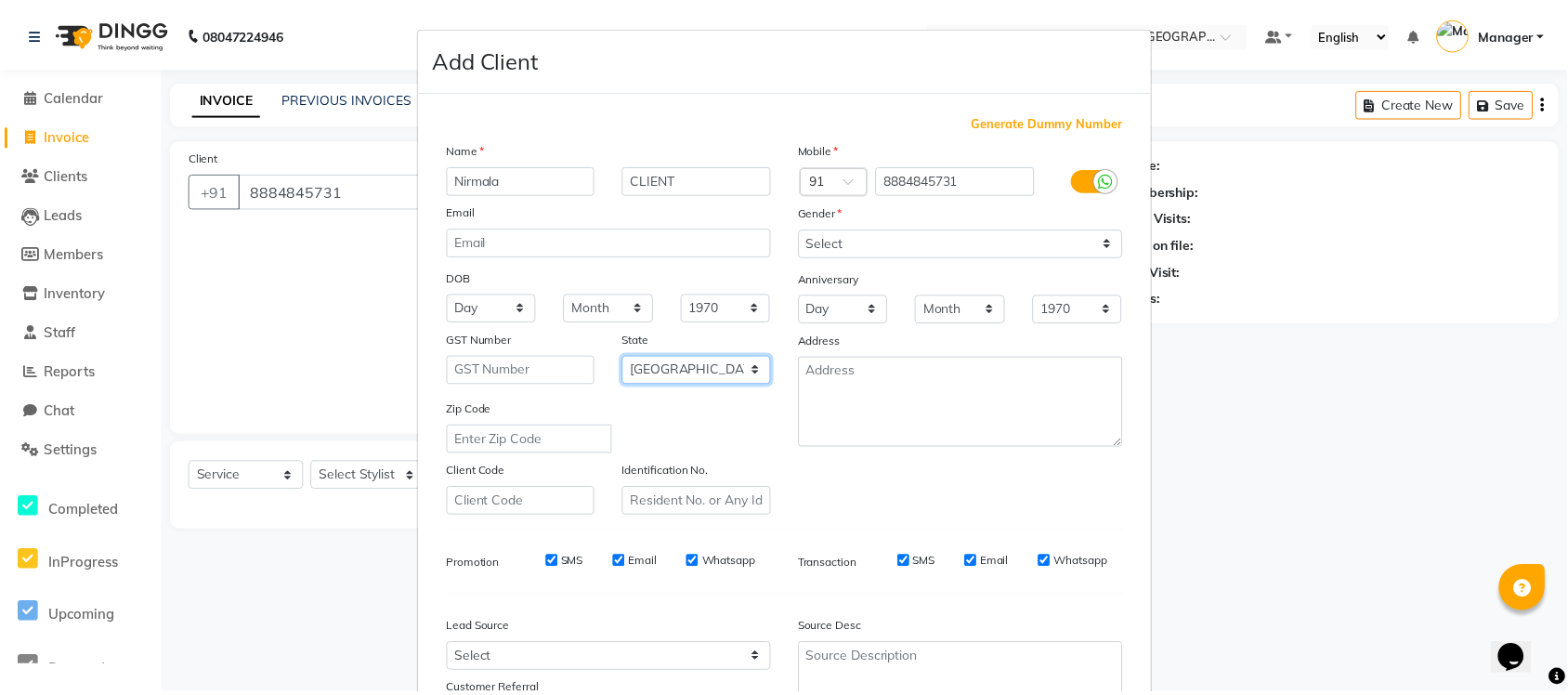
scroll to position [155, 0]
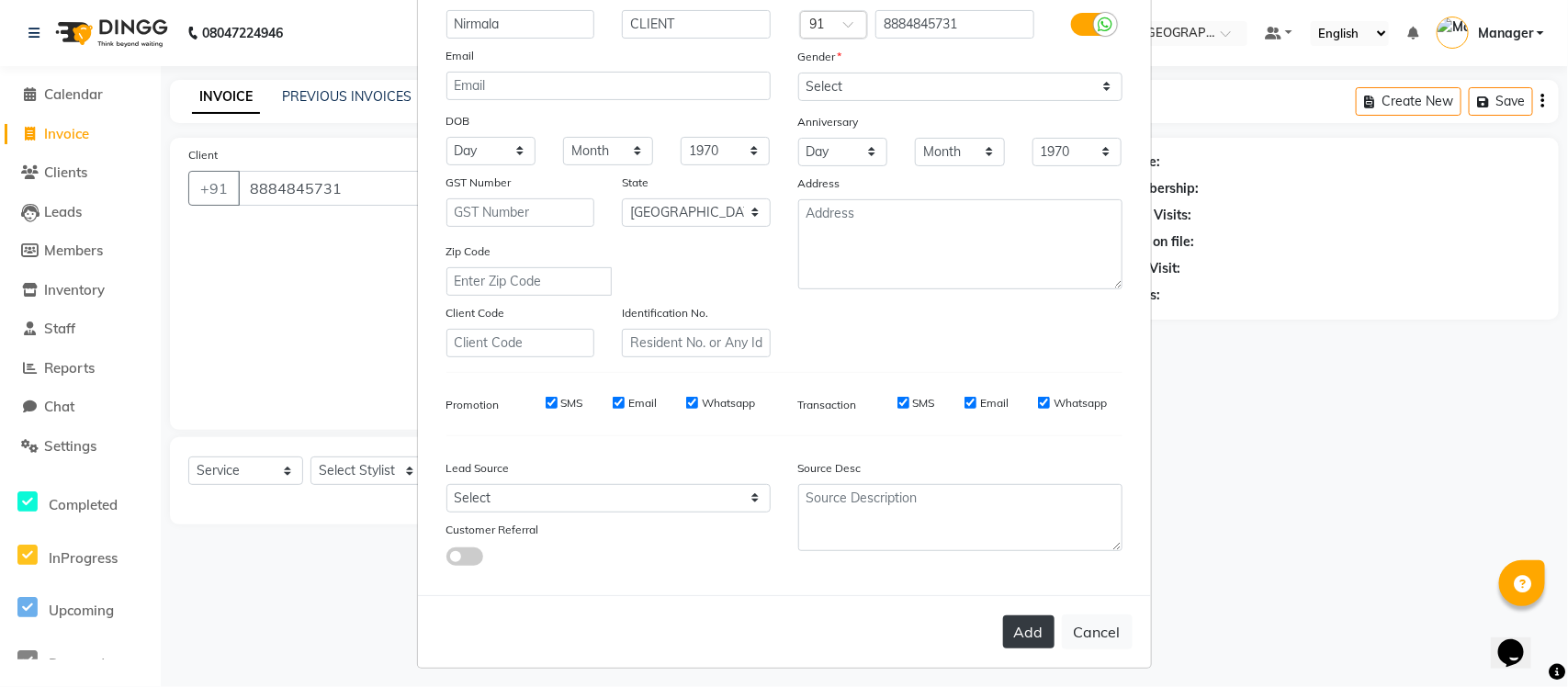
click at [1027, 625] on button "Add" at bounding box center [1028, 632] width 51 height 33
select select
select select "null"
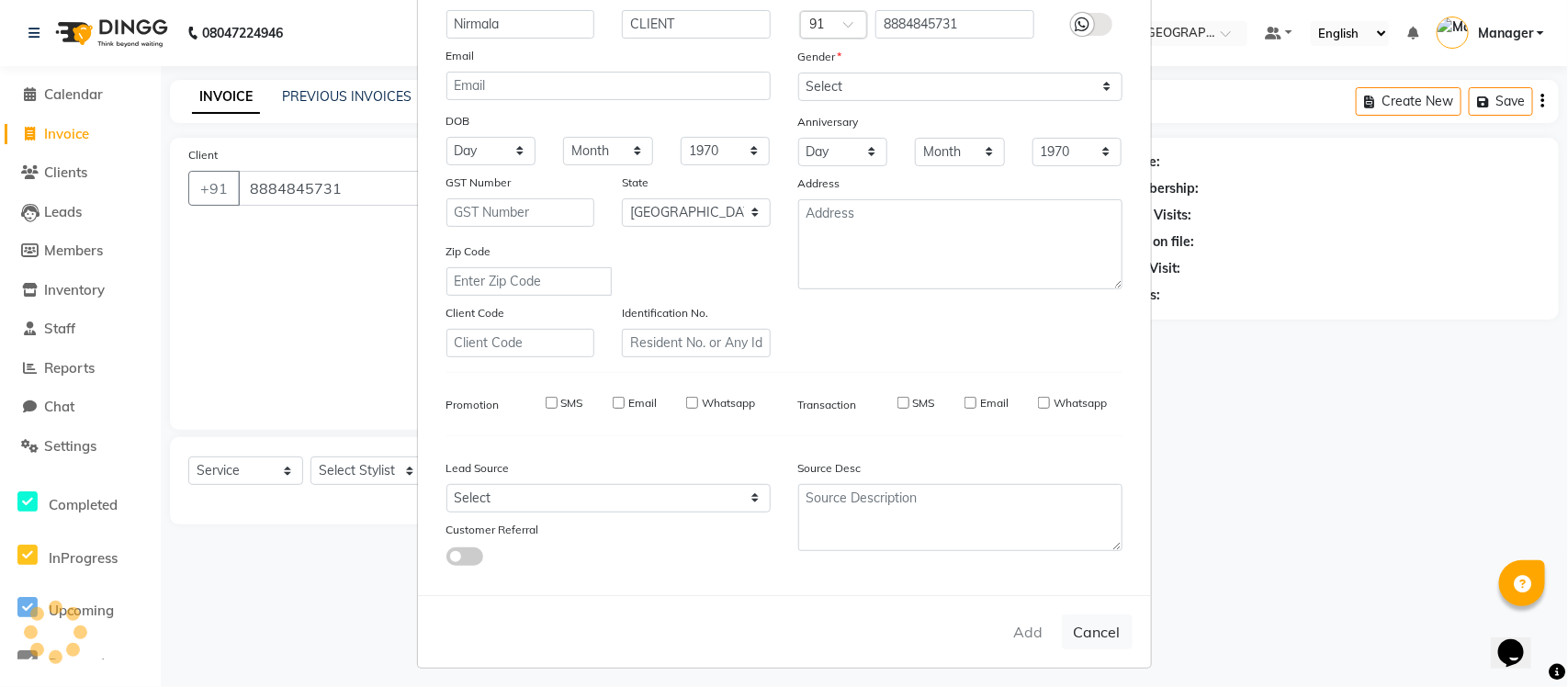
select select
checkbox input "false"
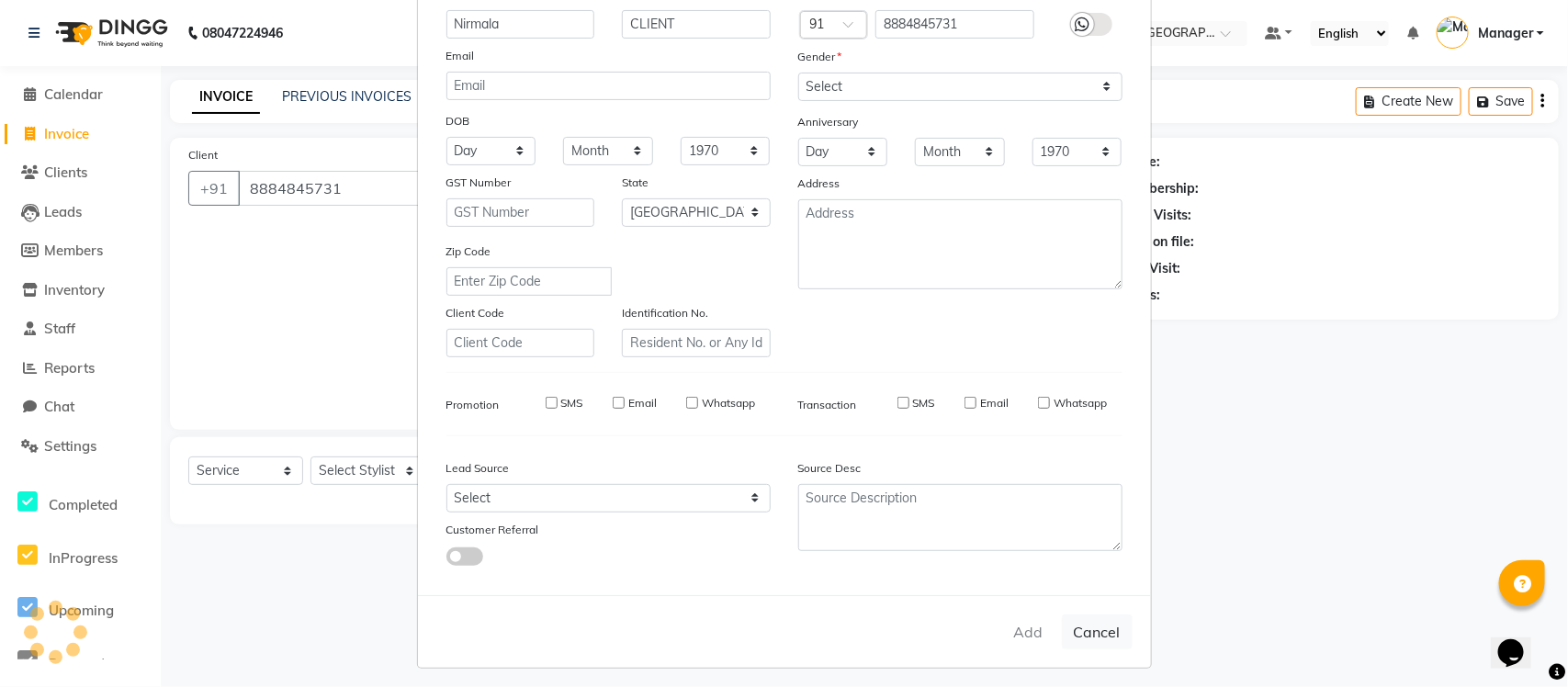
checkbox input "false"
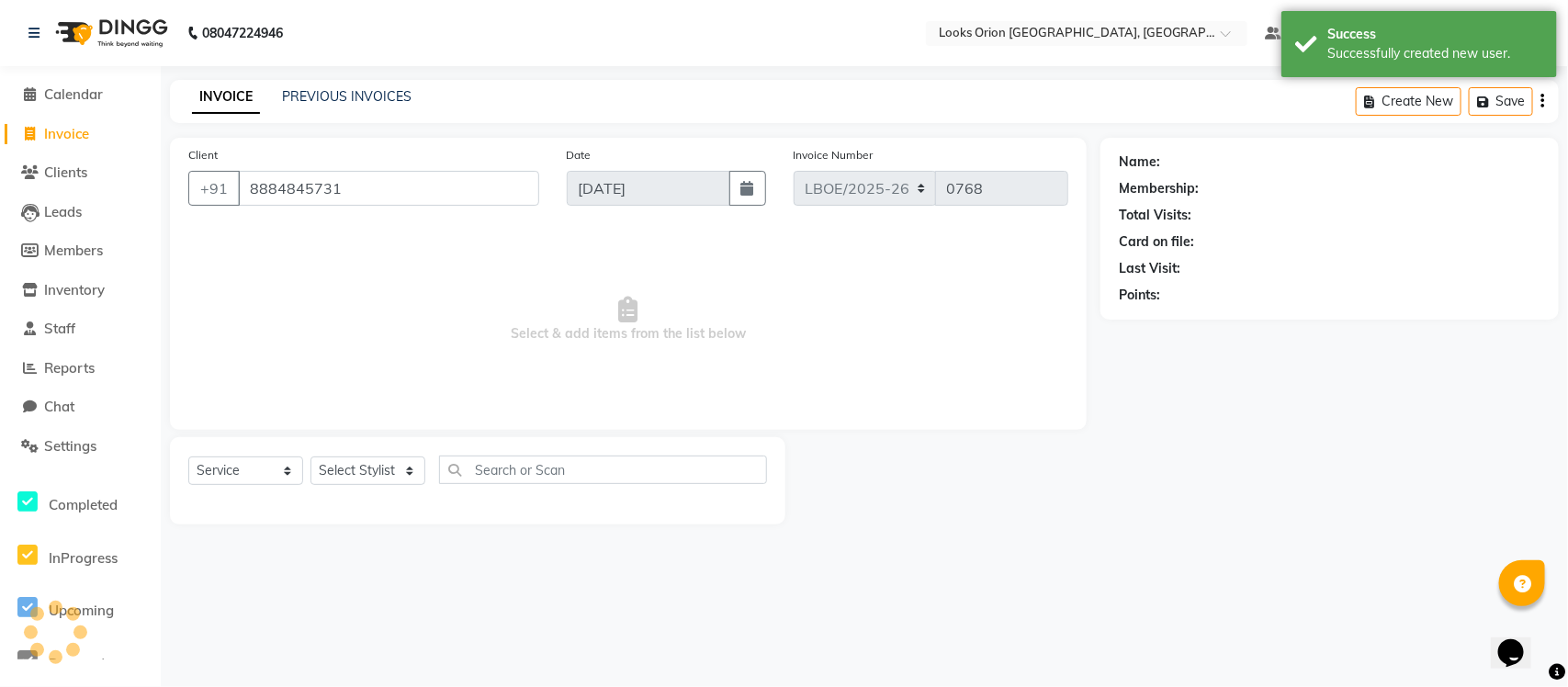
select select "1: Object"
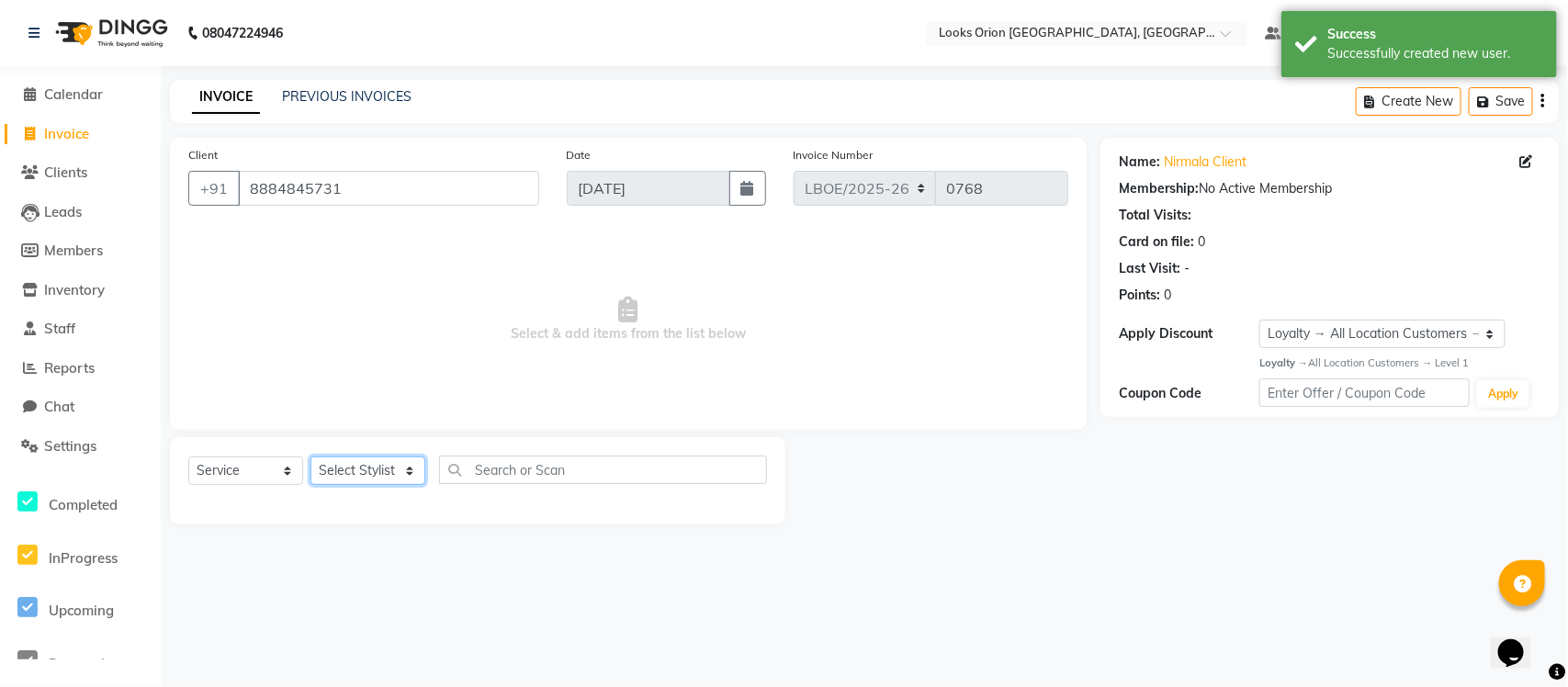
click at [406, 473] on select "Select Stylist Counter Sales Malini Manager [PERSON_NAME]" at bounding box center [368, 471] width 115 height 29
select select "90476"
click at [311, 456] on select "Select Stylist Counter Sales Malini Manager [PERSON_NAME]" at bounding box center [368, 471] width 115 height 29
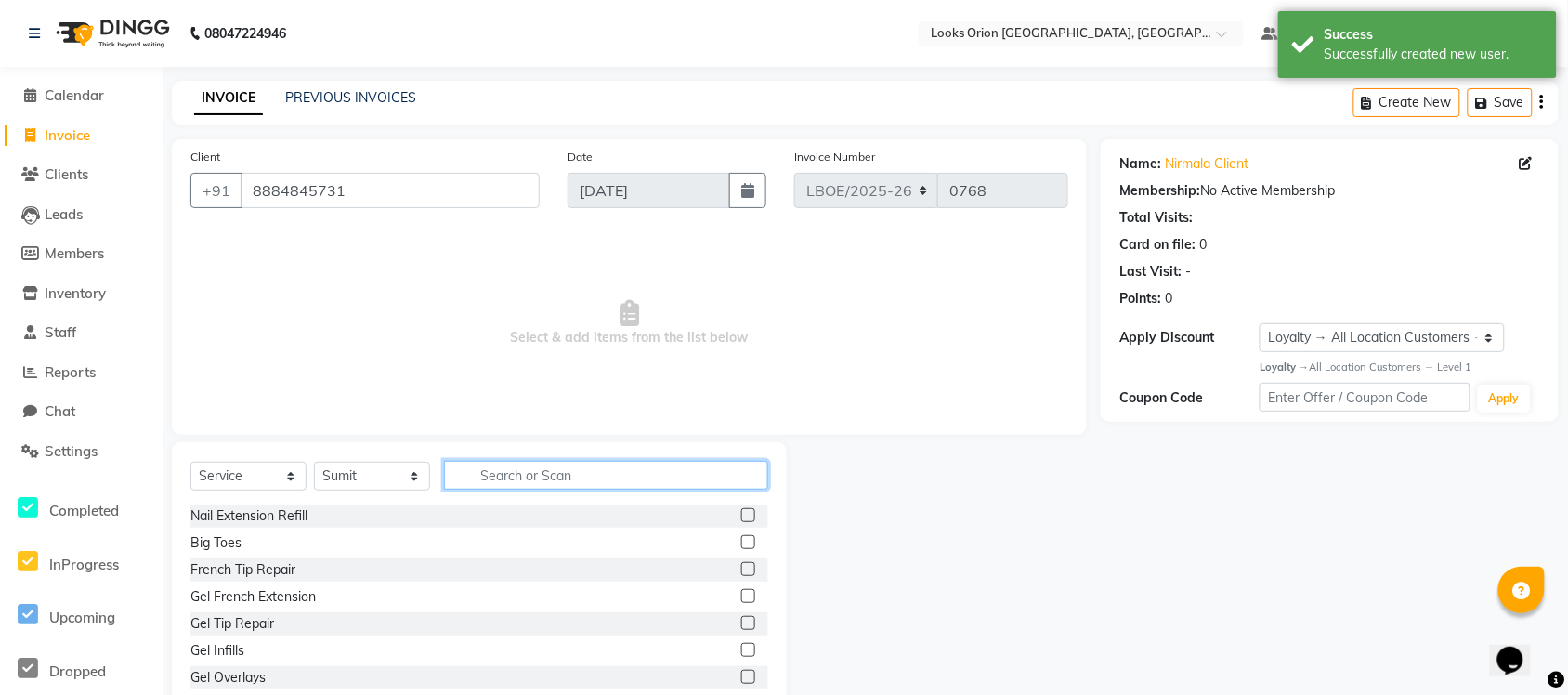
click at [502, 481] on input "text" at bounding box center [605, 475] width 324 height 29
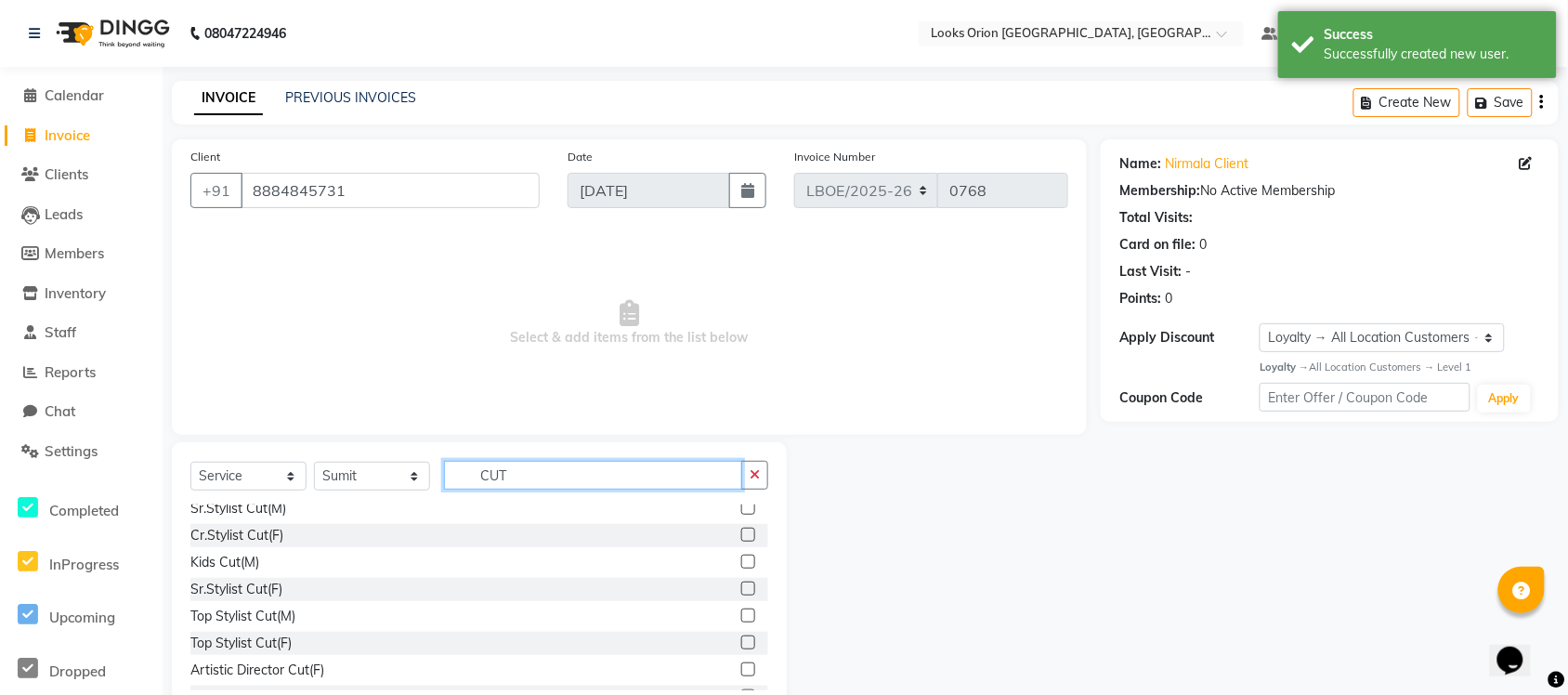
scroll to position [102, 0]
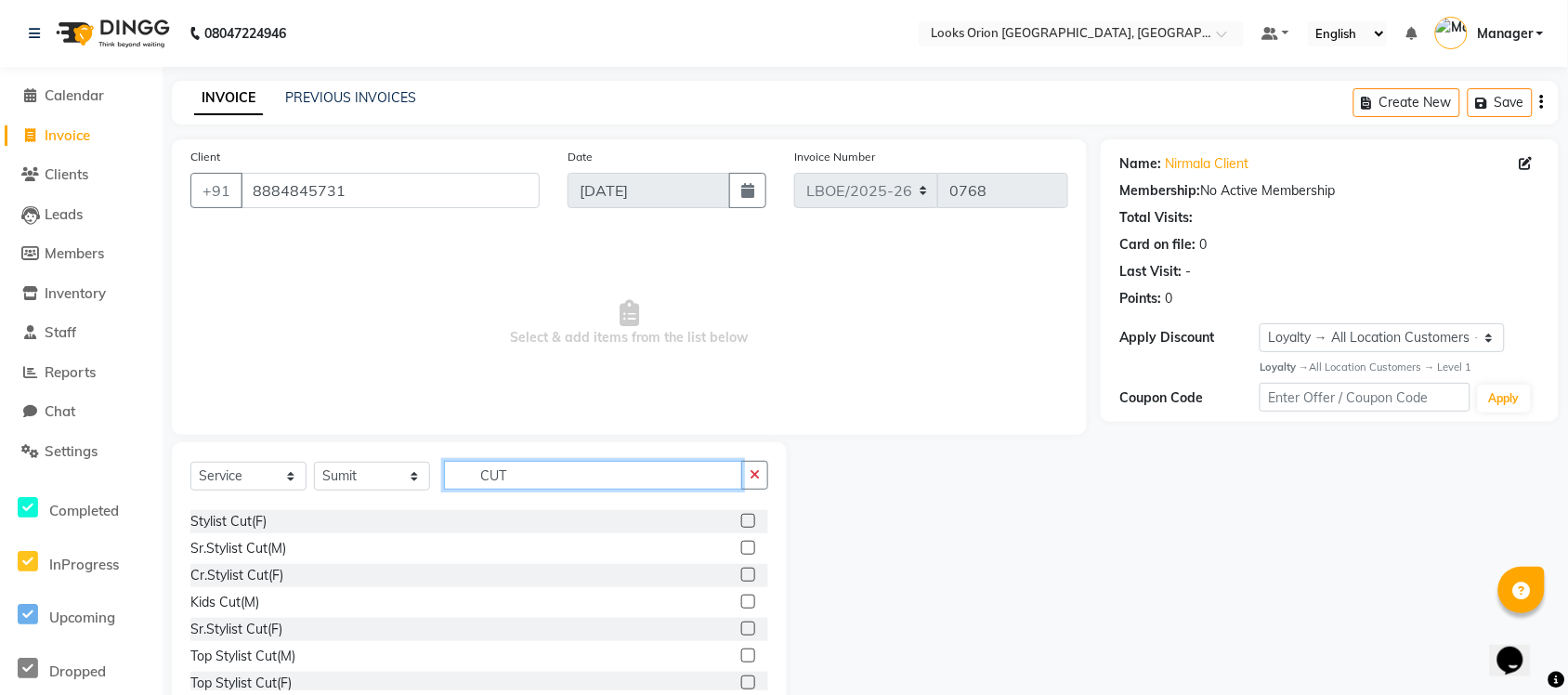
type input "CUT"
click at [742, 598] on label at bounding box center [748, 602] width 14 height 14
click at [742, 598] on input "checkbox" at bounding box center [748, 603] width 12 height 12
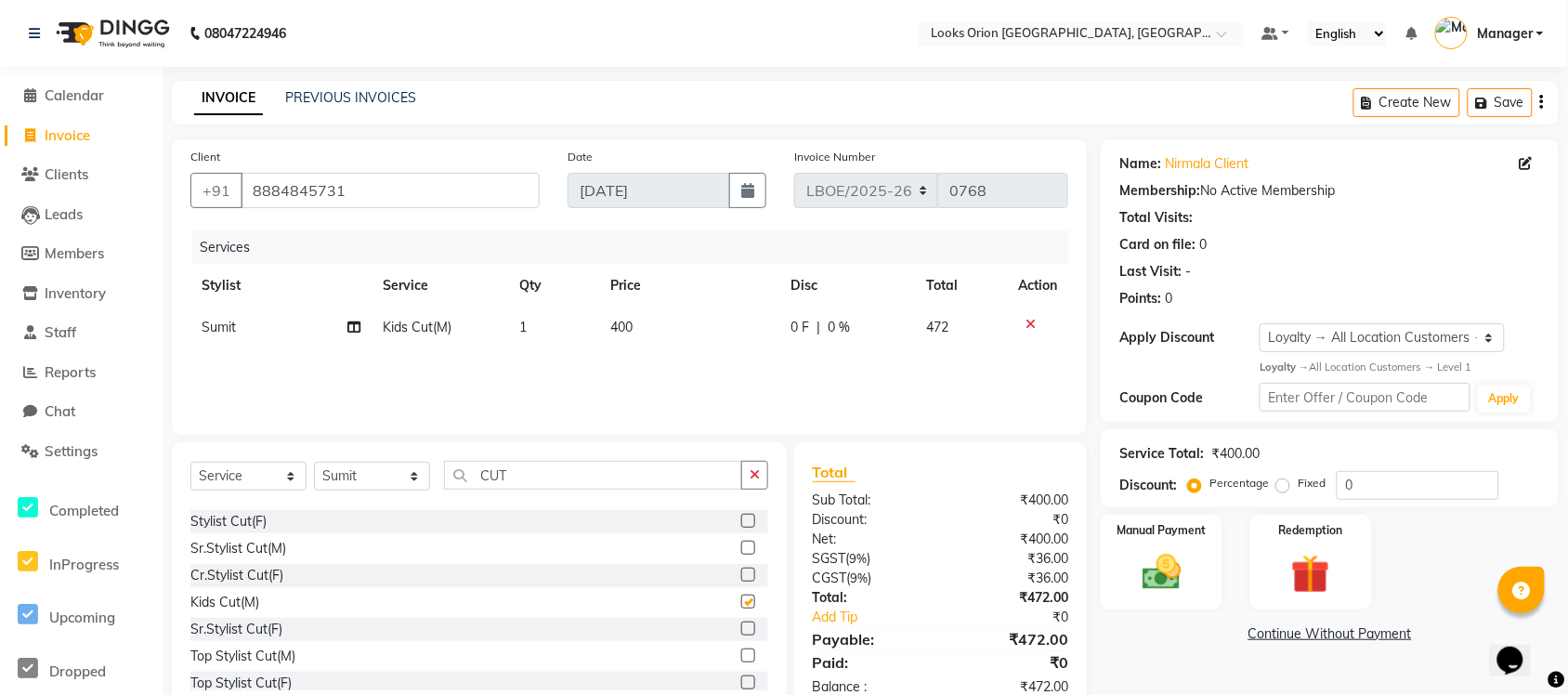
checkbox input "false"
click at [647, 325] on td "400" at bounding box center [689, 327] width 180 height 42
select select "90476"
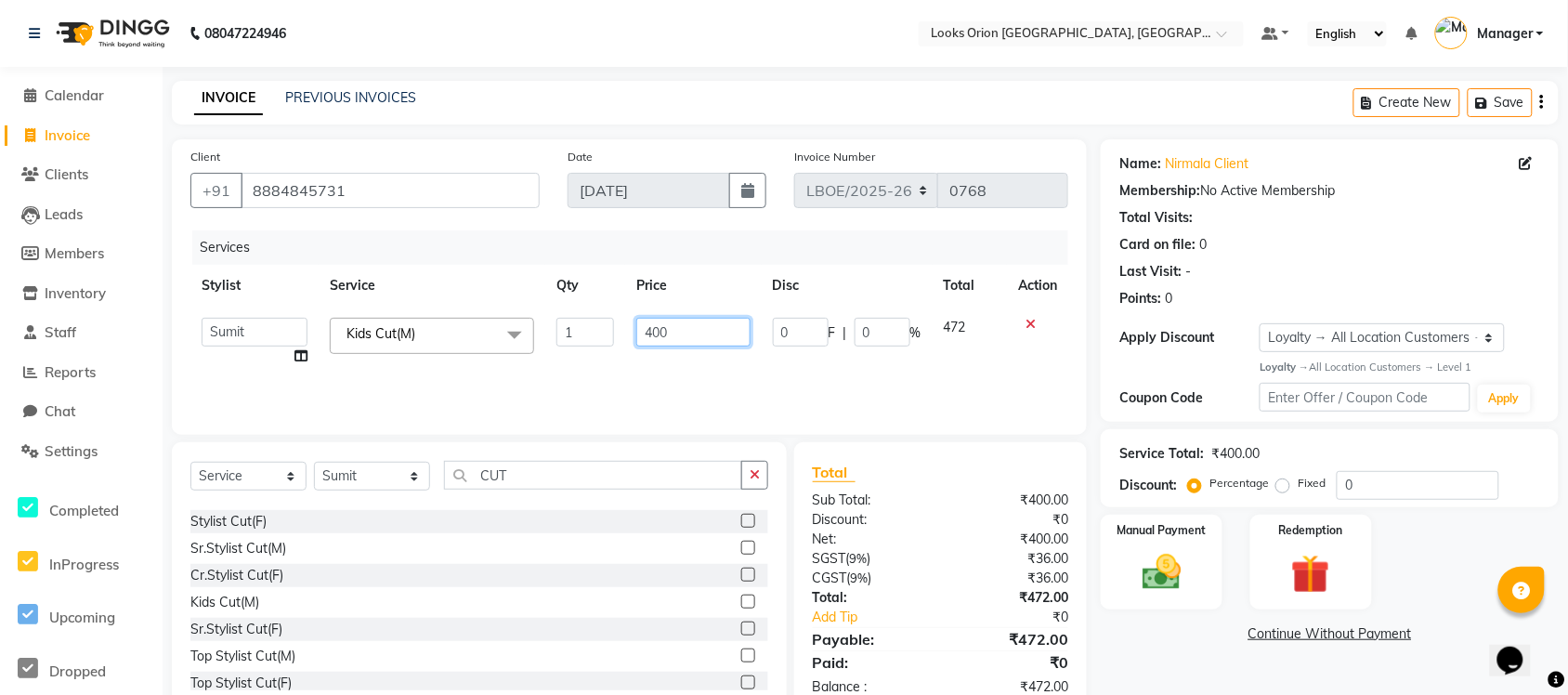
click at [687, 325] on input "400" at bounding box center [693, 332] width 114 height 29
type input "4"
type input "500"
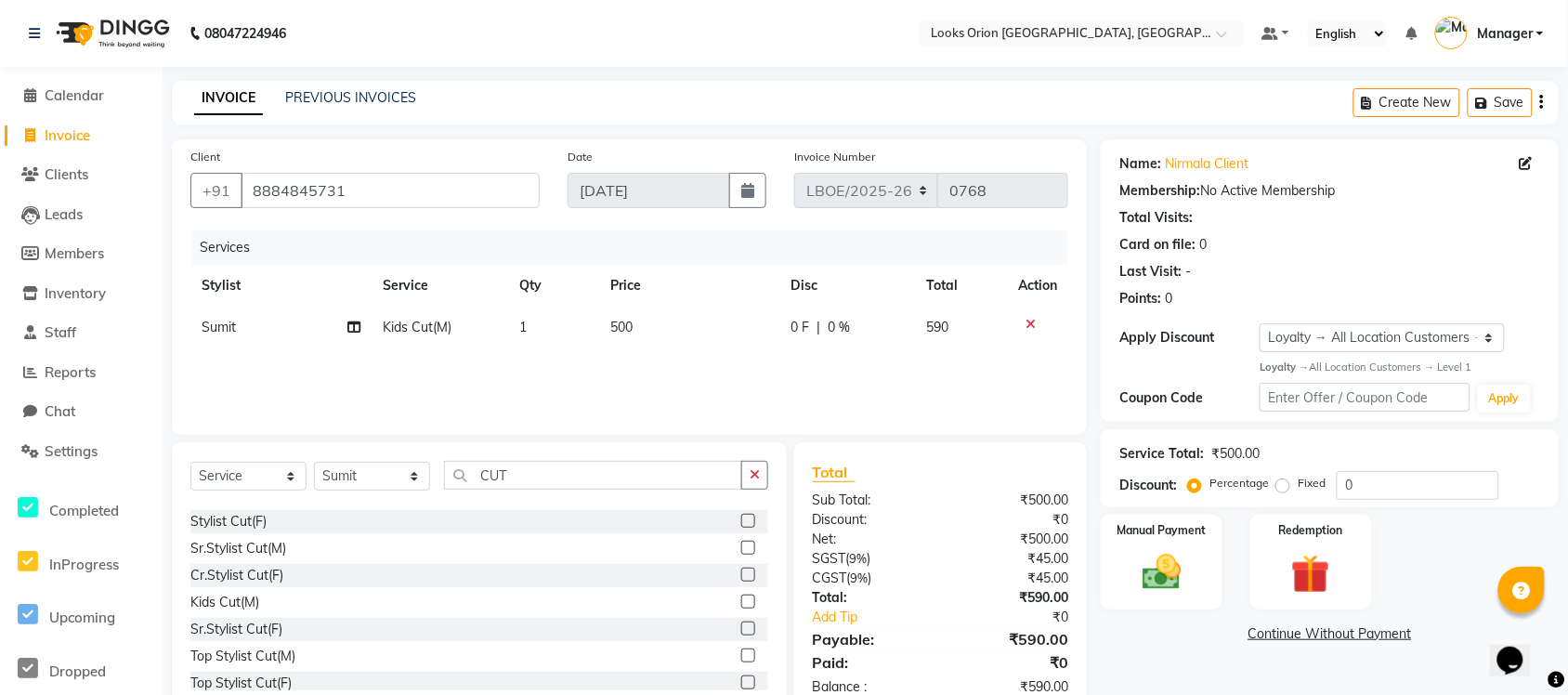
click at [809, 383] on div "Services Stylist Service Qty Price Disc Total Action Sumit Kids Cut(M) 1 500 0 …" at bounding box center [630, 323] width 878 height 186
click at [1168, 576] on img at bounding box center [1162, 572] width 66 height 47
click at [1313, 634] on span "UPI" at bounding box center [1306, 635] width 29 height 21
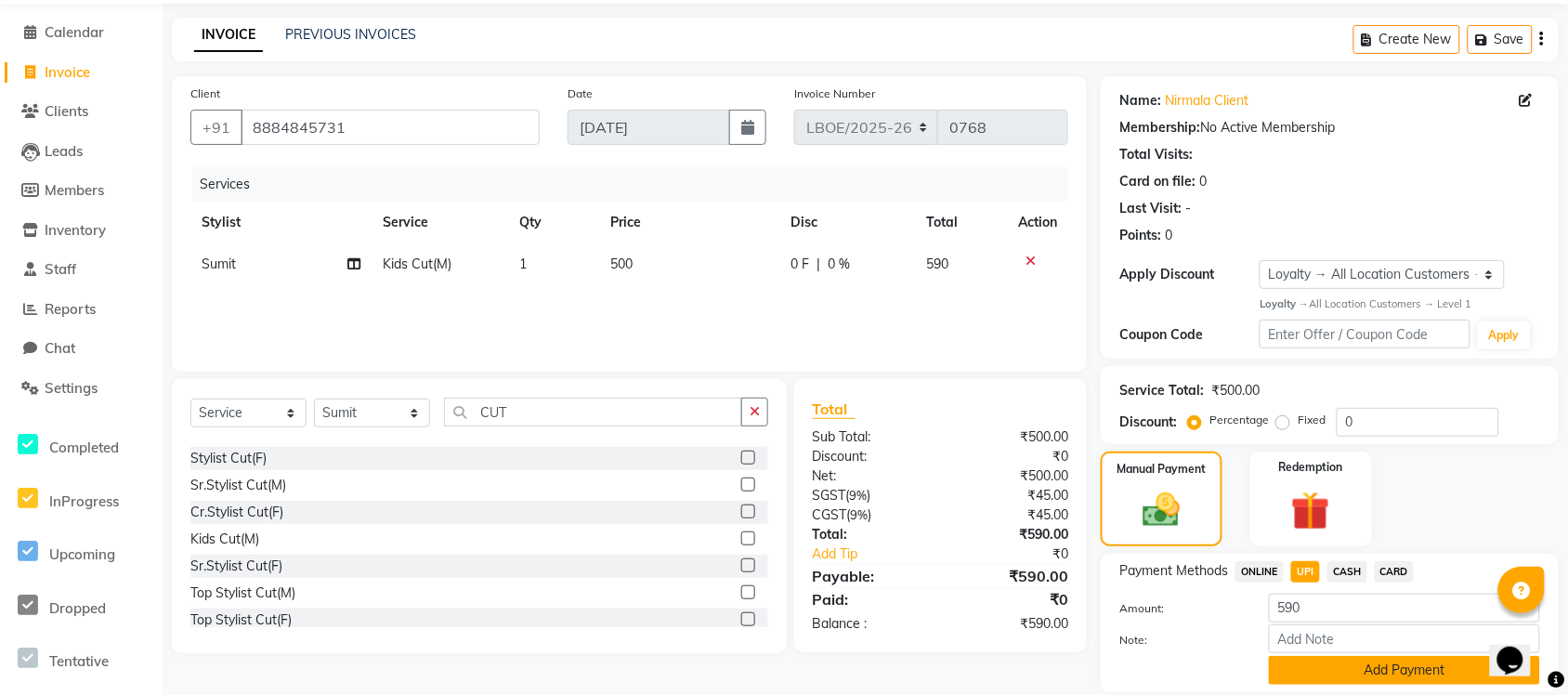
scroll to position [124, 0]
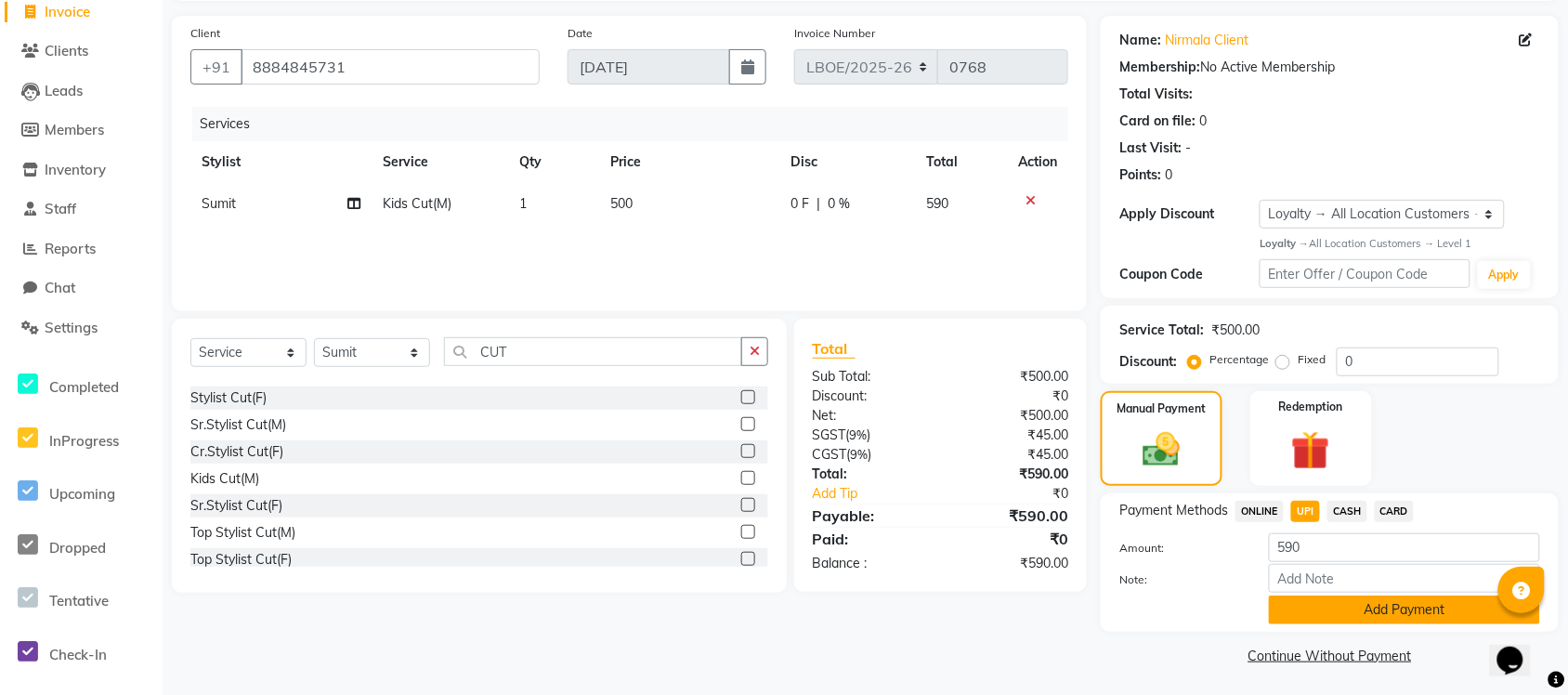
click at [1413, 613] on button "Add Payment" at bounding box center [1404, 610] width 272 height 29
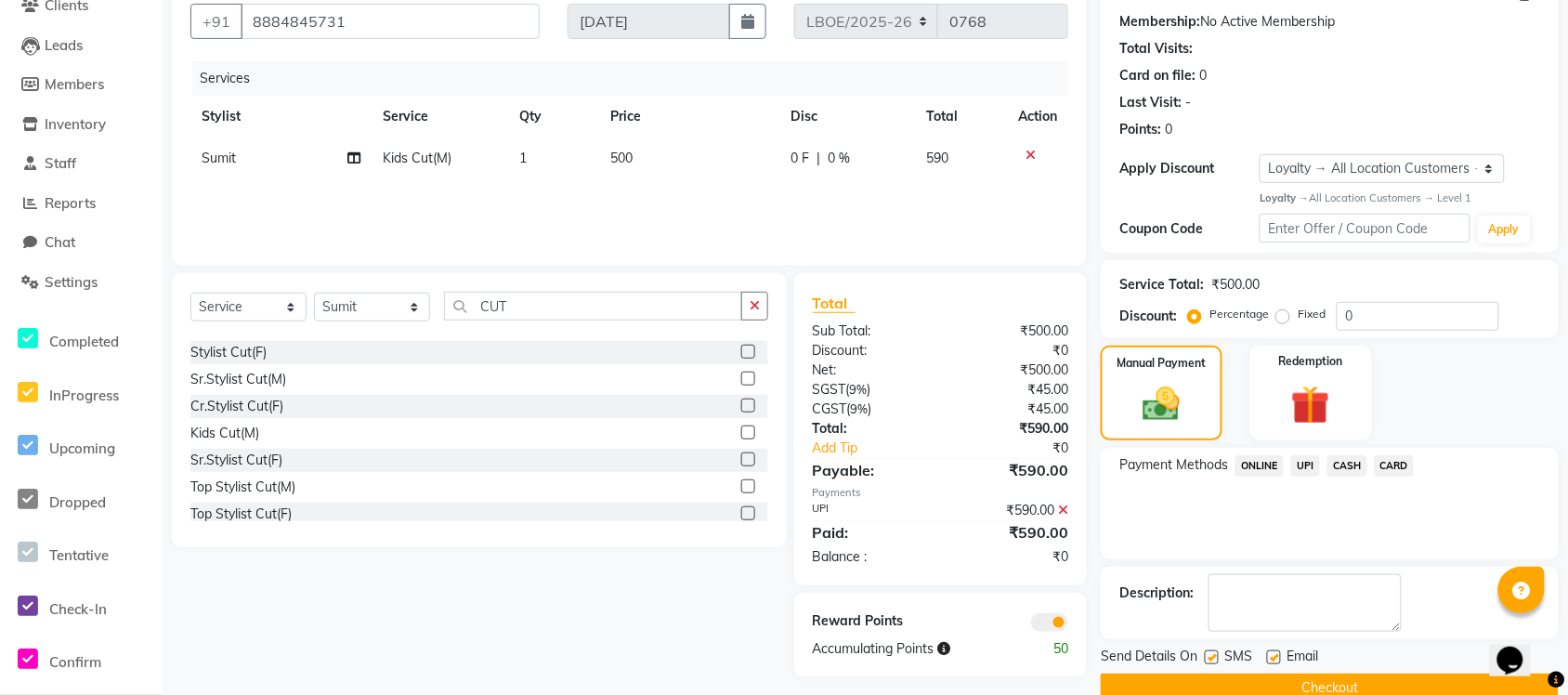
scroll to position [204, 0]
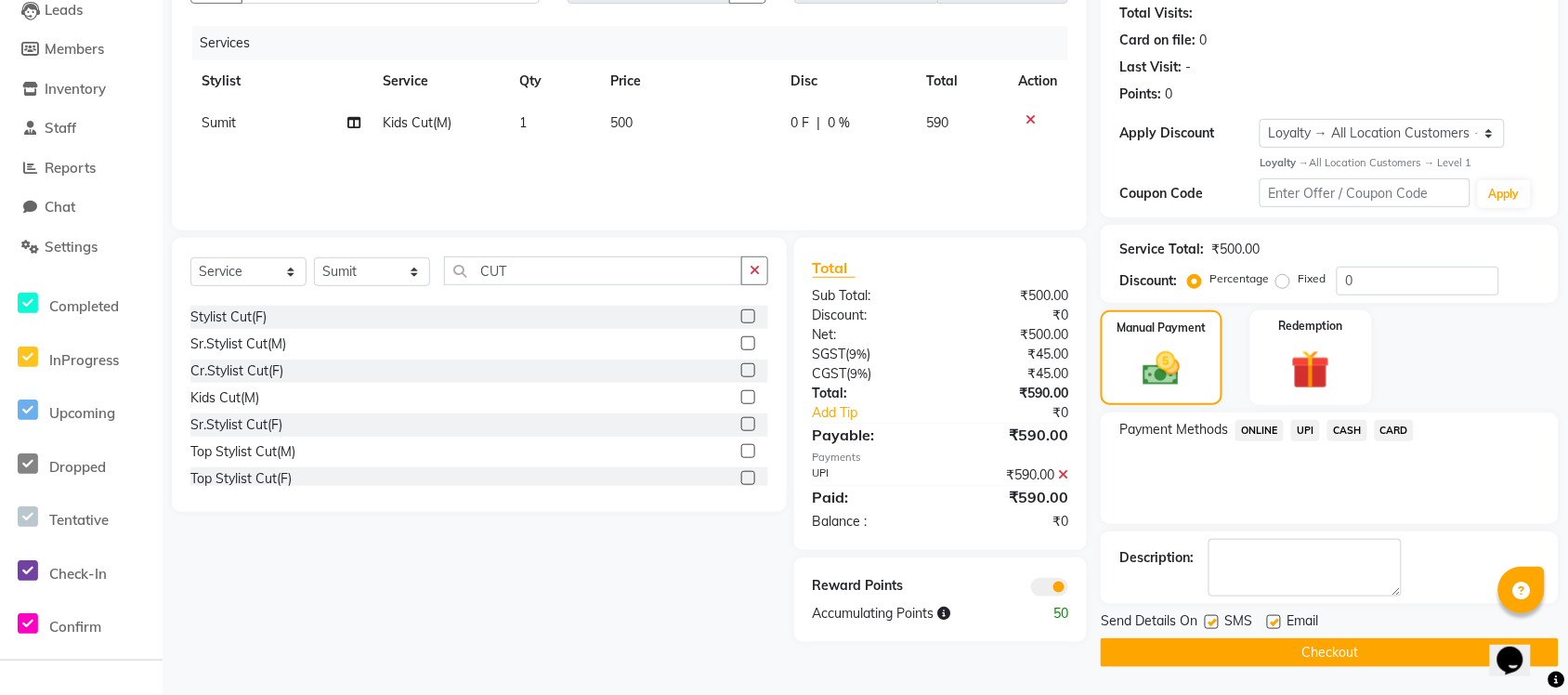
click at [1298, 651] on button "Checkout" at bounding box center [1330, 653] width 458 height 29
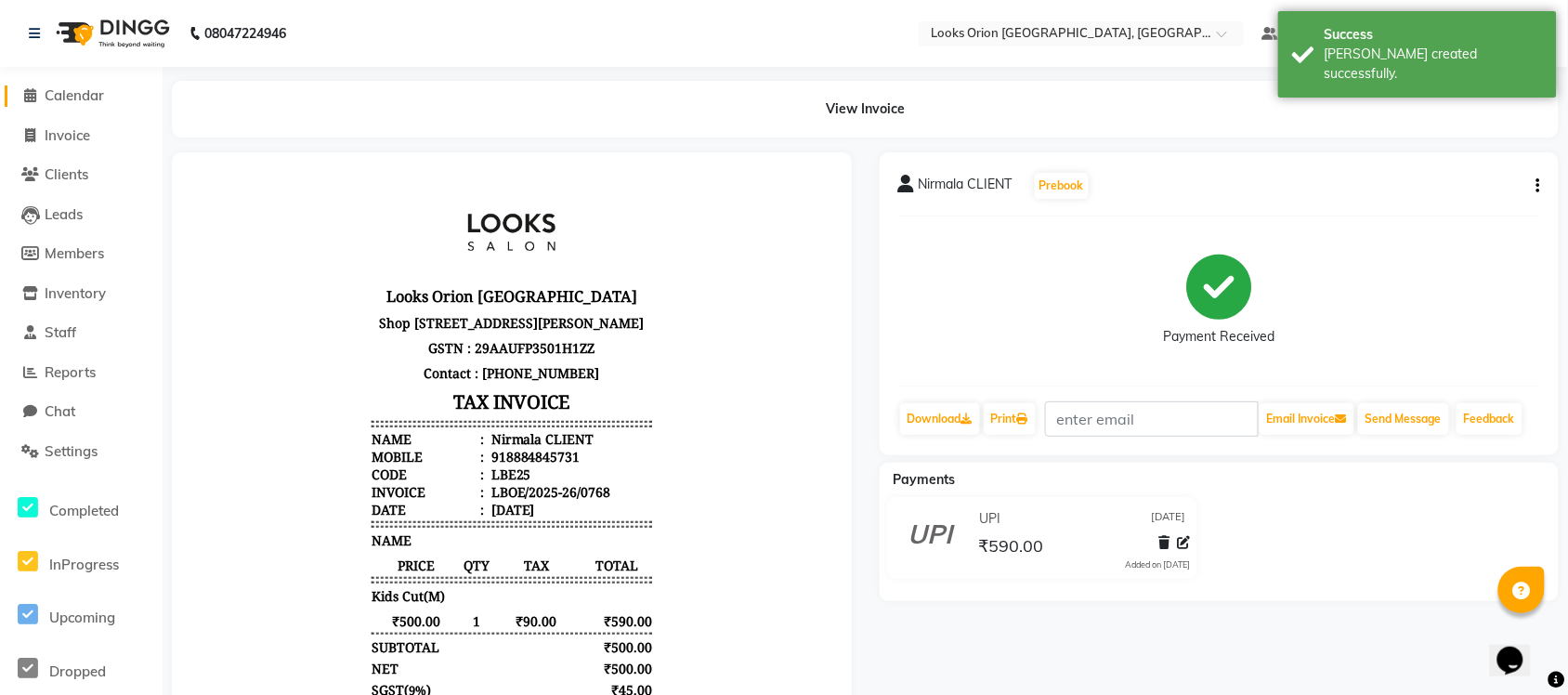
click at [39, 95] on span at bounding box center [30, 96] width 28 height 21
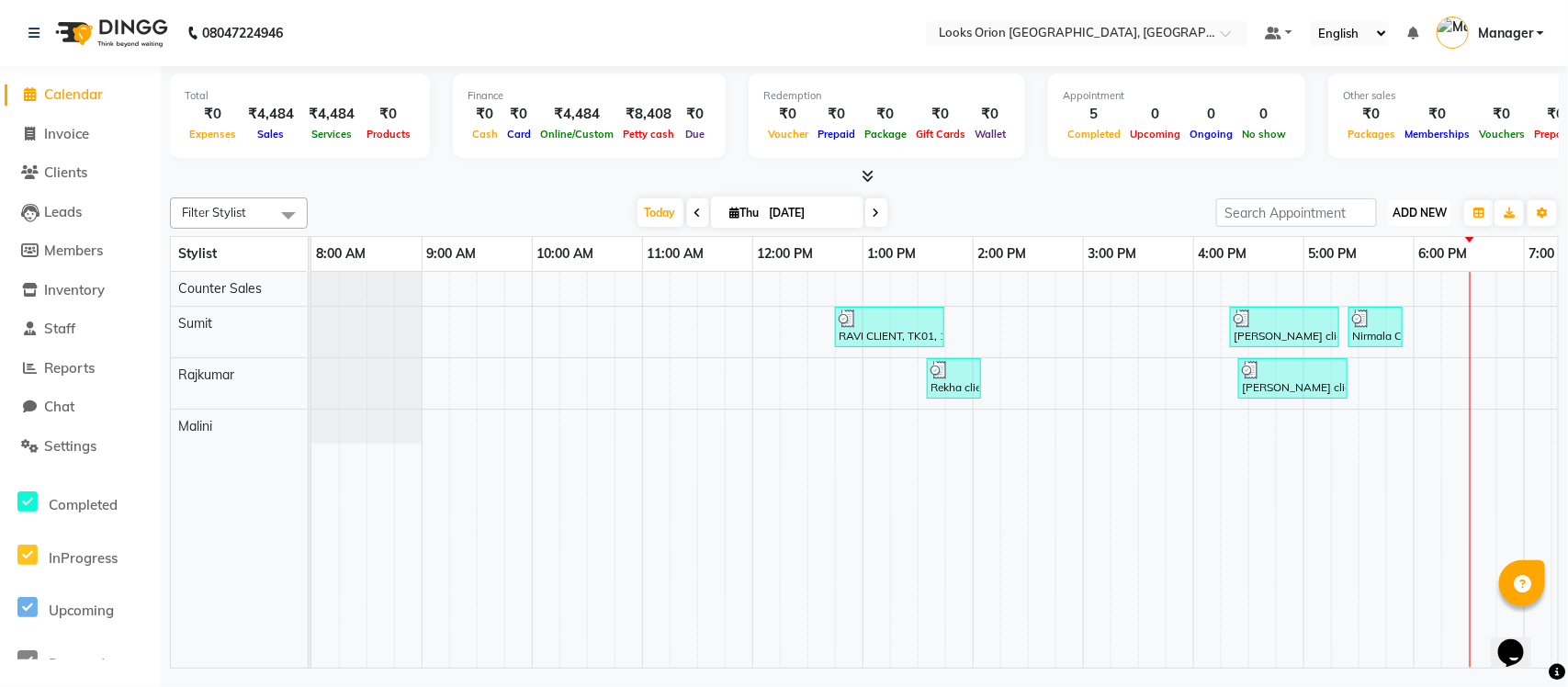
click at [1421, 213] on span "ADD NEW" at bounding box center [1420, 213] width 54 height 13
click at [1370, 295] on link "Add Expense" at bounding box center [1378, 295] width 145 height 24
select select "1"
select select "8123"
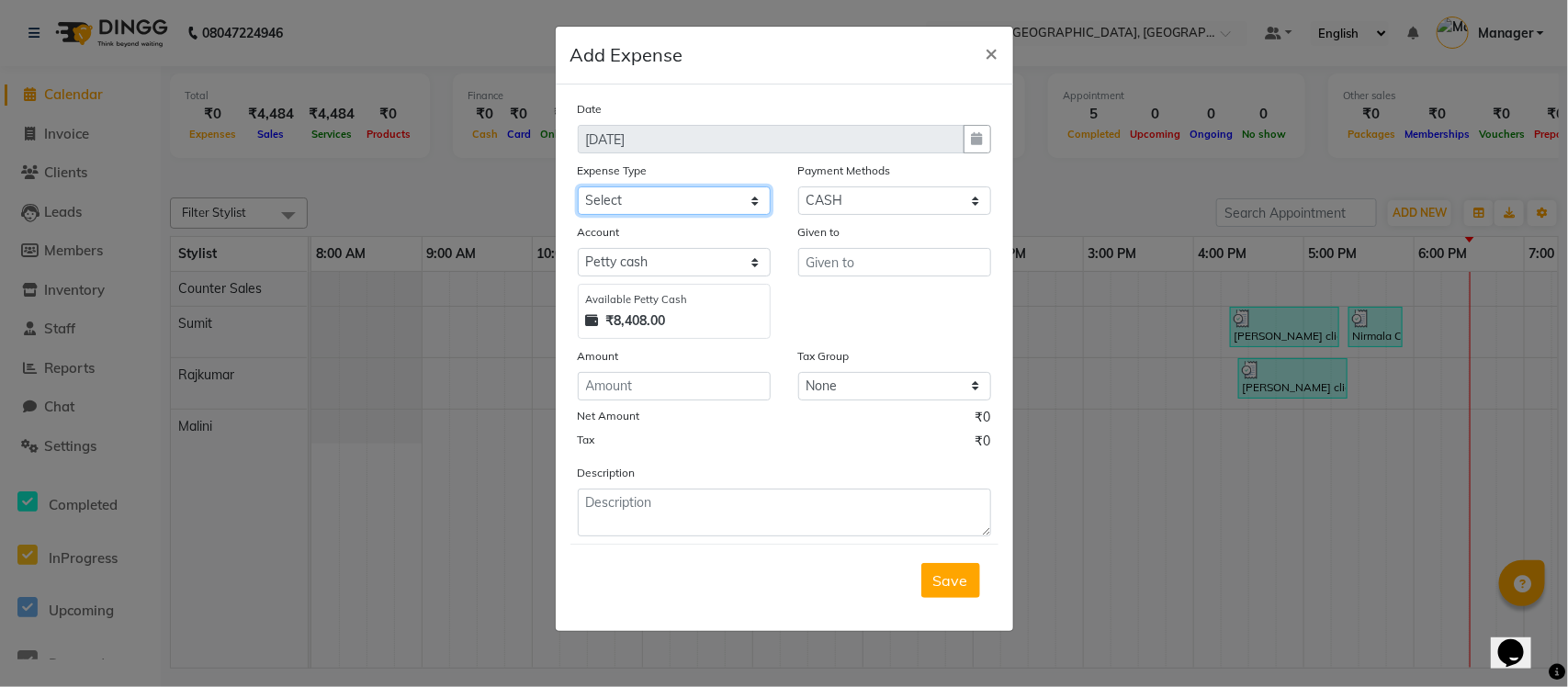
click at [755, 194] on select "Select Bank Deposit Cash Handover Client ordered food Client Refund Agnst Bill …" at bounding box center [674, 201] width 193 height 29
select select "24472"
click at [578, 187] on select "Select Bank Deposit Cash Handover Client ordered food Client Refund Agnst Bill …" at bounding box center [674, 201] width 193 height 29
click at [920, 198] on select "Select ONLINE Prepaid UPI Gift Card Voucher Points CASH Wallet Package CARD" at bounding box center [895, 201] width 193 height 29
click at [879, 194] on select "Select ONLINE Prepaid UPI Gift Card Voucher Points CASH Wallet Package CARD" at bounding box center [895, 201] width 193 height 29
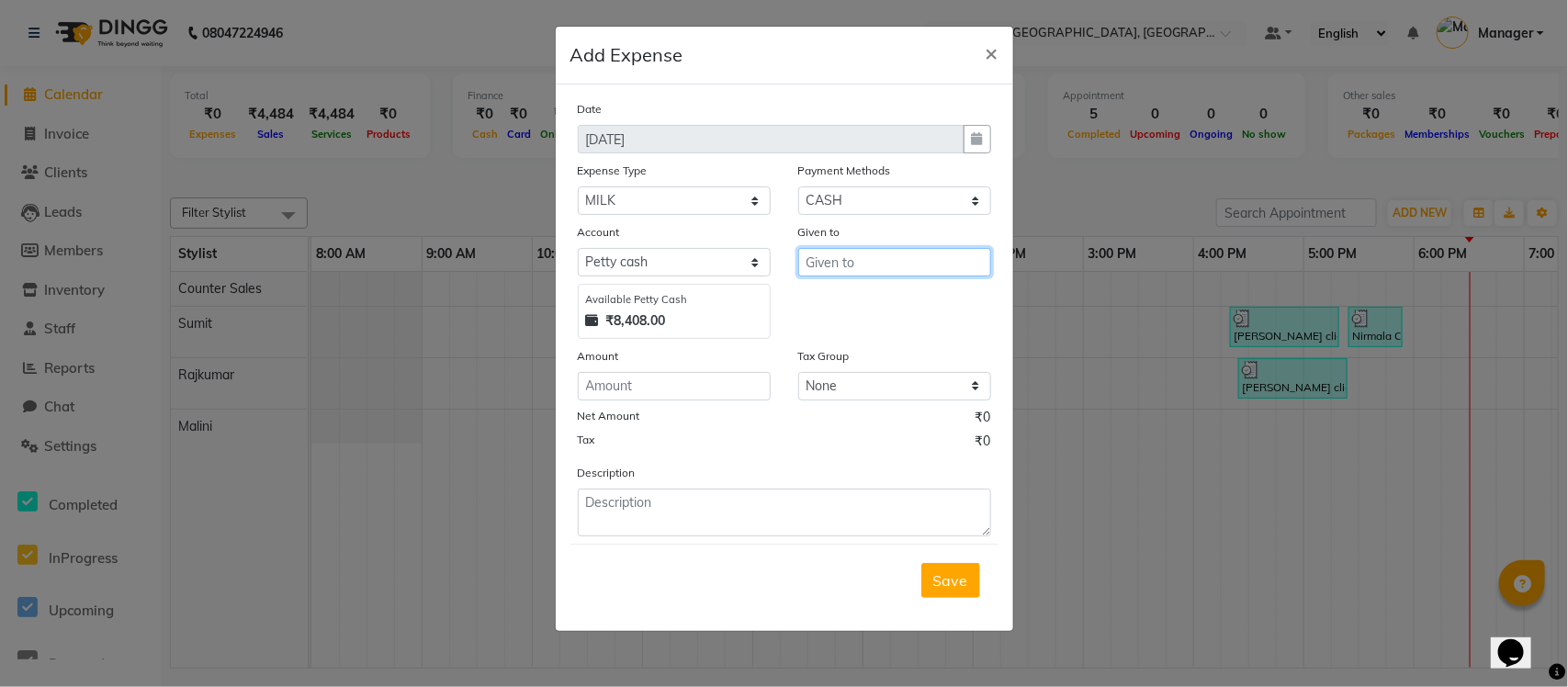
click at [850, 259] on input "text" at bounding box center [895, 263] width 193 height 29
type input "Lakshmi"
click at [631, 384] on input "number" at bounding box center [674, 387] width 193 height 29
type input "186"
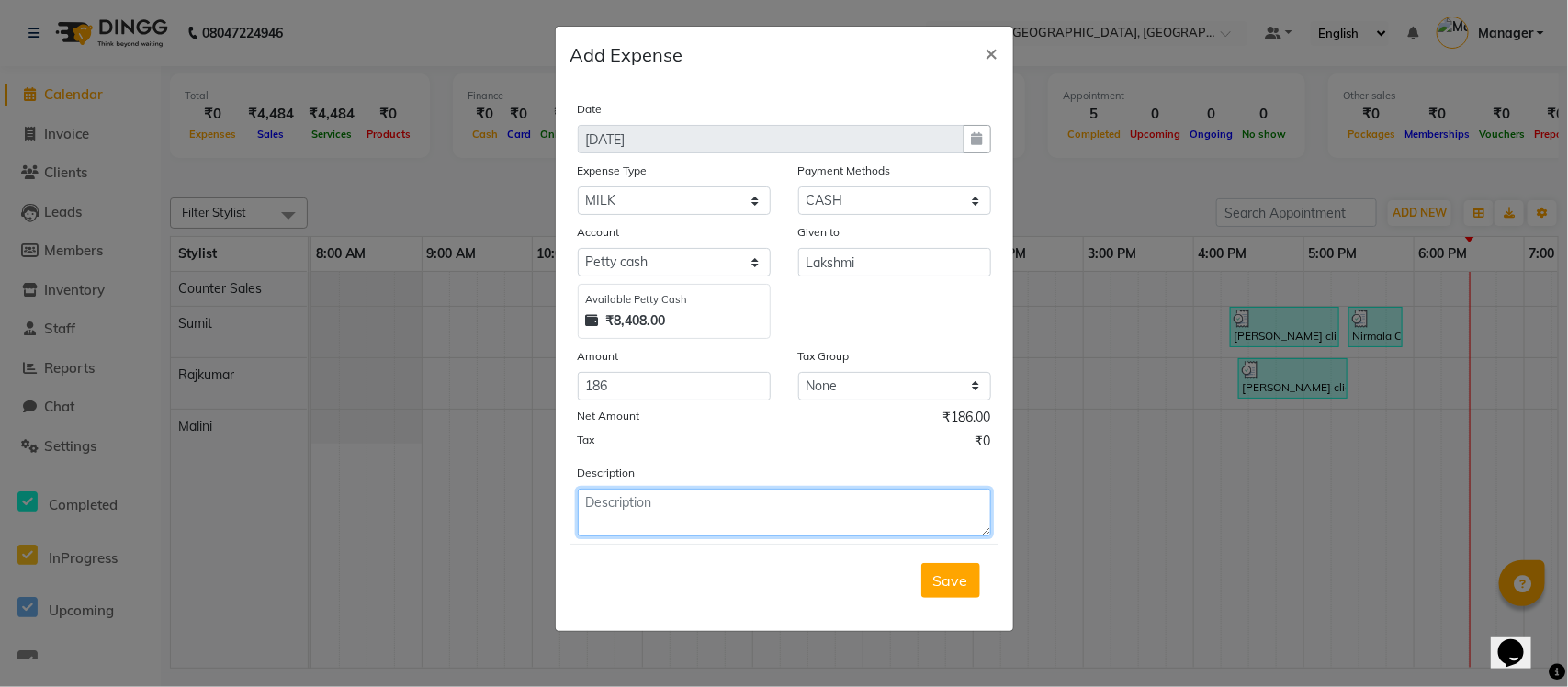
click at [618, 515] on textarea at bounding box center [784, 513] width 414 height 48
type textarea "Milk , Drain clean"
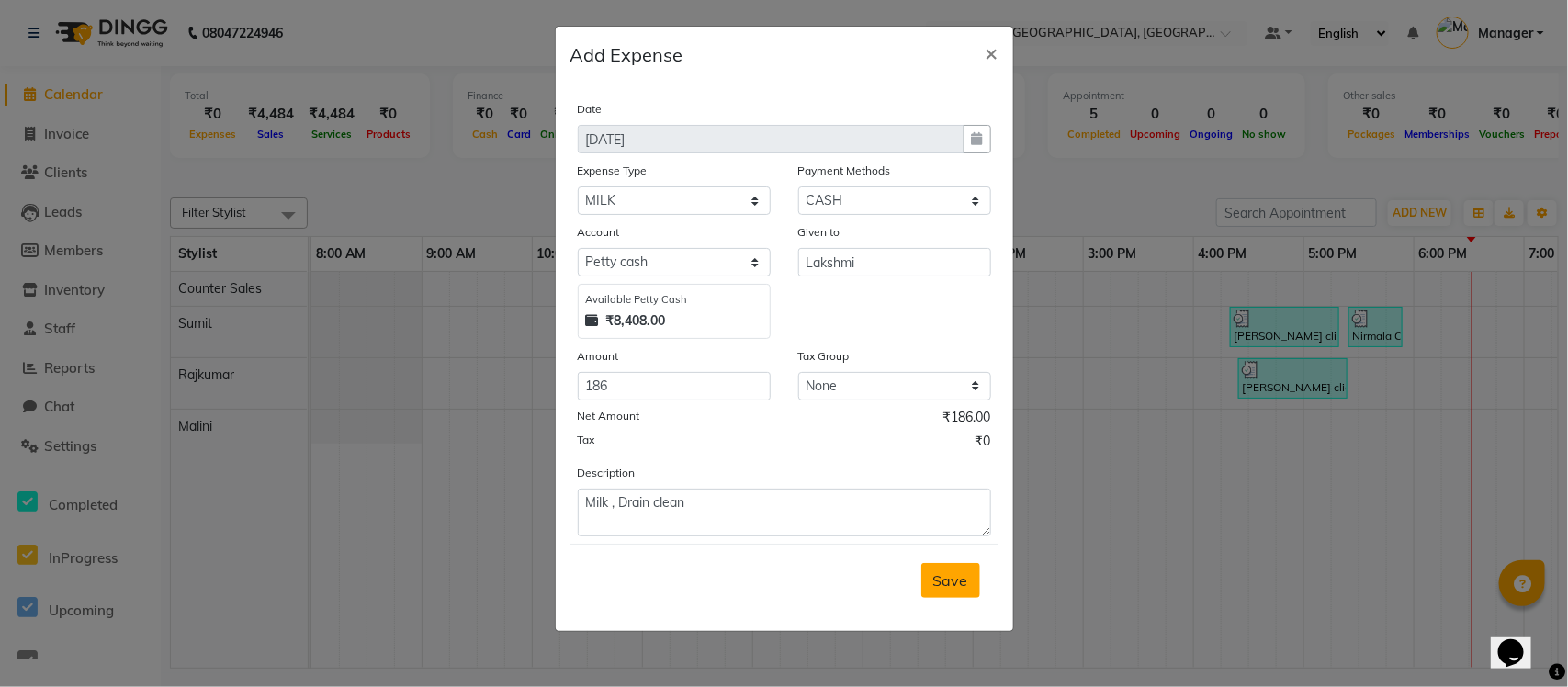
click at [949, 586] on span "Save" at bounding box center [951, 580] width 35 height 18
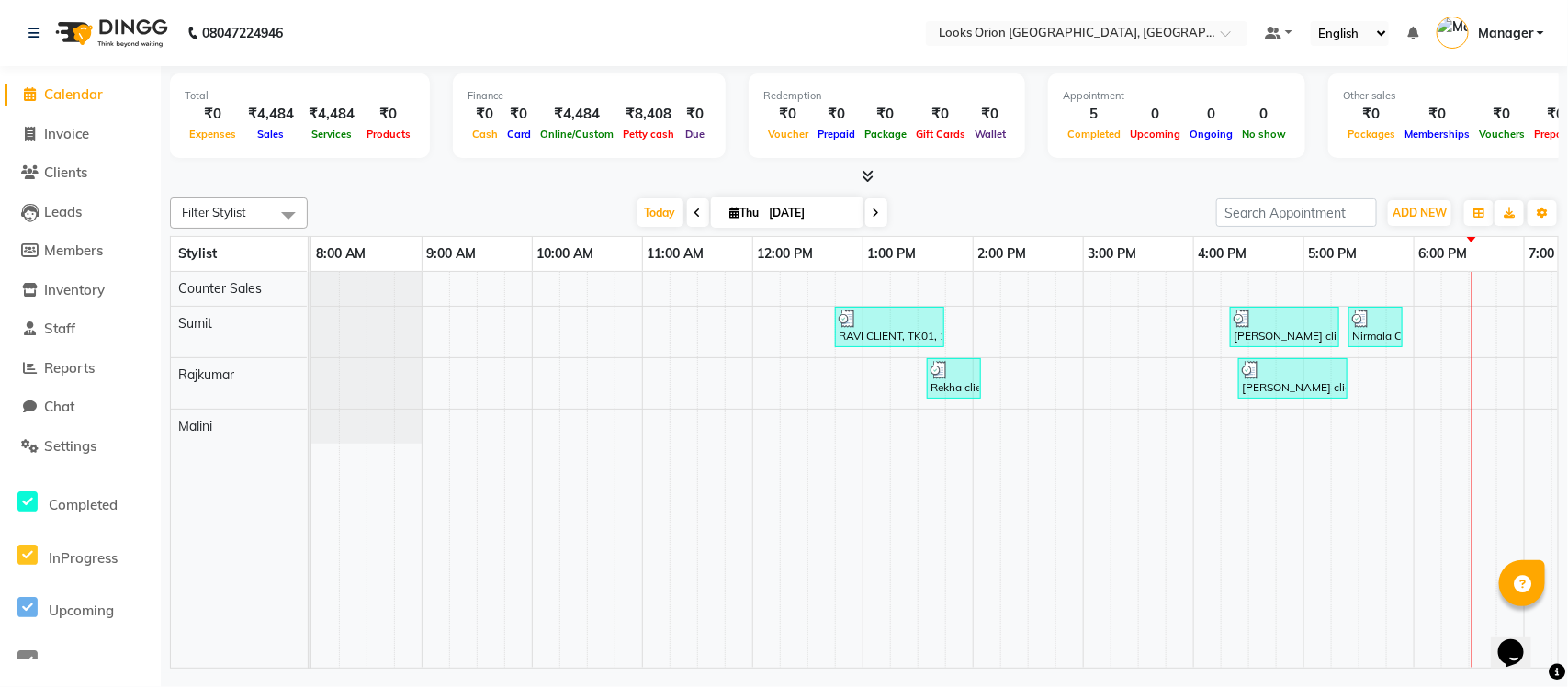
click at [641, 29] on nav "08047224946 Select Location × Looks Orion [GEOGRAPHIC_DATA], [GEOGRAPHIC_DATA] …" at bounding box center [784, 33] width 1568 height 66
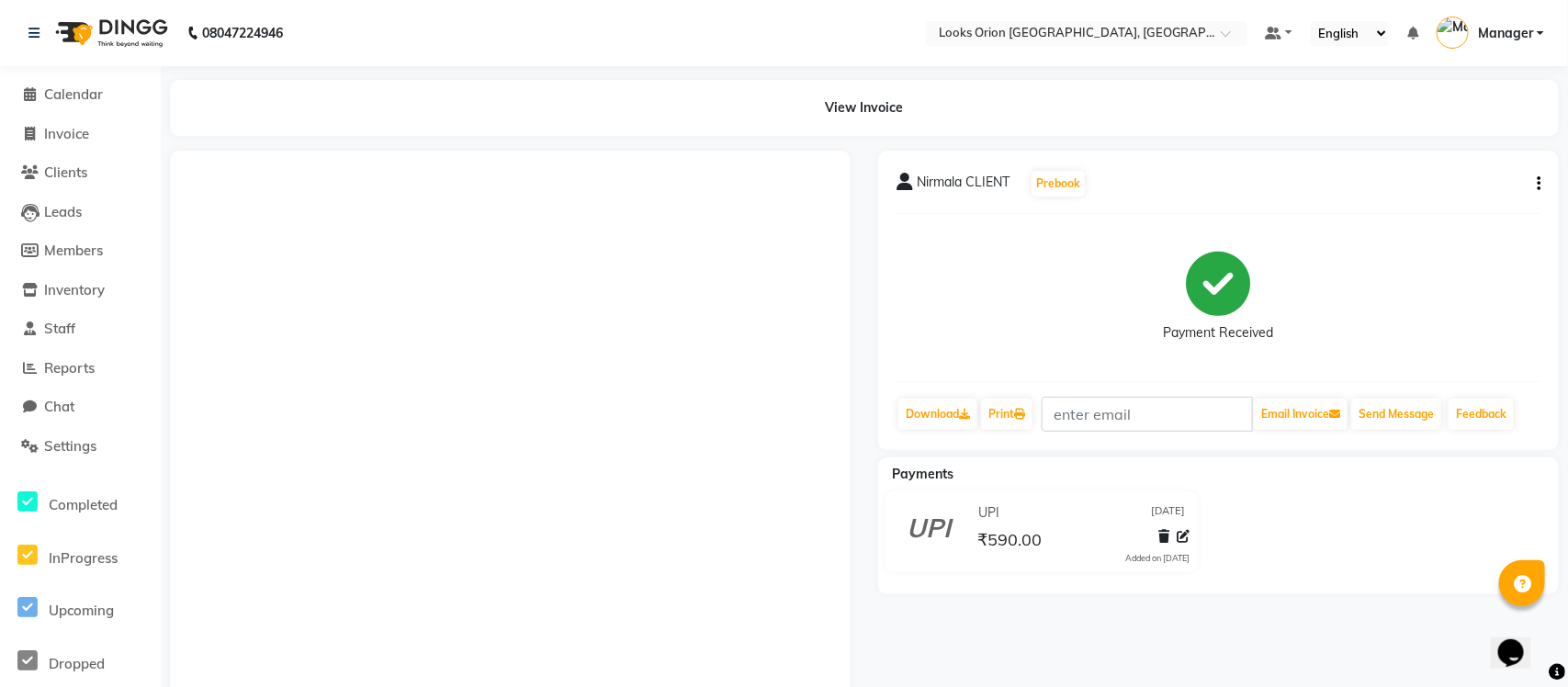
select select "service"
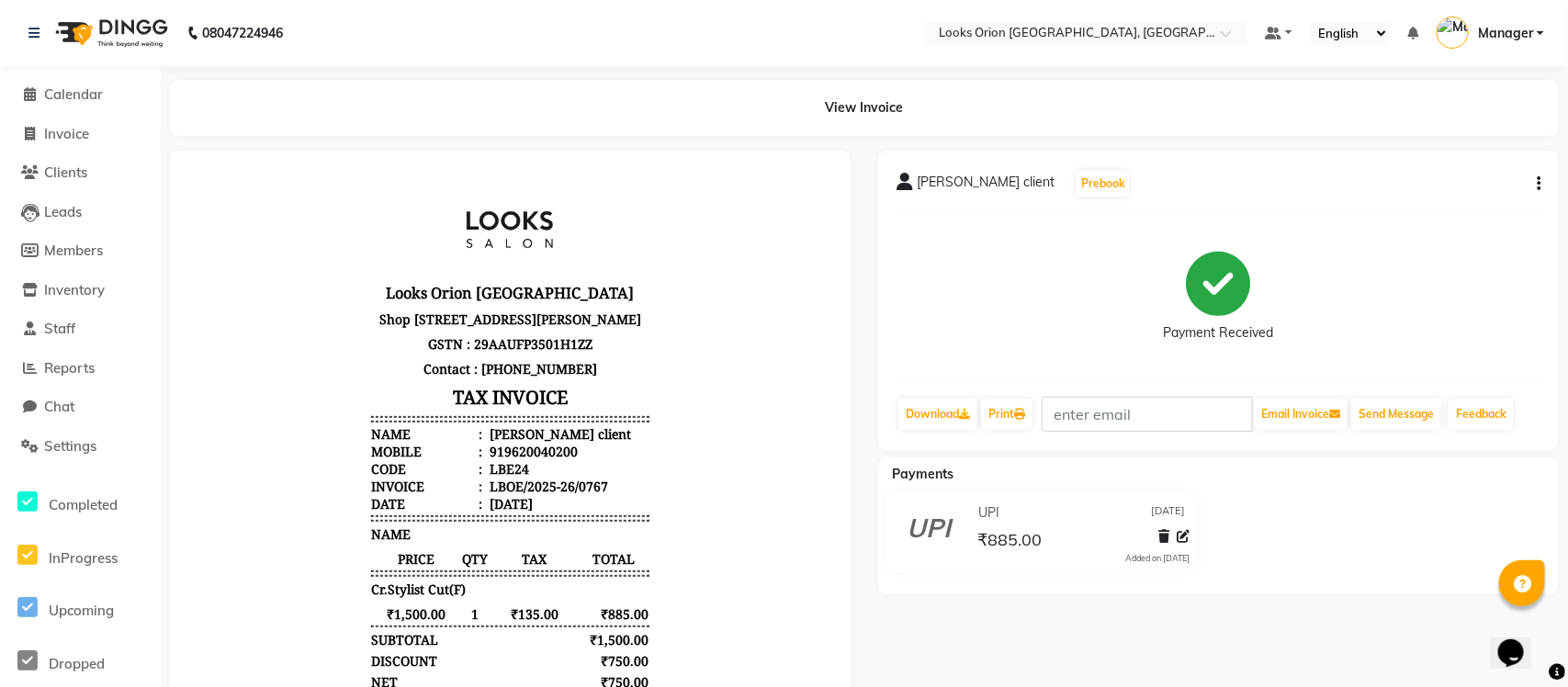
select select "service"
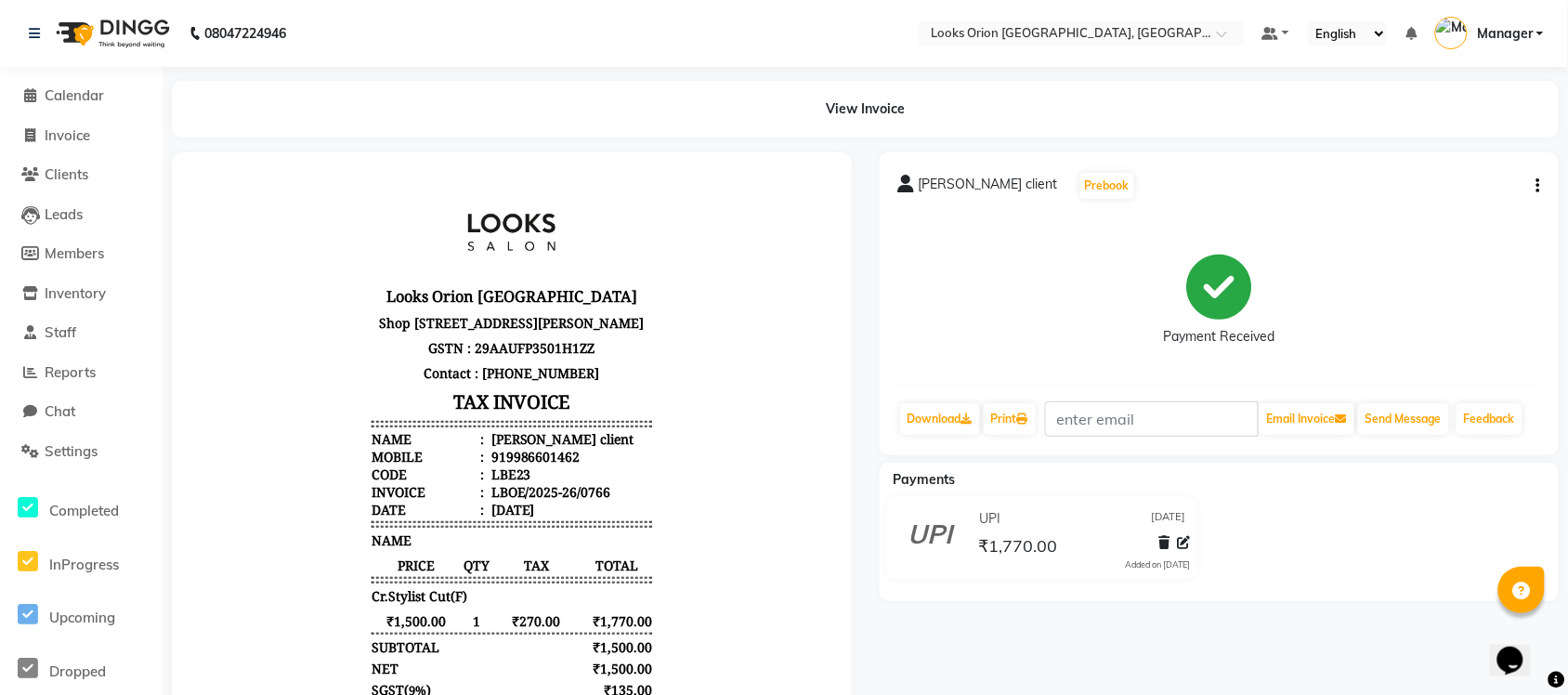
select select "service"
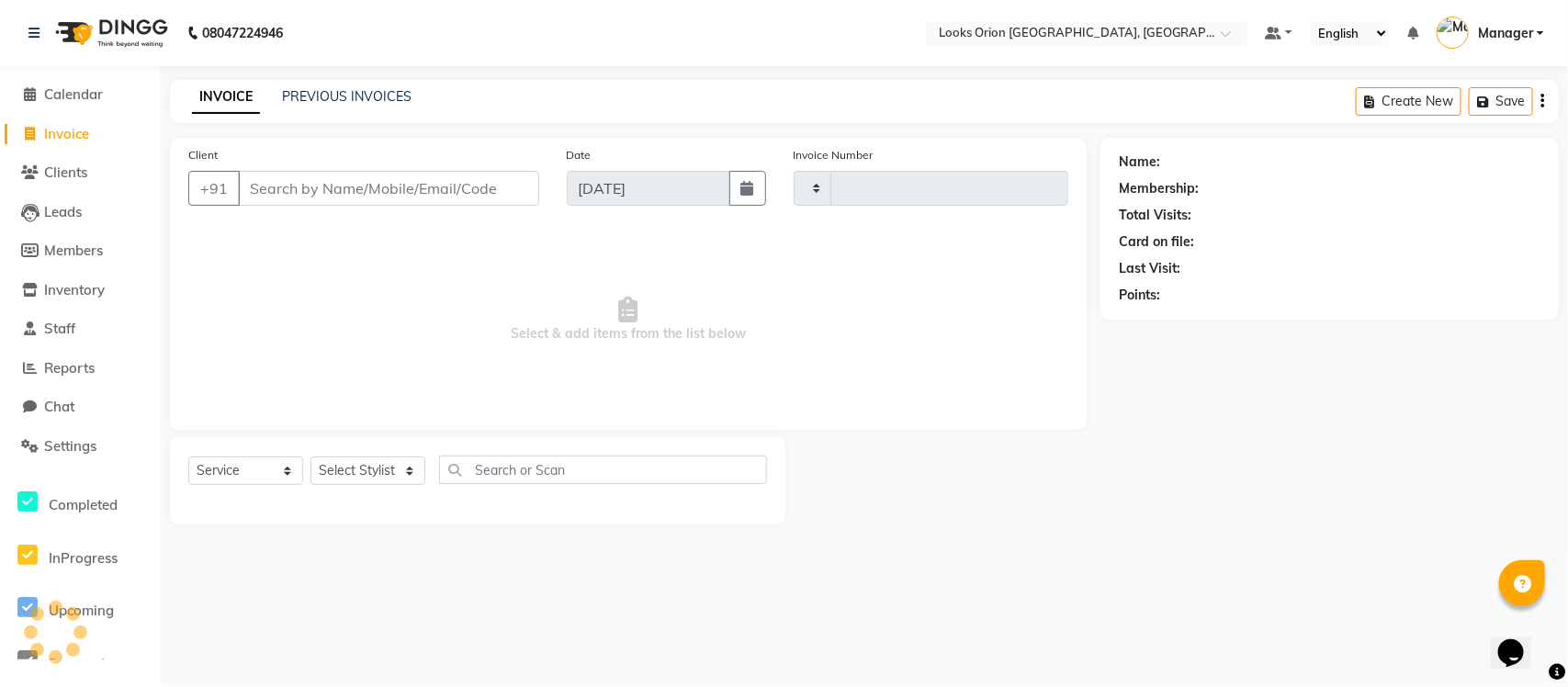
type input "0769"
select select "8943"
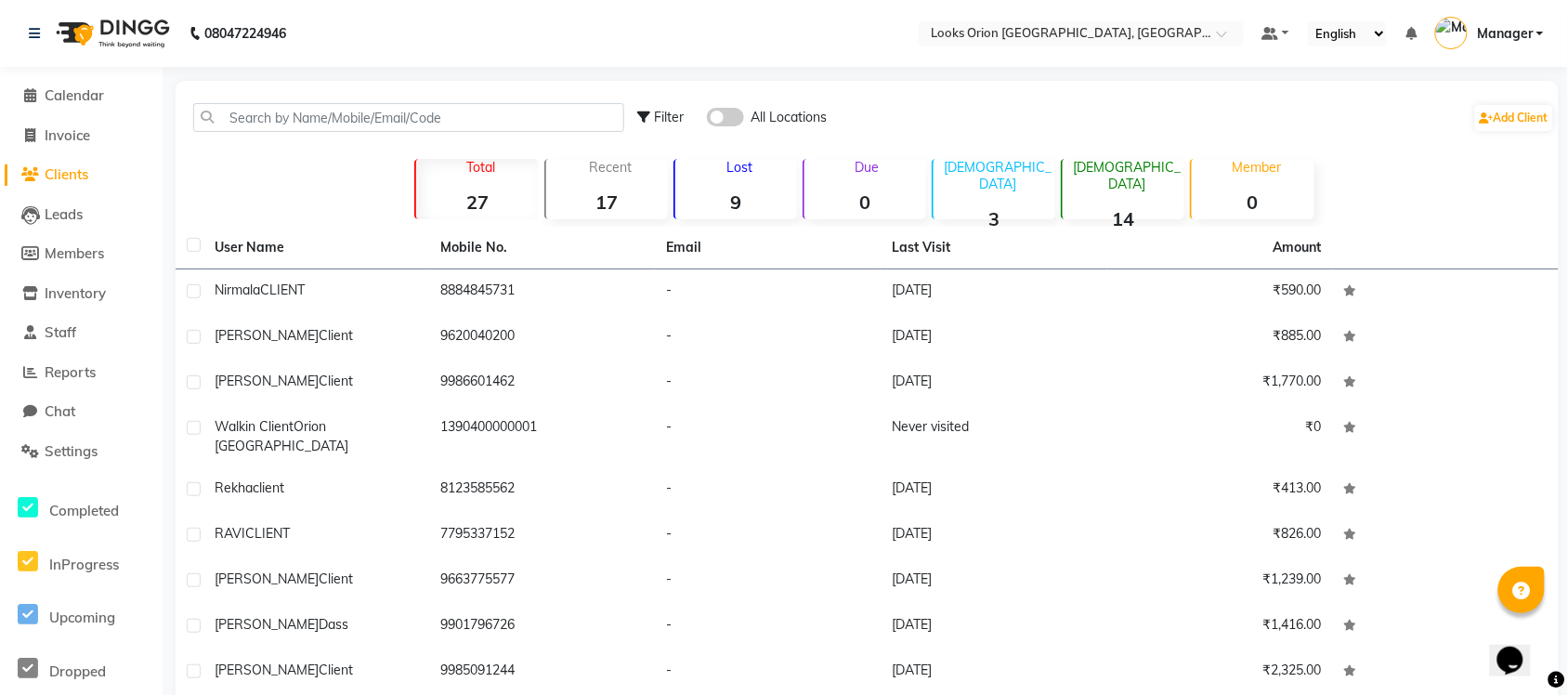
select select "service"
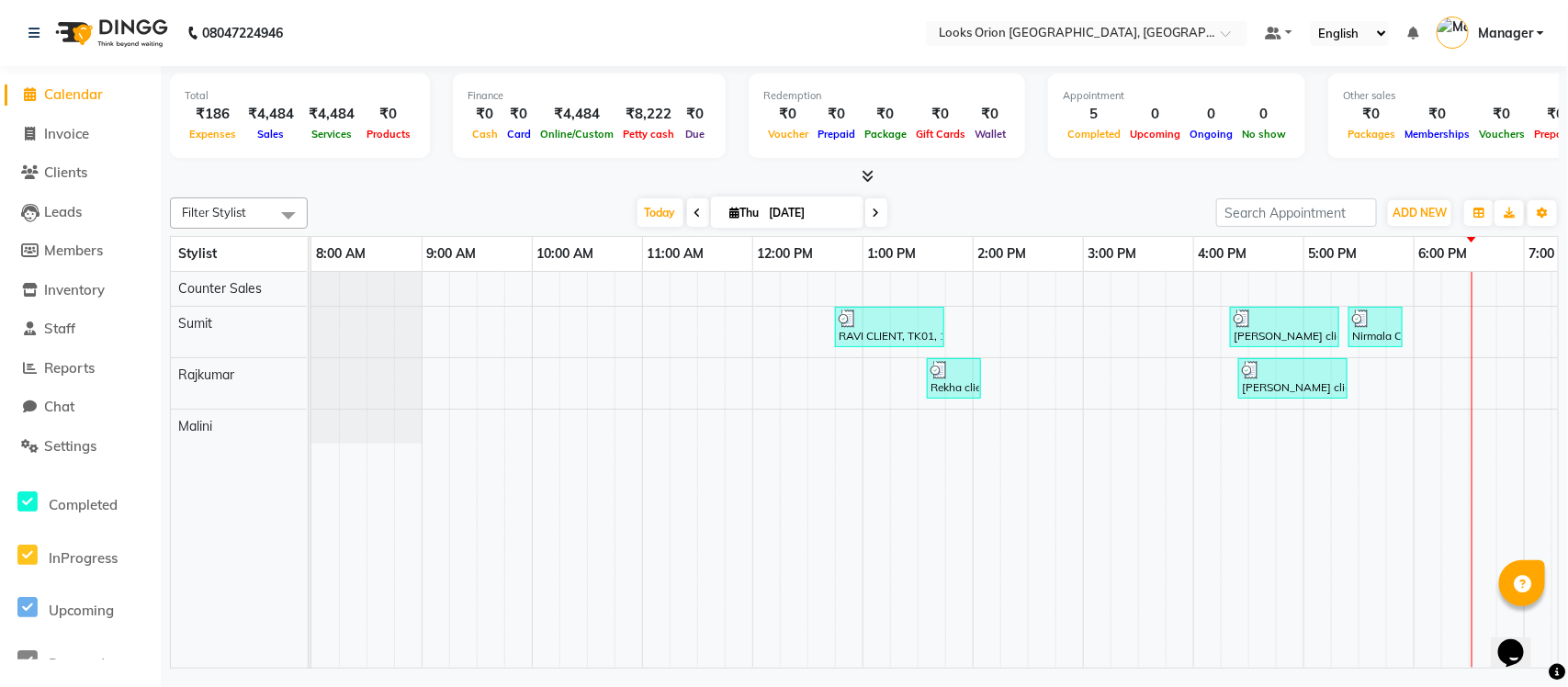
click at [104, 120] on li "Invoice" at bounding box center [80, 134] width 161 height 39
click at [99, 135] on link "Invoice" at bounding box center [81, 135] width 152 height 21
select select "service"
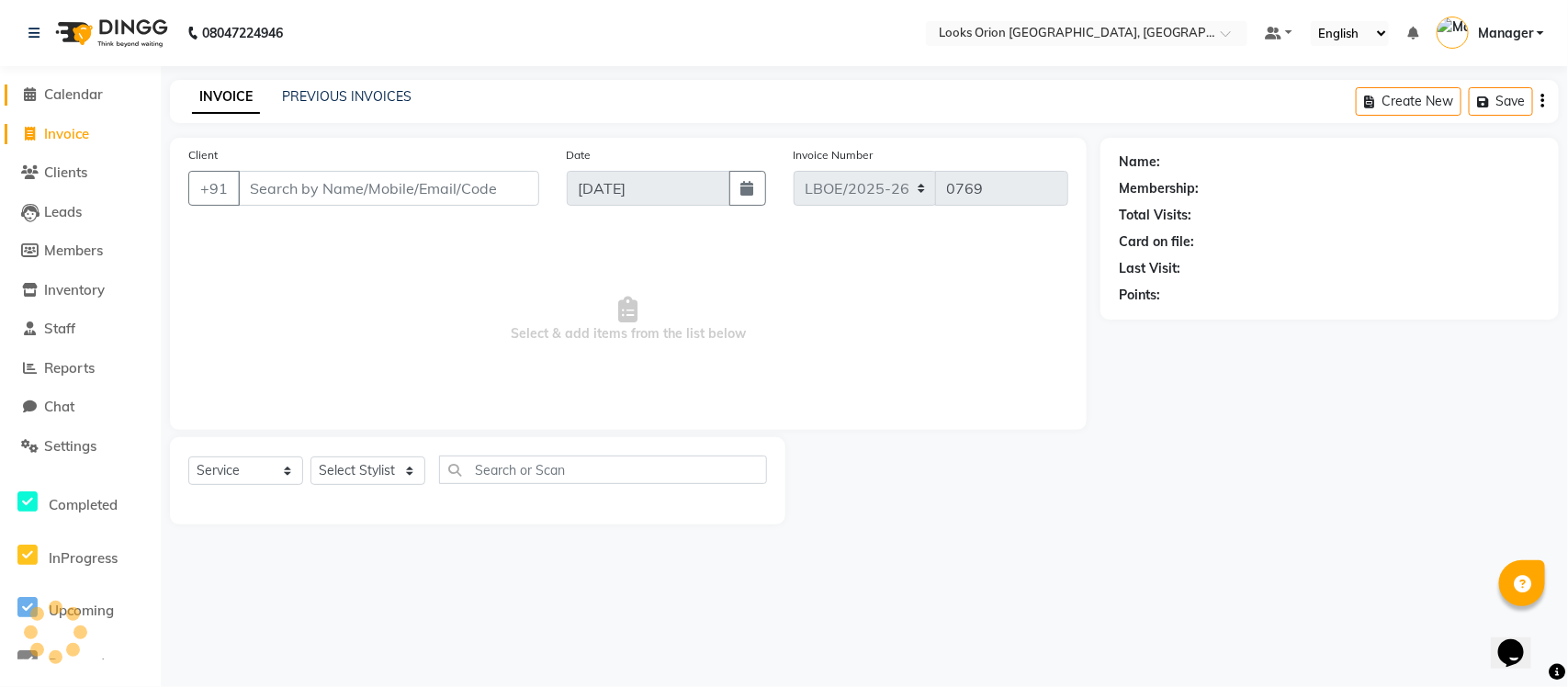
click at [92, 86] on span "Calendar" at bounding box center [73, 94] width 59 height 17
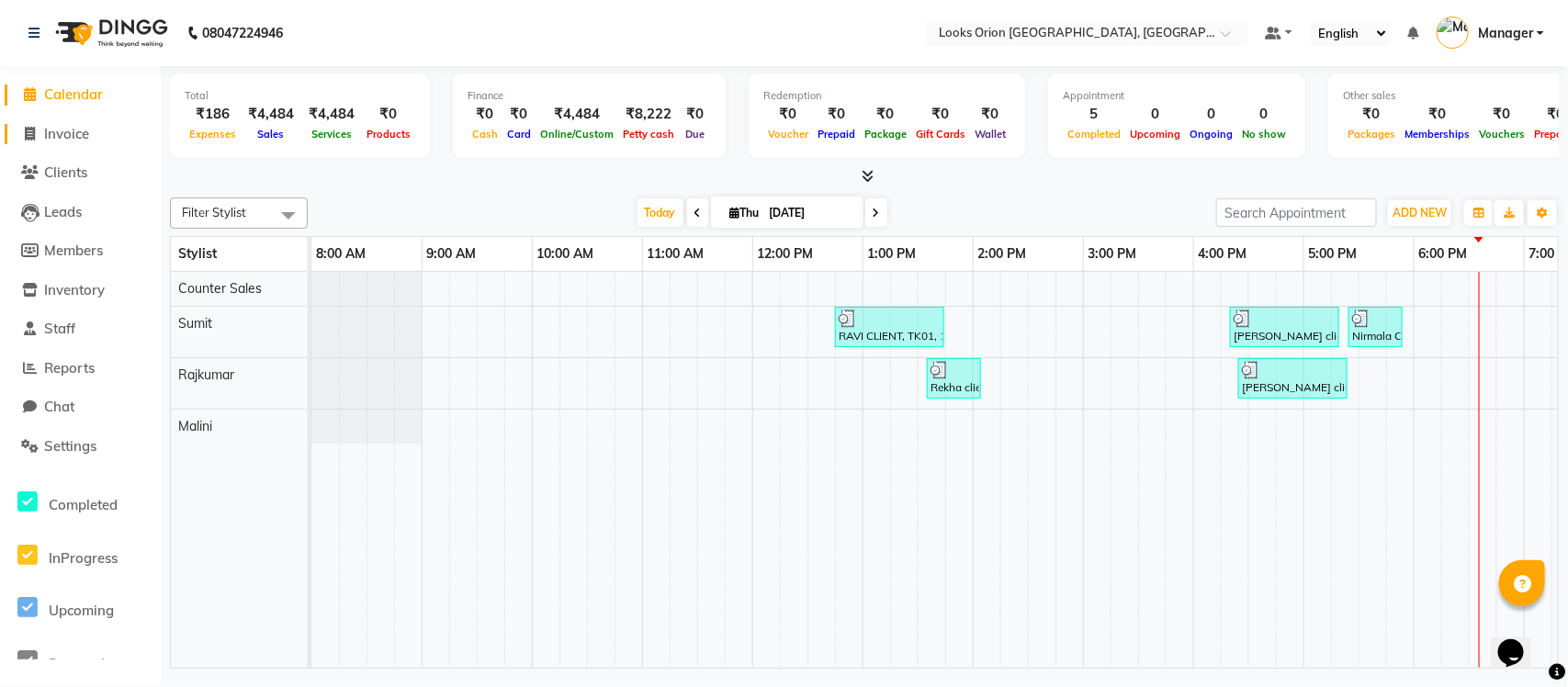
click at [51, 129] on span "Invoice" at bounding box center [66, 134] width 45 height 17
select select "service"
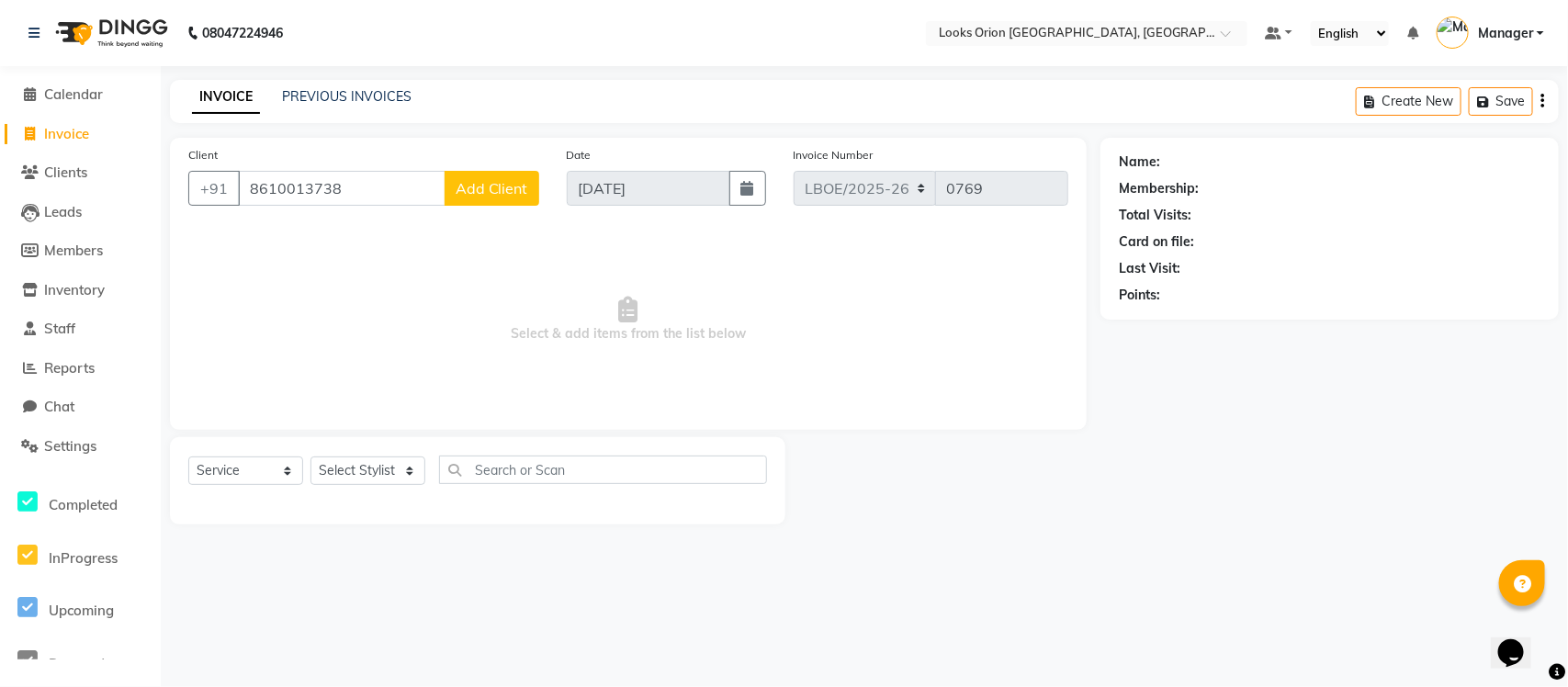
type input "8610013738"
click at [496, 193] on span "Add Client" at bounding box center [491, 188] width 72 height 18
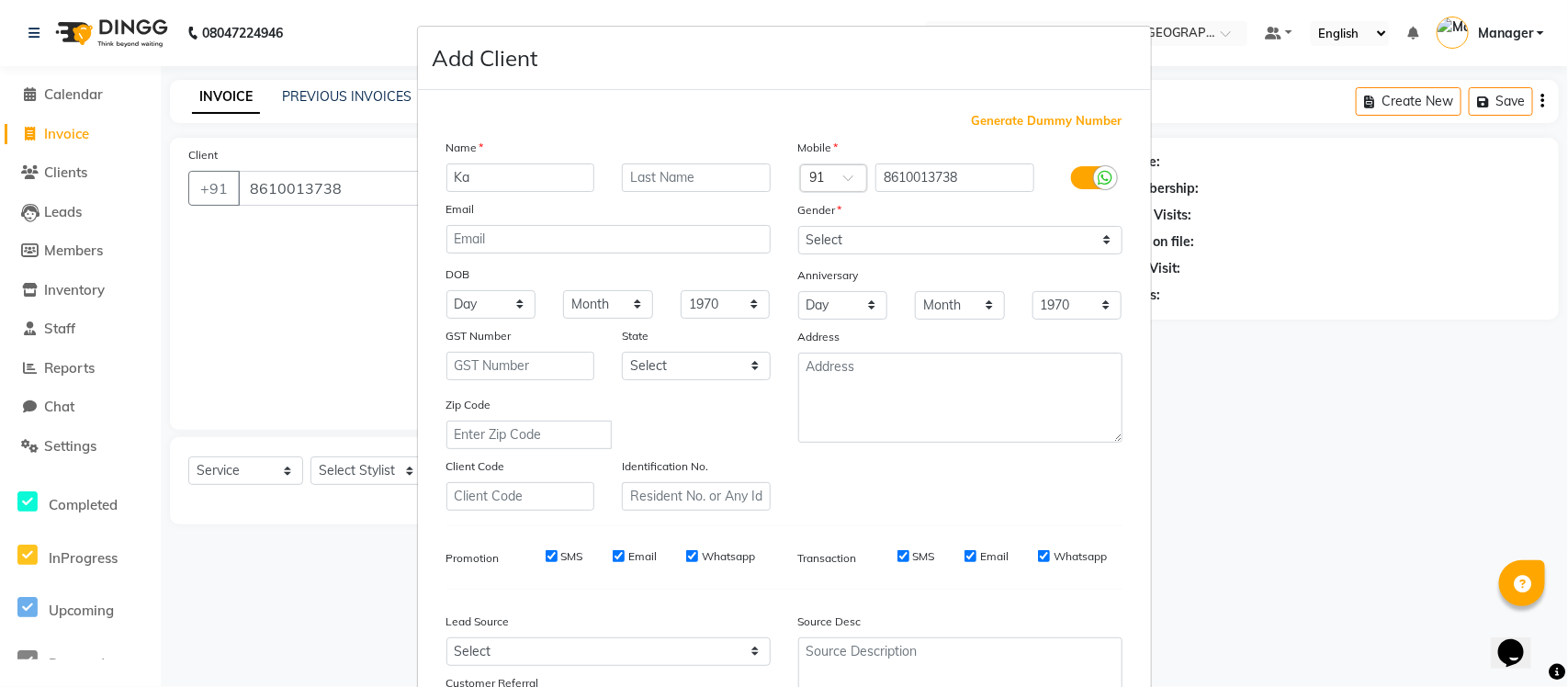
type input "K"
type input "[PERSON_NAME]"
click at [653, 179] on input "text" at bounding box center [696, 178] width 149 height 29
click at [707, 182] on input "[PERSON_NAME]" at bounding box center [696, 178] width 149 height 29
click at [649, 177] on input "[PERSON_NAME]" at bounding box center [696, 178] width 149 height 29
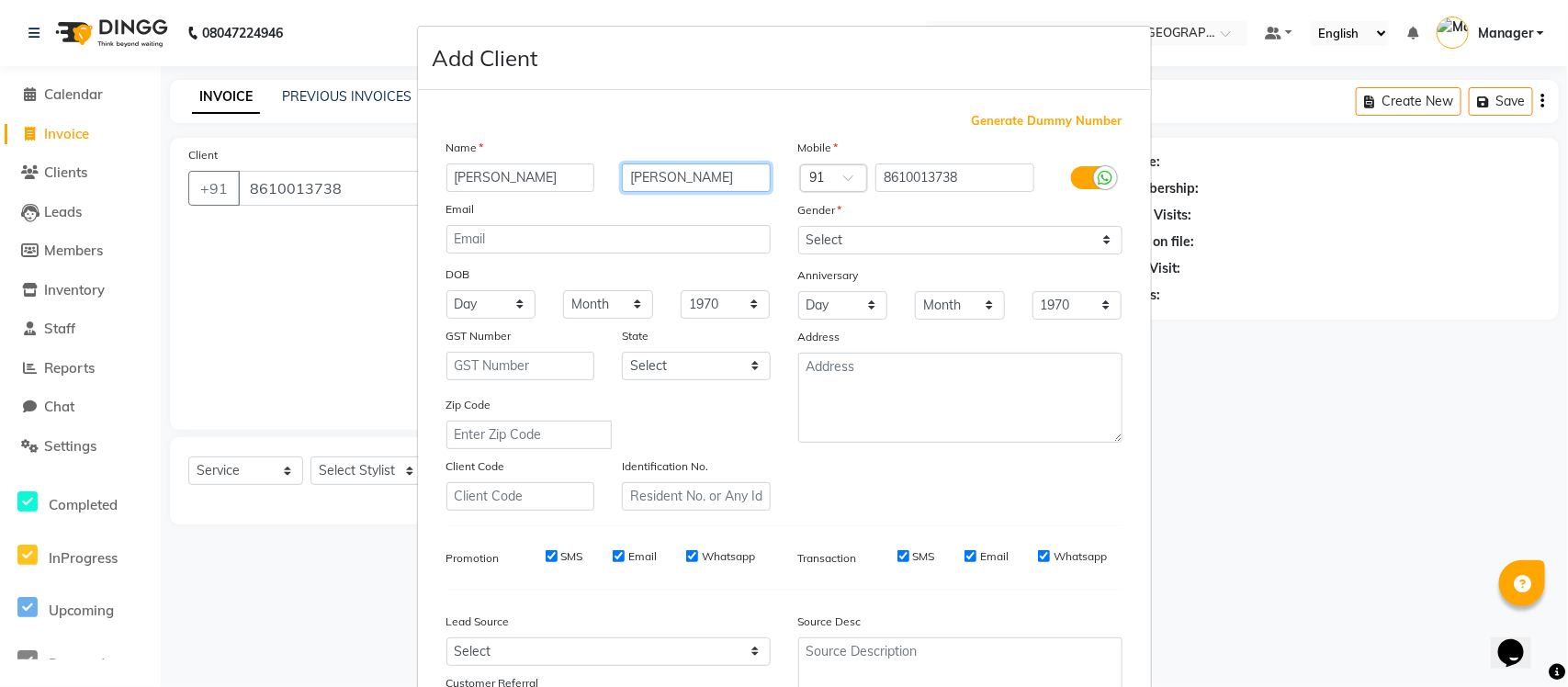
click at [678, 180] on input "[PERSON_NAME]" at bounding box center [696, 178] width 149 height 29
click at [697, 176] on input "[PERSON_NAME]" at bounding box center [696, 178] width 149 height 29
type input "[PERSON_NAME]"
click at [740, 365] on select "Select [GEOGRAPHIC_DATA] [GEOGRAPHIC_DATA] [GEOGRAPHIC_DATA] [GEOGRAPHIC_DATA] …" at bounding box center [696, 367] width 149 height 29
select select "17"
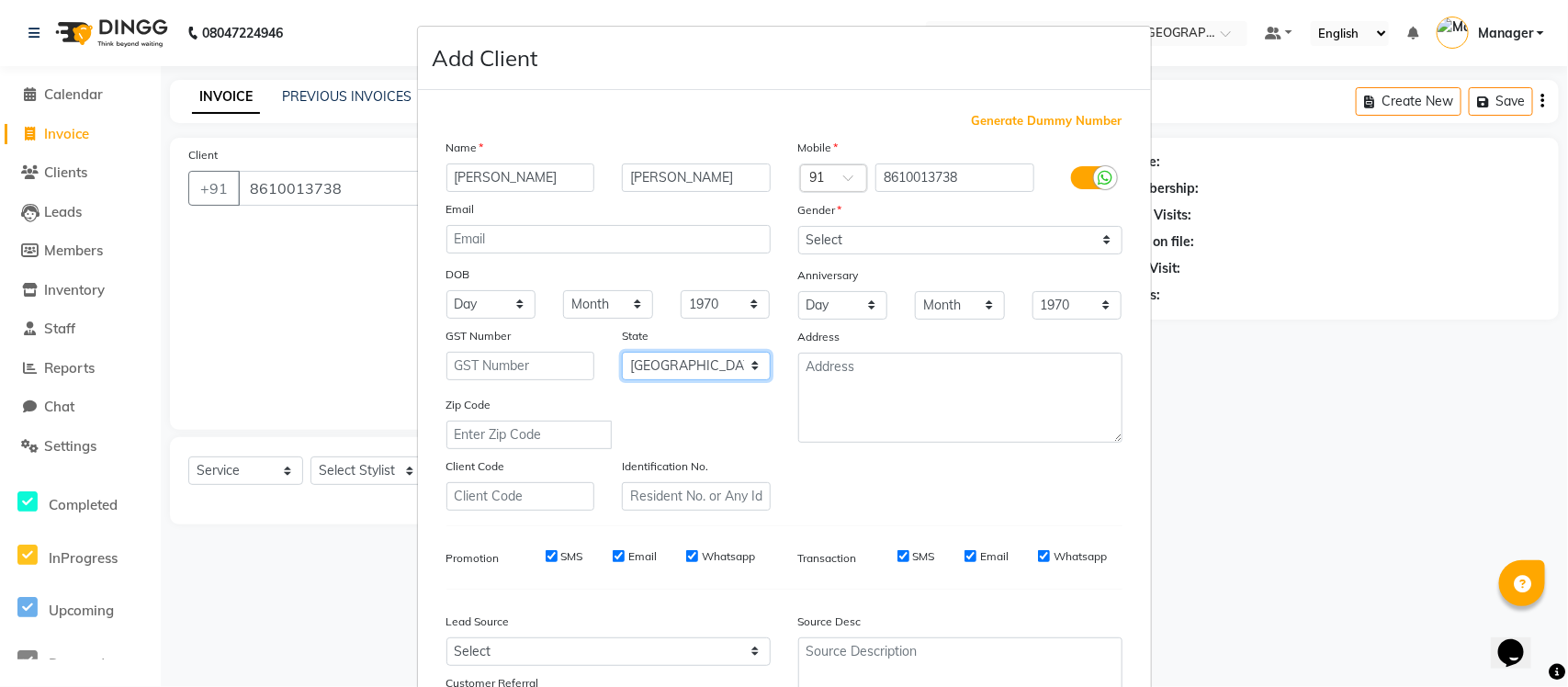
click at [622, 352] on select "Select [GEOGRAPHIC_DATA] [GEOGRAPHIC_DATA] [GEOGRAPHIC_DATA] [GEOGRAPHIC_DATA] …" at bounding box center [696, 367] width 149 height 29
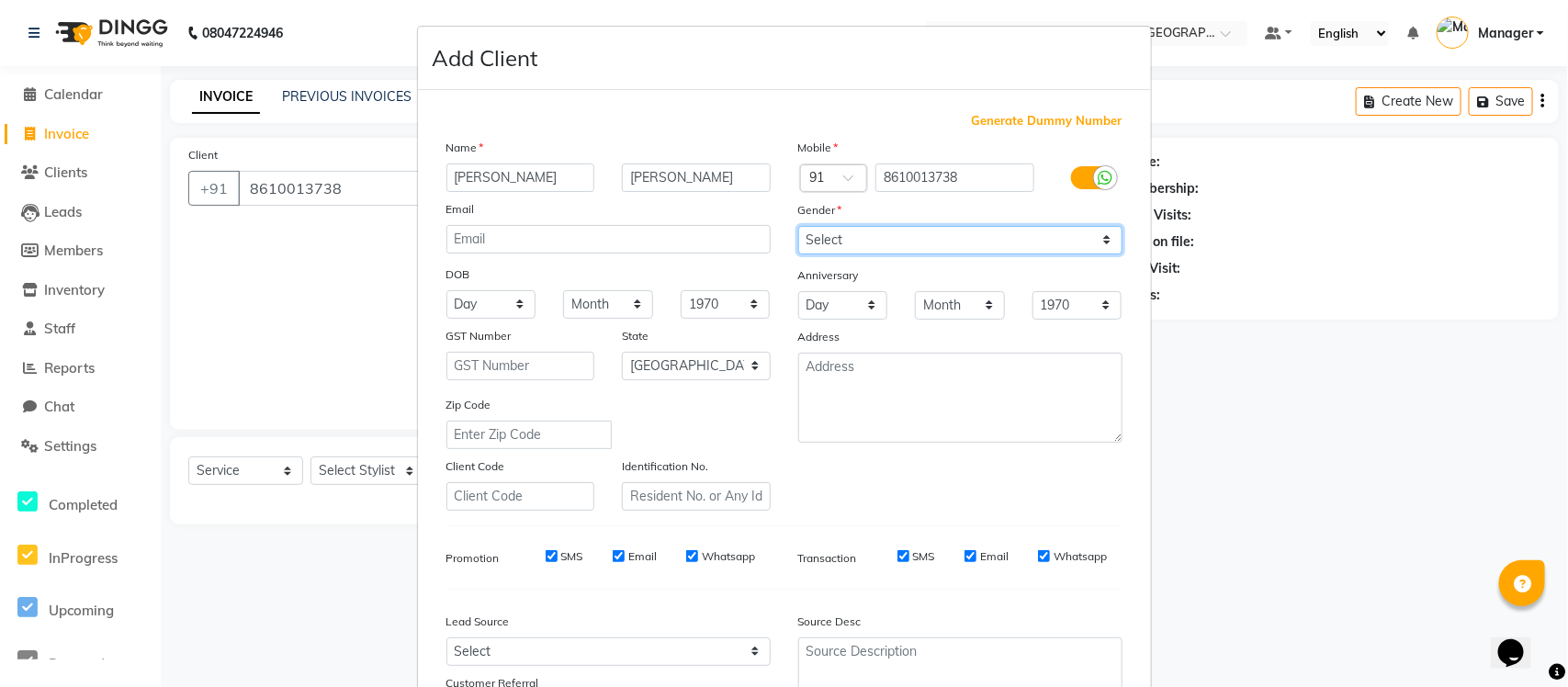
click at [1104, 245] on select "Select [DEMOGRAPHIC_DATA] [DEMOGRAPHIC_DATA] Other Prefer Not To Say" at bounding box center [961, 241] width 324 height 29
select select "[DEMOGRAPHIC_DATA]"
click at [799, 226] on select "Select [DEMOGRAPHIC_DATA] [DEMOGRAPHIC_DATA] Other Prefer Not To Say" at bounding box center [961, 241] width 324 height 29
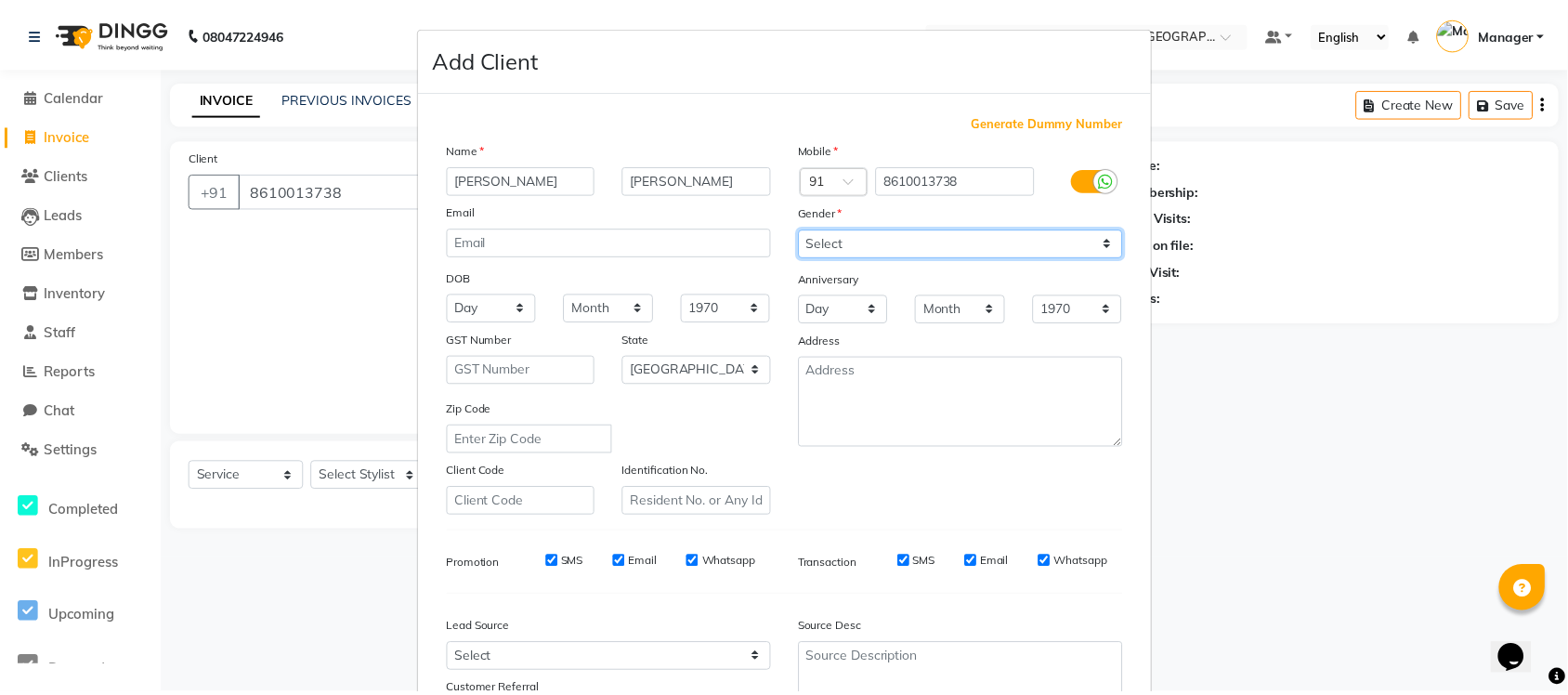
scroll to position [155, 0]
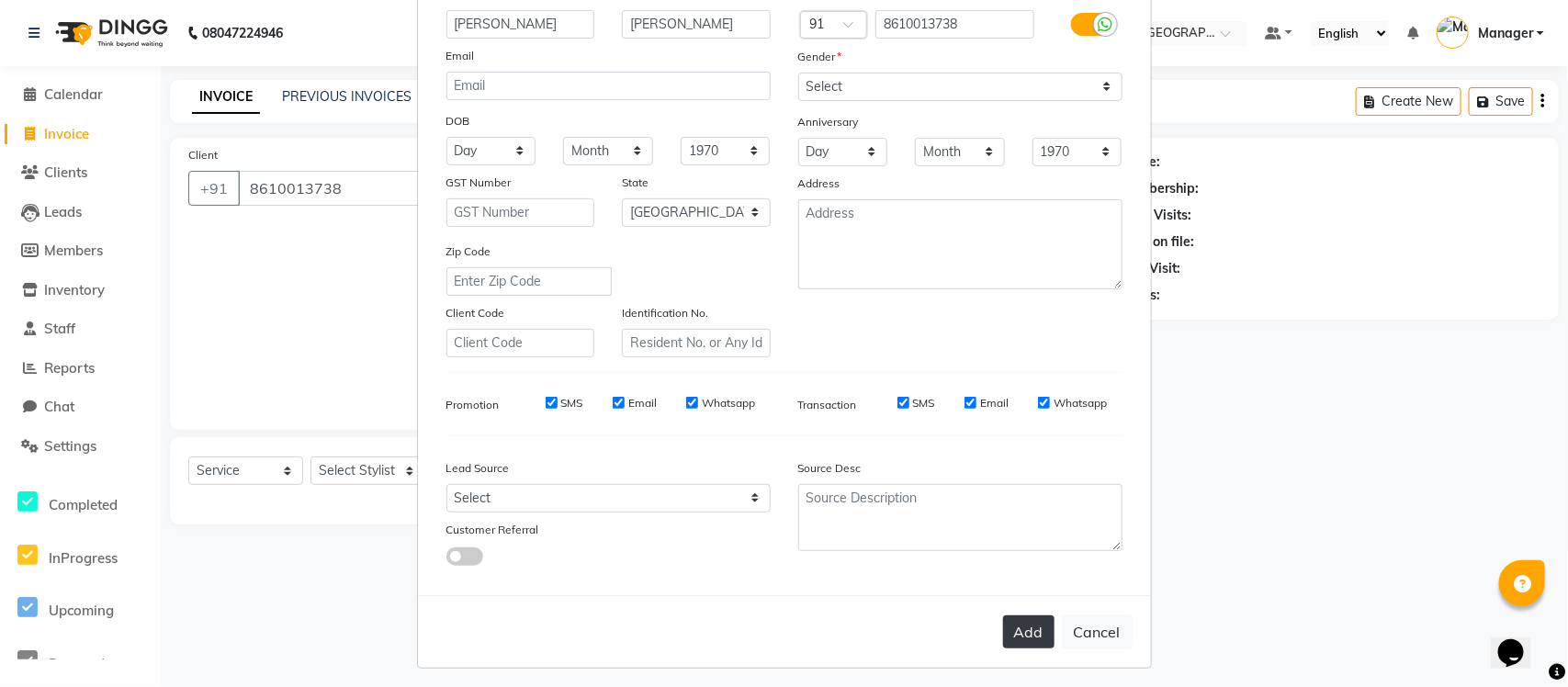
click at [1014, 625] on button "Add" at bounding box center [1028, 632] width 51 height 33
select select
select select "null"
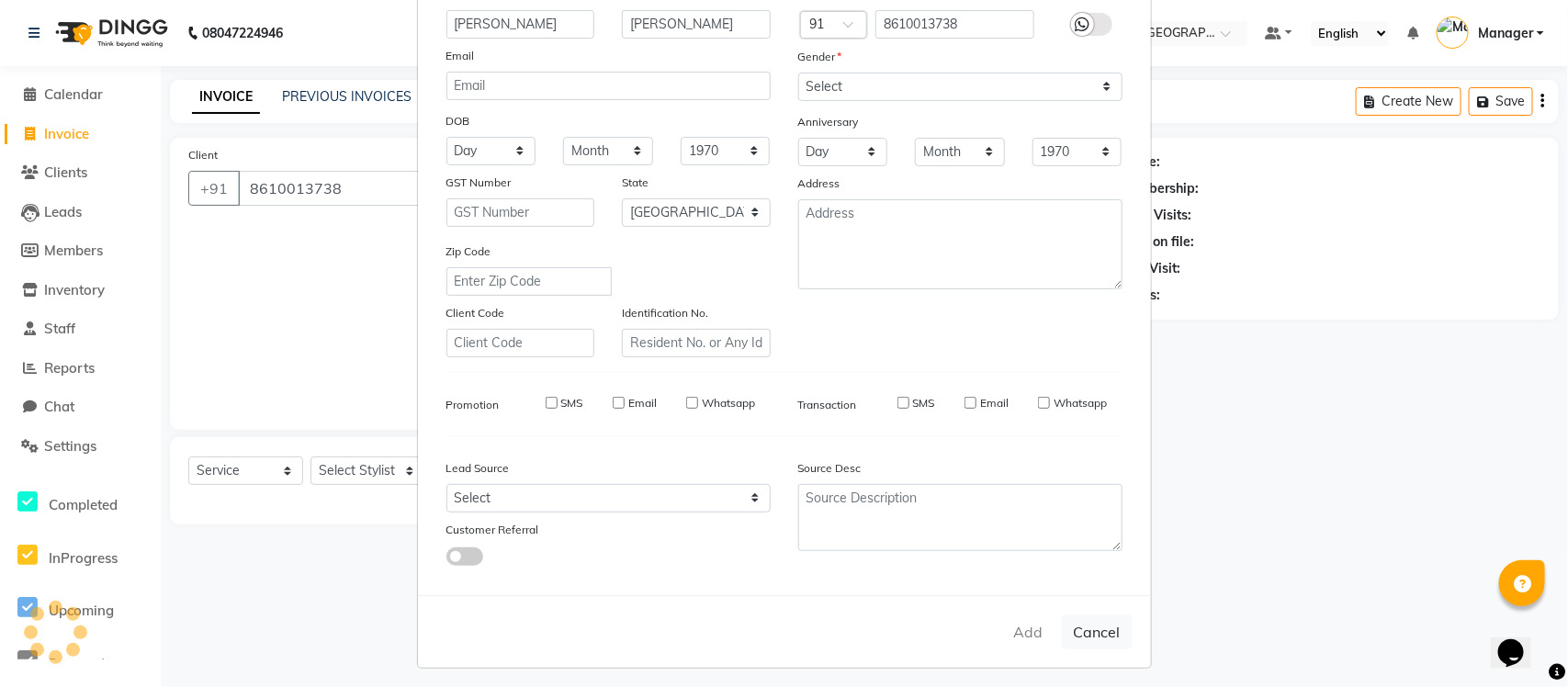
select select
checkbox input "false"
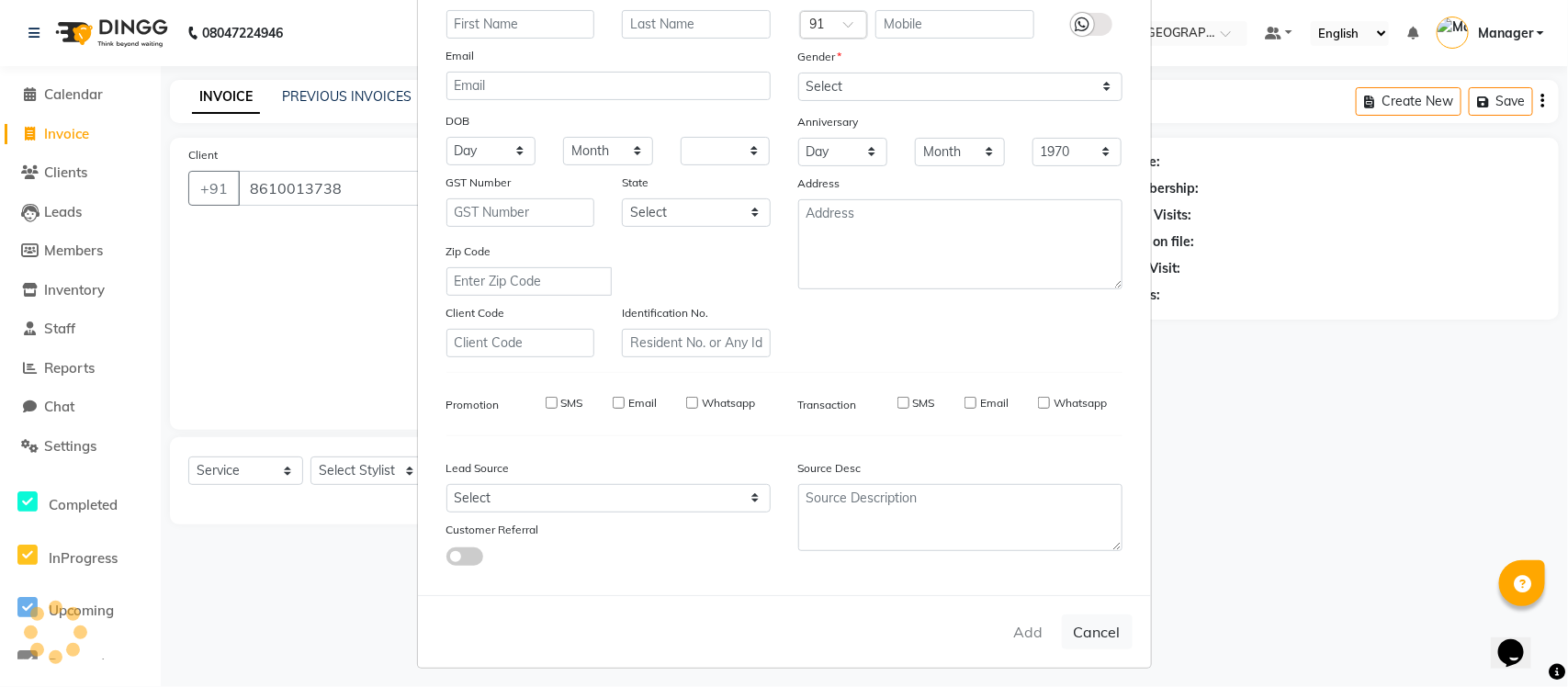
checkbox input "false"
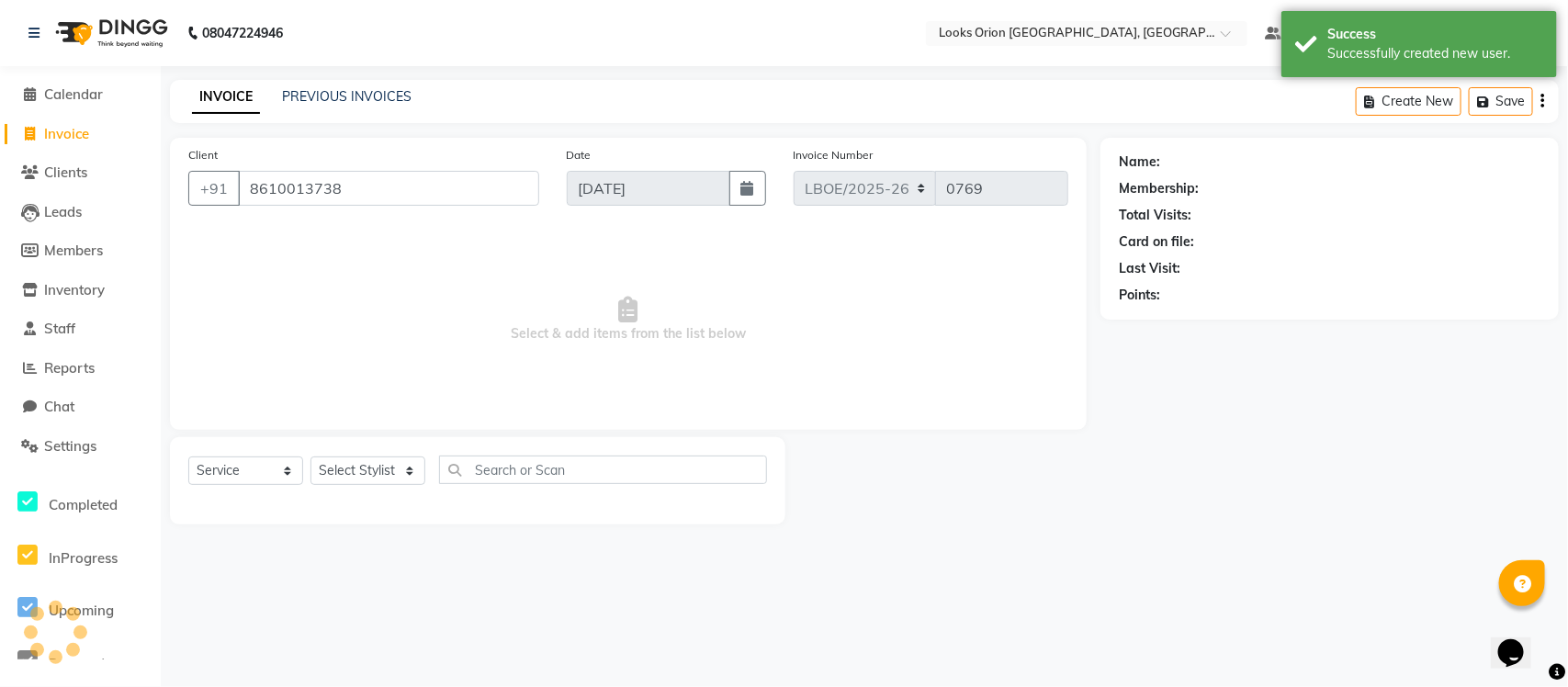
select select "1: Object"
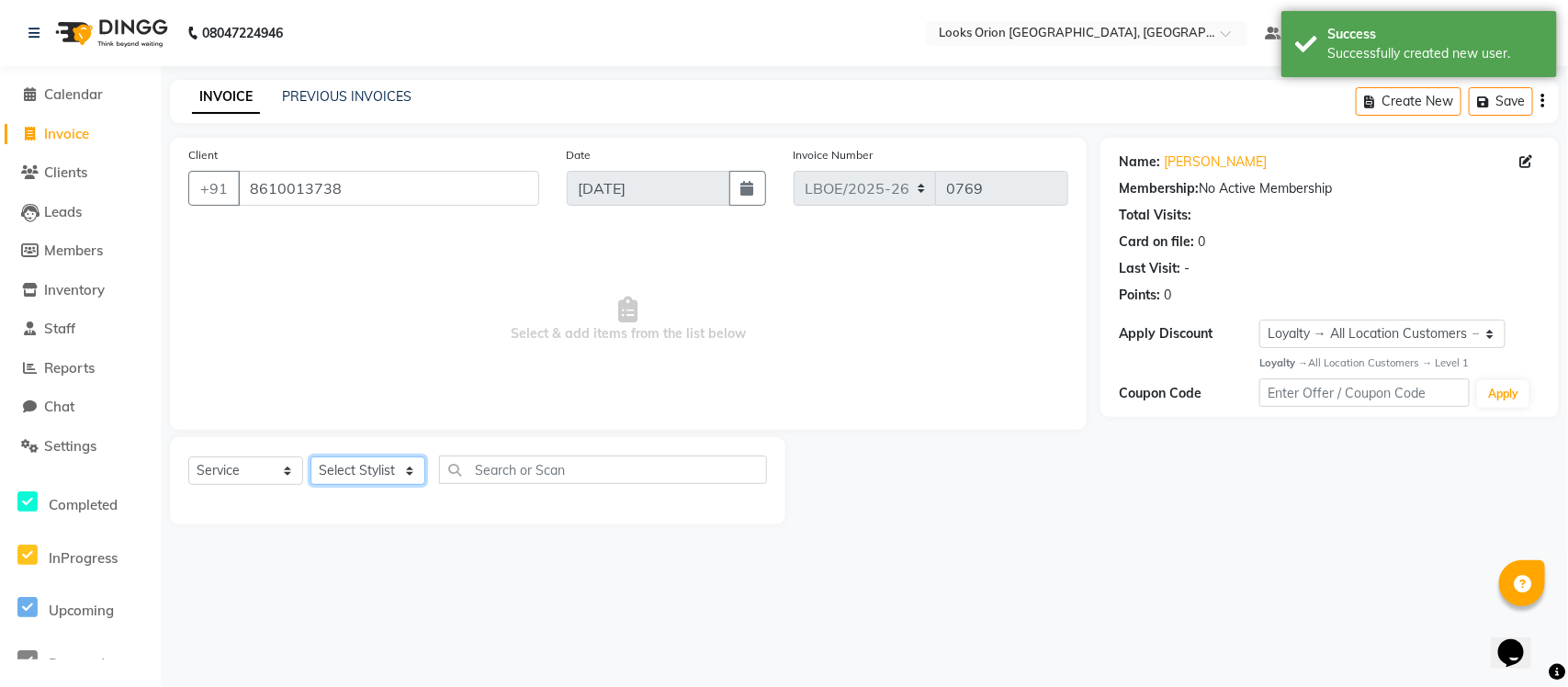
click at [414, 466] on select "Select Stylist Counter Sales Malini Manager [PERSON_NAME]" at bounding box center [368, 471] width 115 height 29
select select "90477"
click at [311, 456] on select "Select Stylist Counter Sales Malini Manager [PERSON_NAME]" at bounding box center [368, 471] width 115 height 29
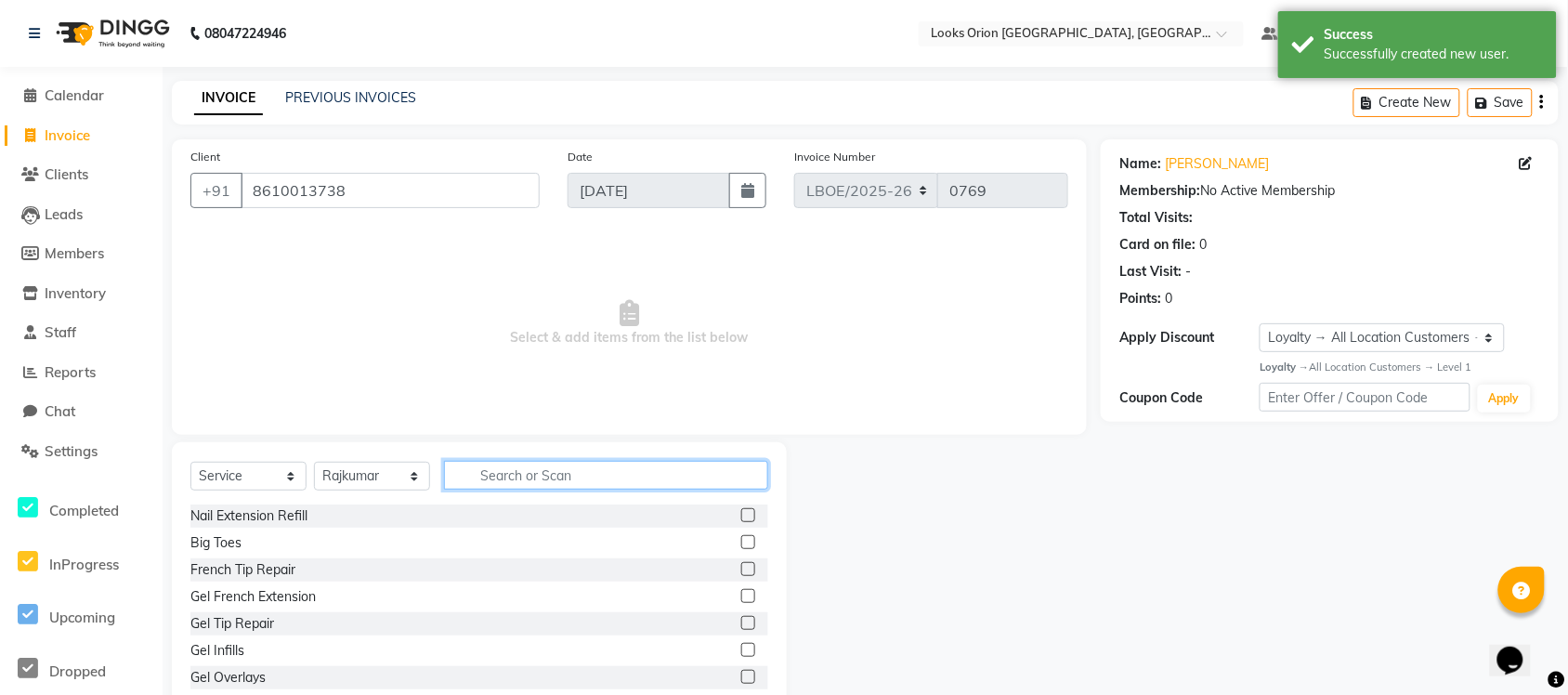
click at [545, 477] on input "text" at bounding box center [605, 475] width 324 height 29
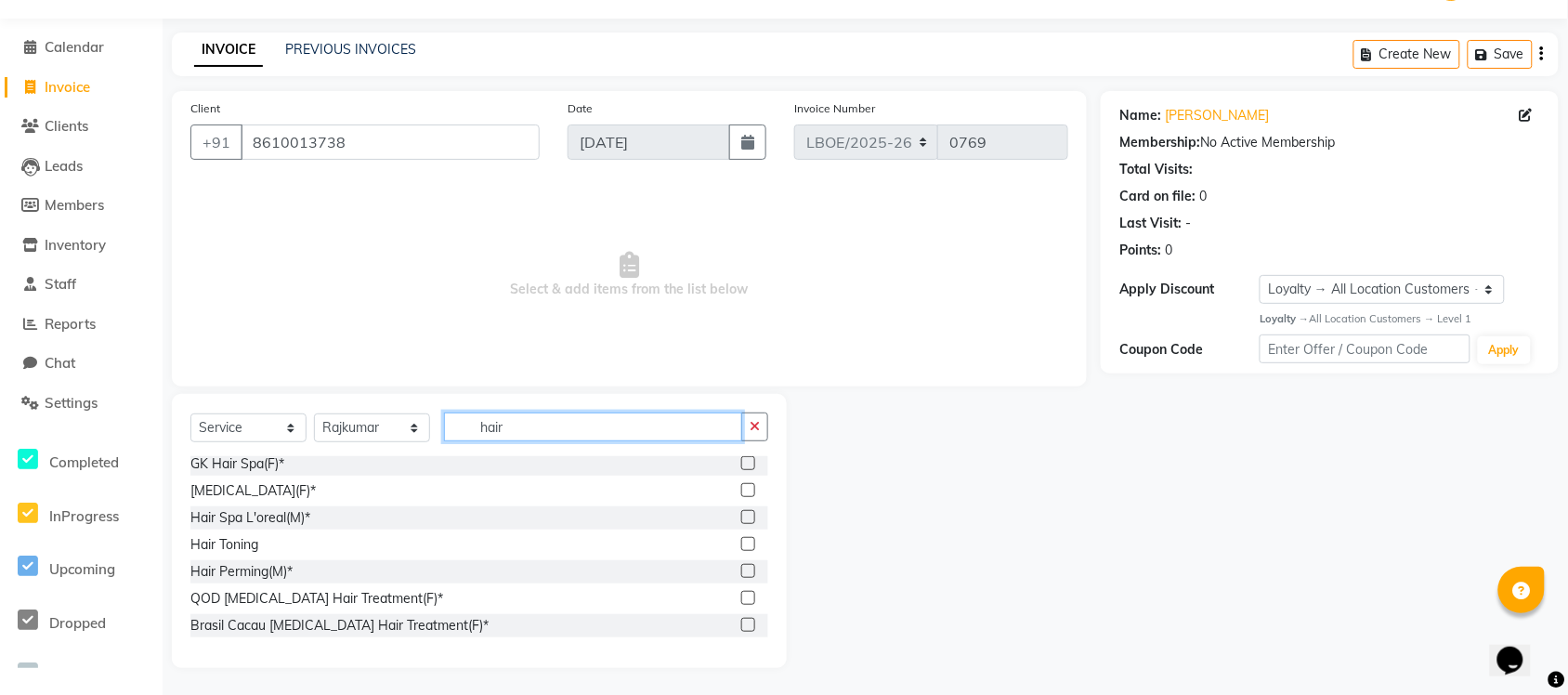
scroll to position [0, 0]
type input "hair"
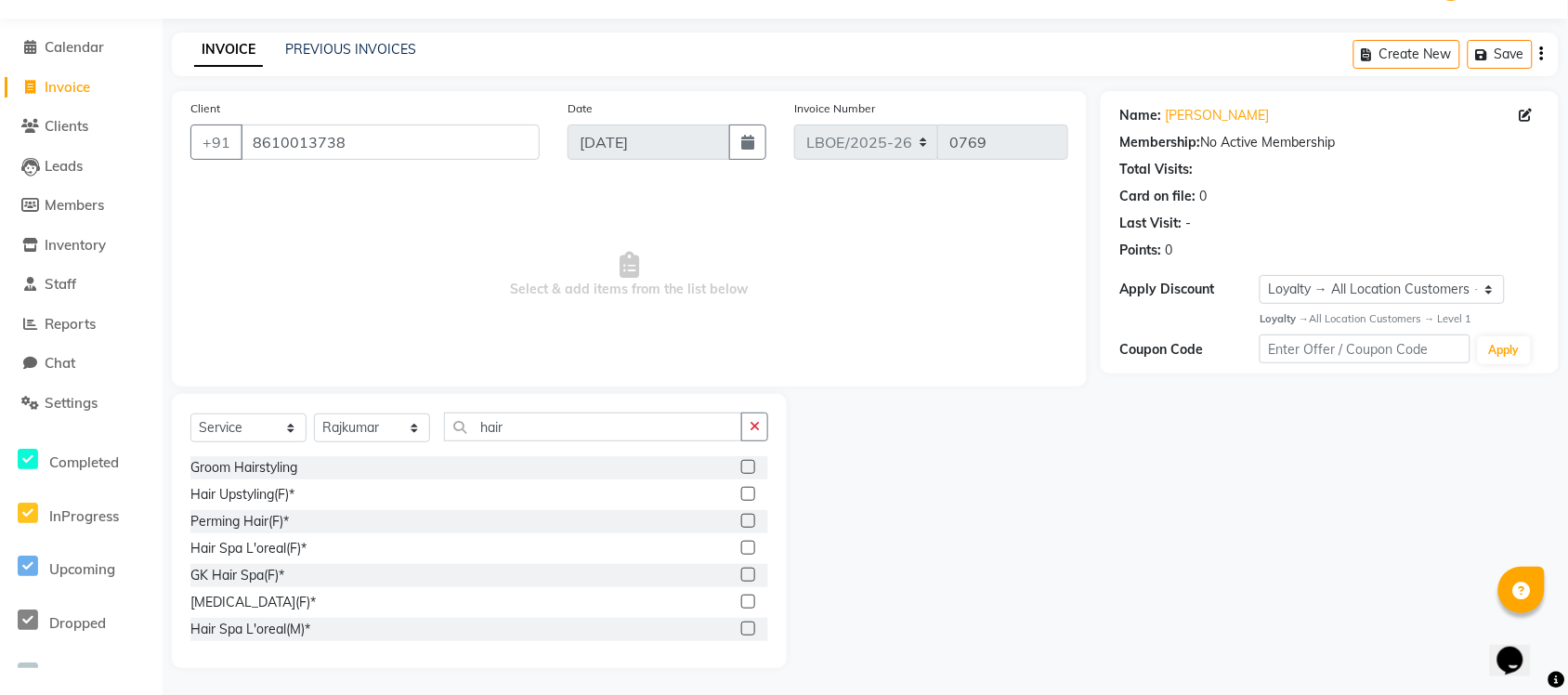
click at [742, 546] on label at bounding box center [748, 548] width 14 height 14
click at [742, 546] on input "checkbox" at bounding box center [748, 548] width 12 height 12
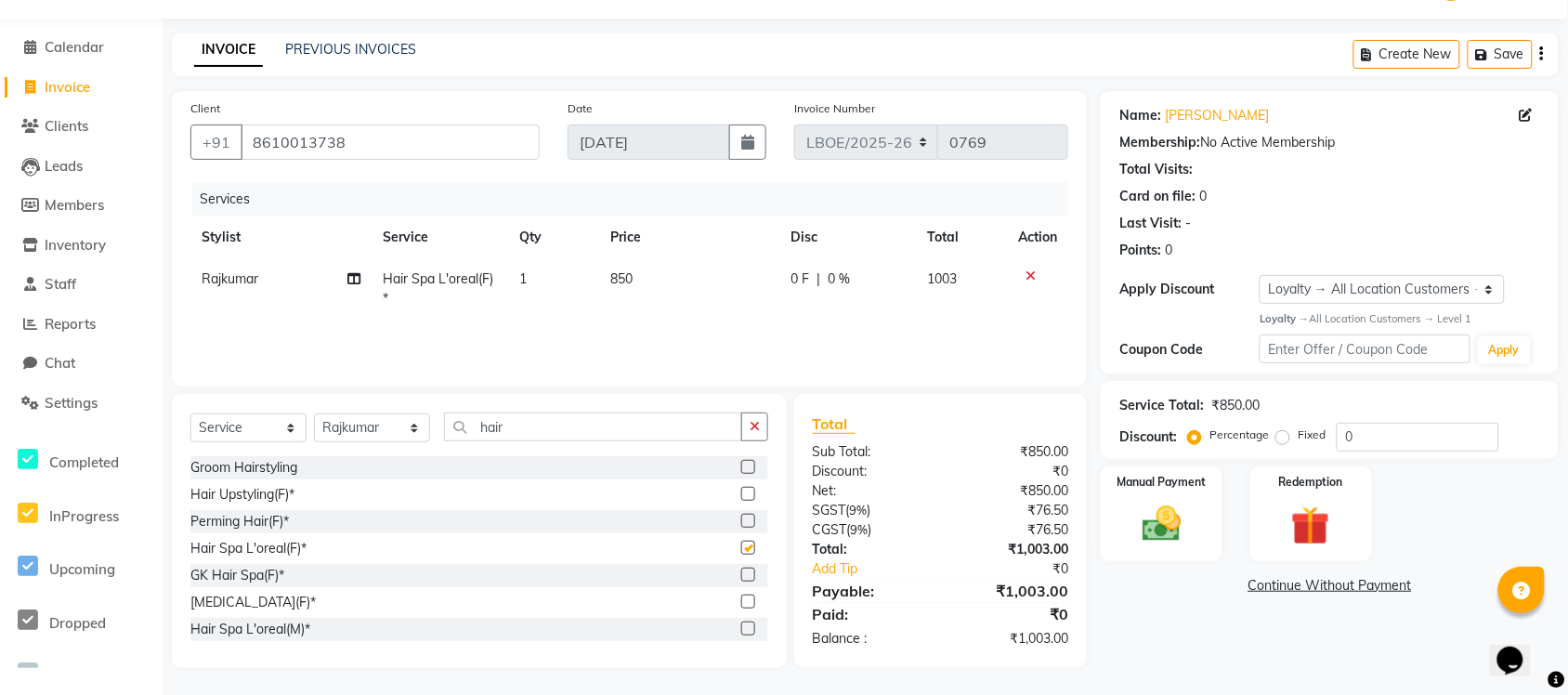
checkbox input "false"
click at [671, 276] on td "850" at bounding box center [689, 288] width 180 height 61
select select "90477"
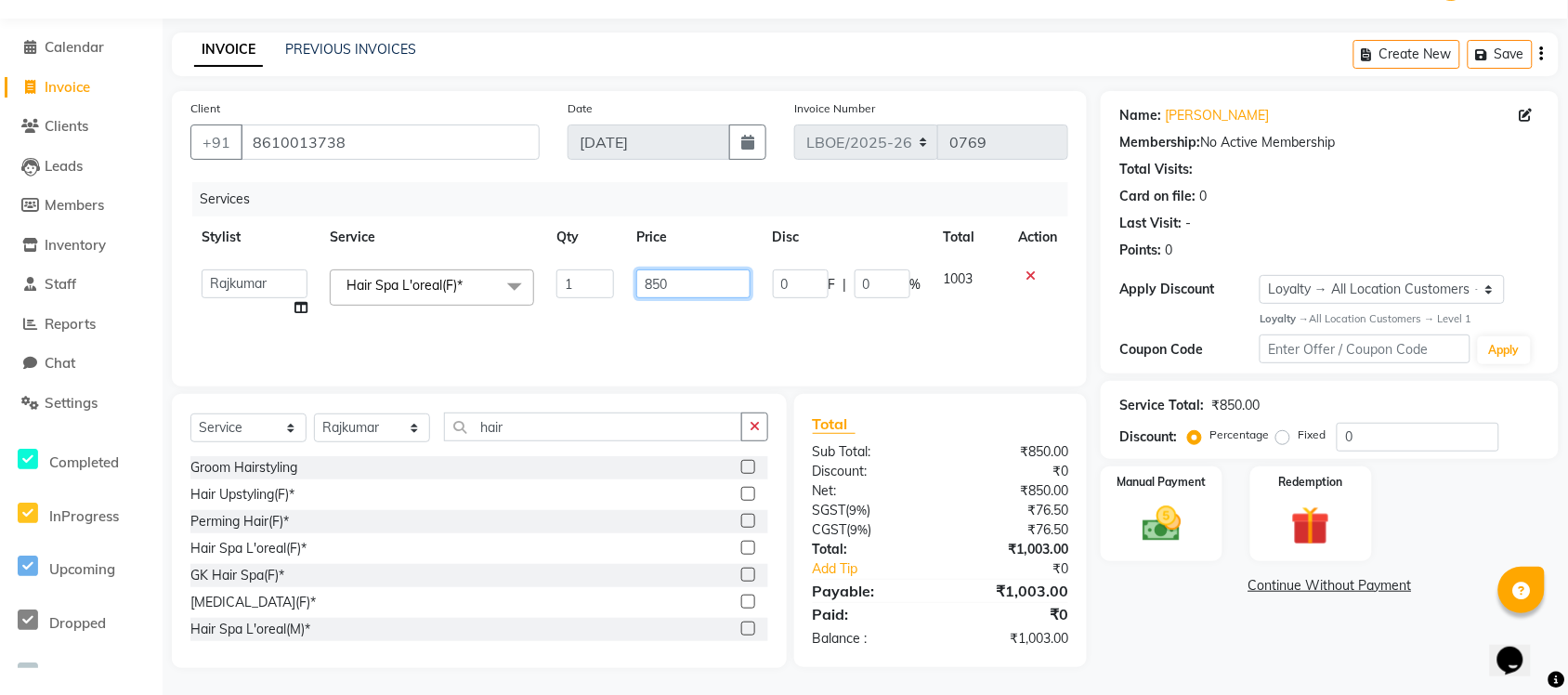
click at [705, 286] on input "850" at bounding box center [693, 284] width 114 height 29
type input "8"
type input "1500"
drag, startPoint x: 903, startPoint y: 336, endPoint x: 909, endPoint y: 344, distance: 10.0
click at [906, 341] on div "Services Stylist Service Qty Price Disc Total Action Counter Sales Malini Manag…" at bounding box center [630, 274] width 878 height 186
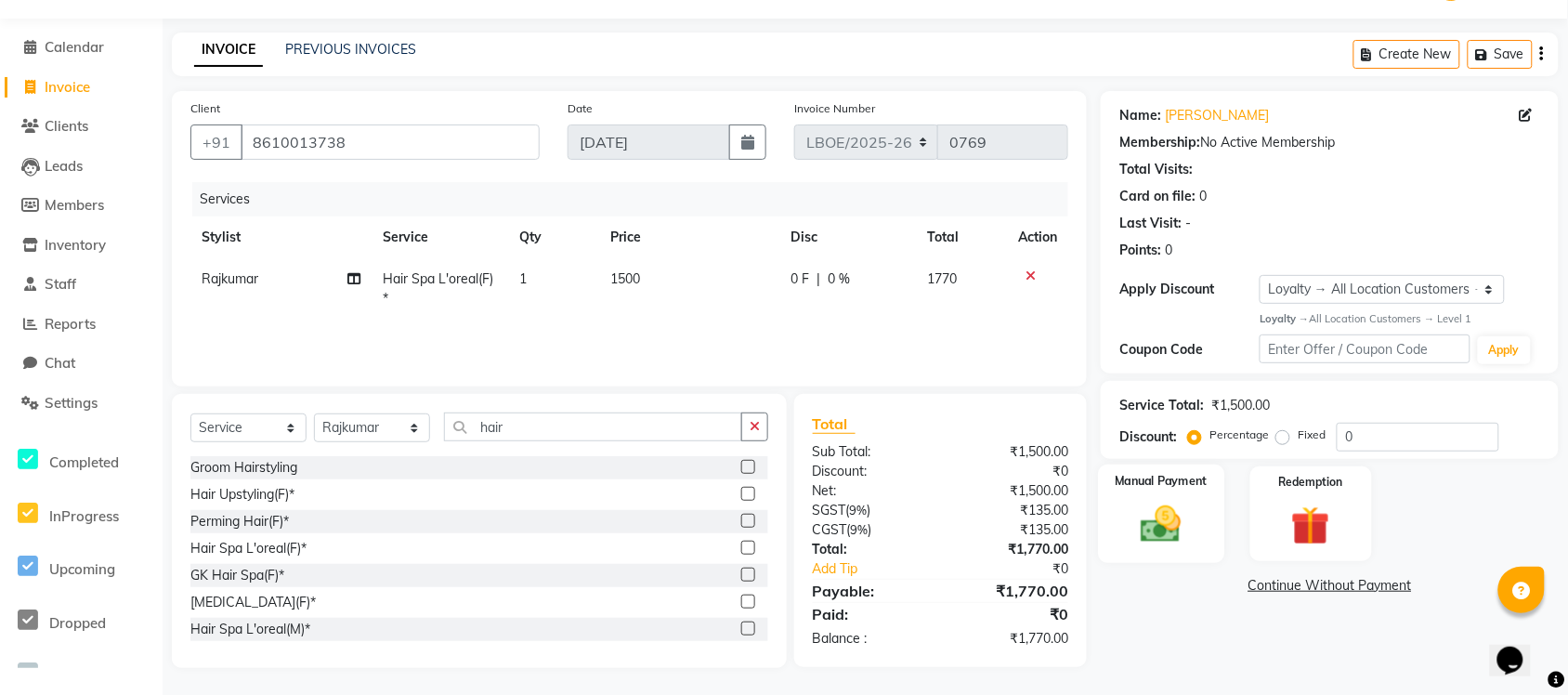
click at [1153, 521] on img at bounding box center [1162, 525] width 66 height 47
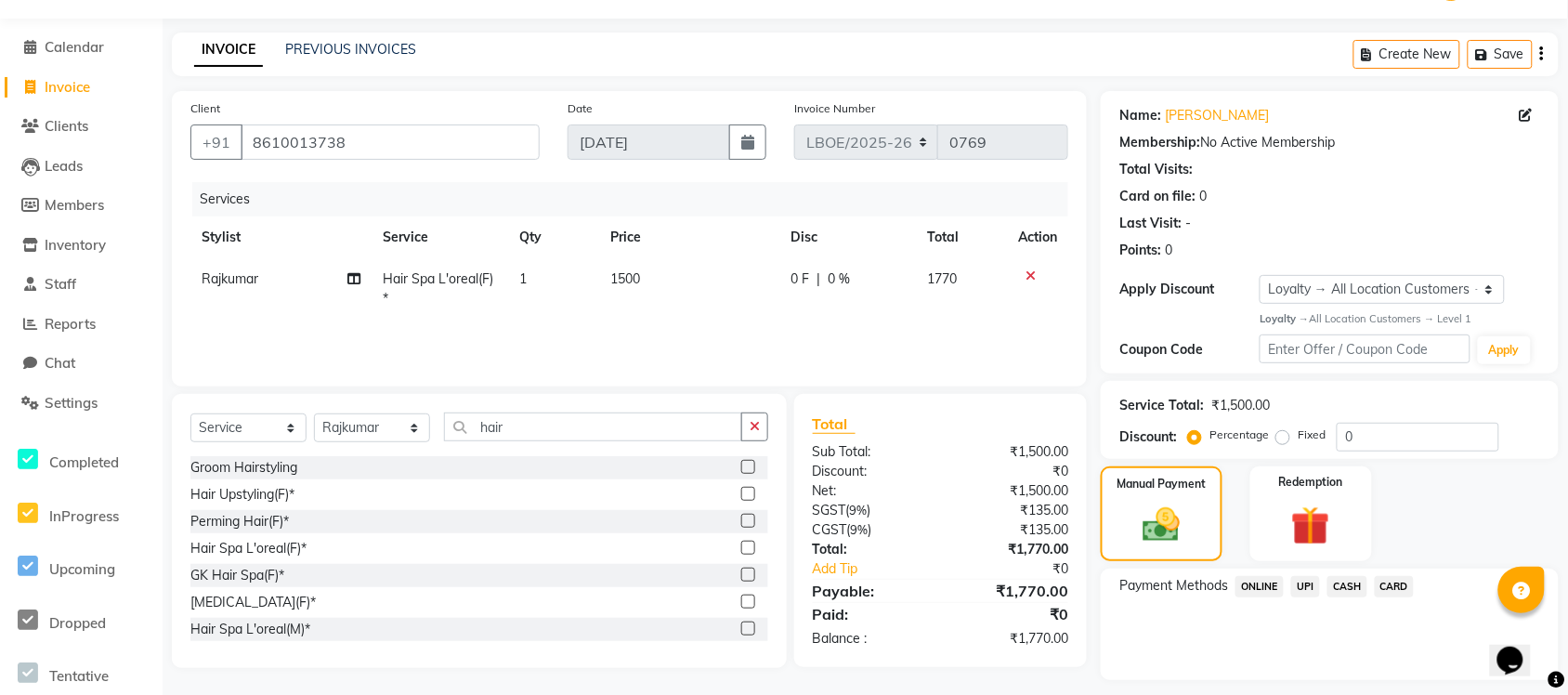
click at [1307, 588] on span "UPI" at bounding box center [1306, 587] width 29 height 21
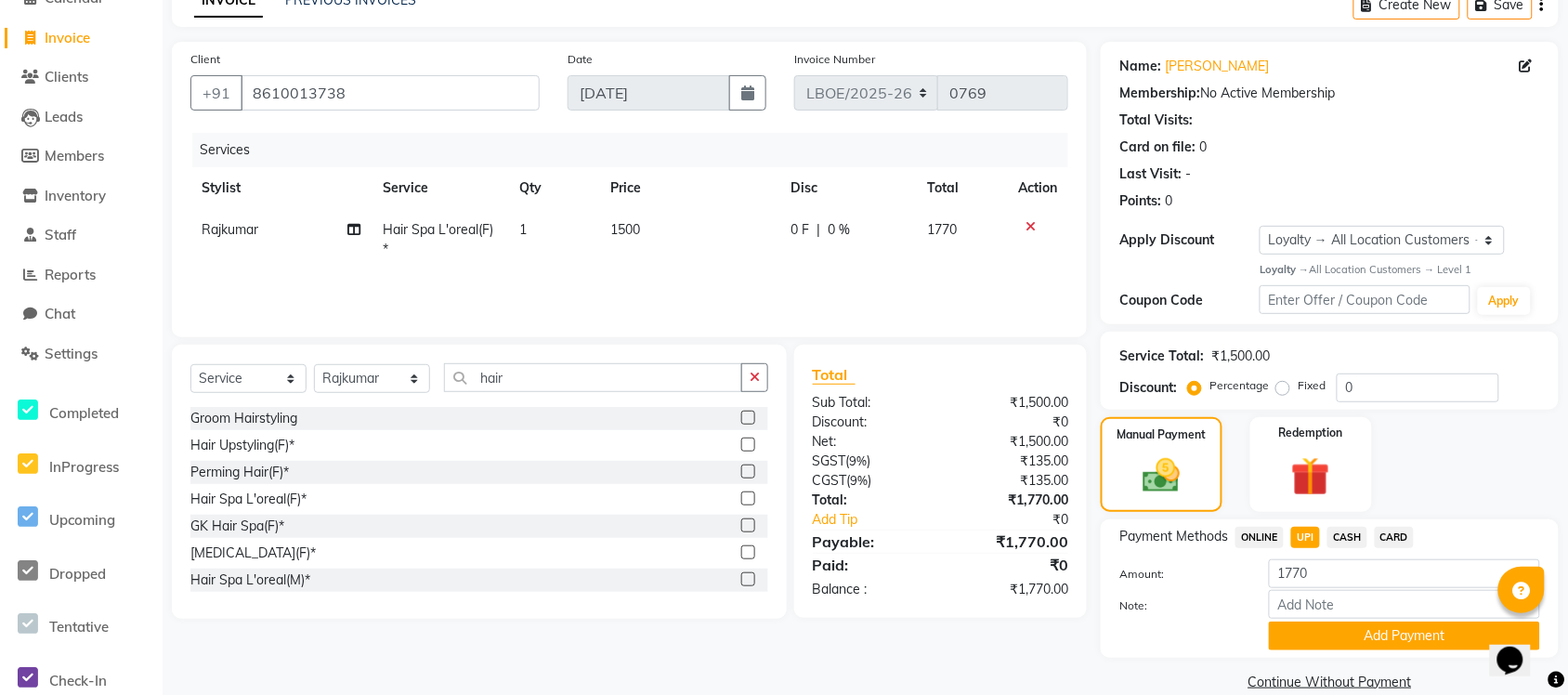
scroll to position [124, 0]
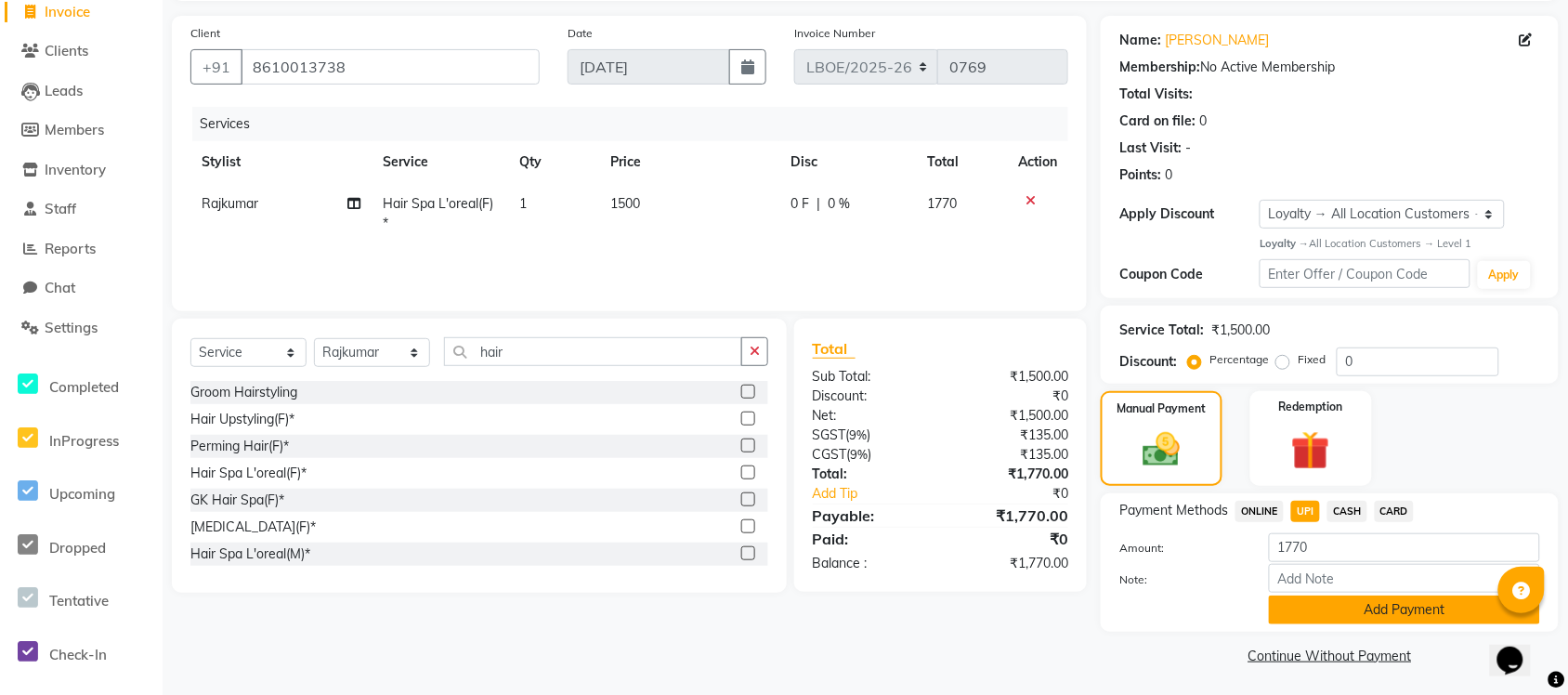
click at [1349, 606] on button "Add Payment" at bounding box center [1404, 610] width 272 height 29
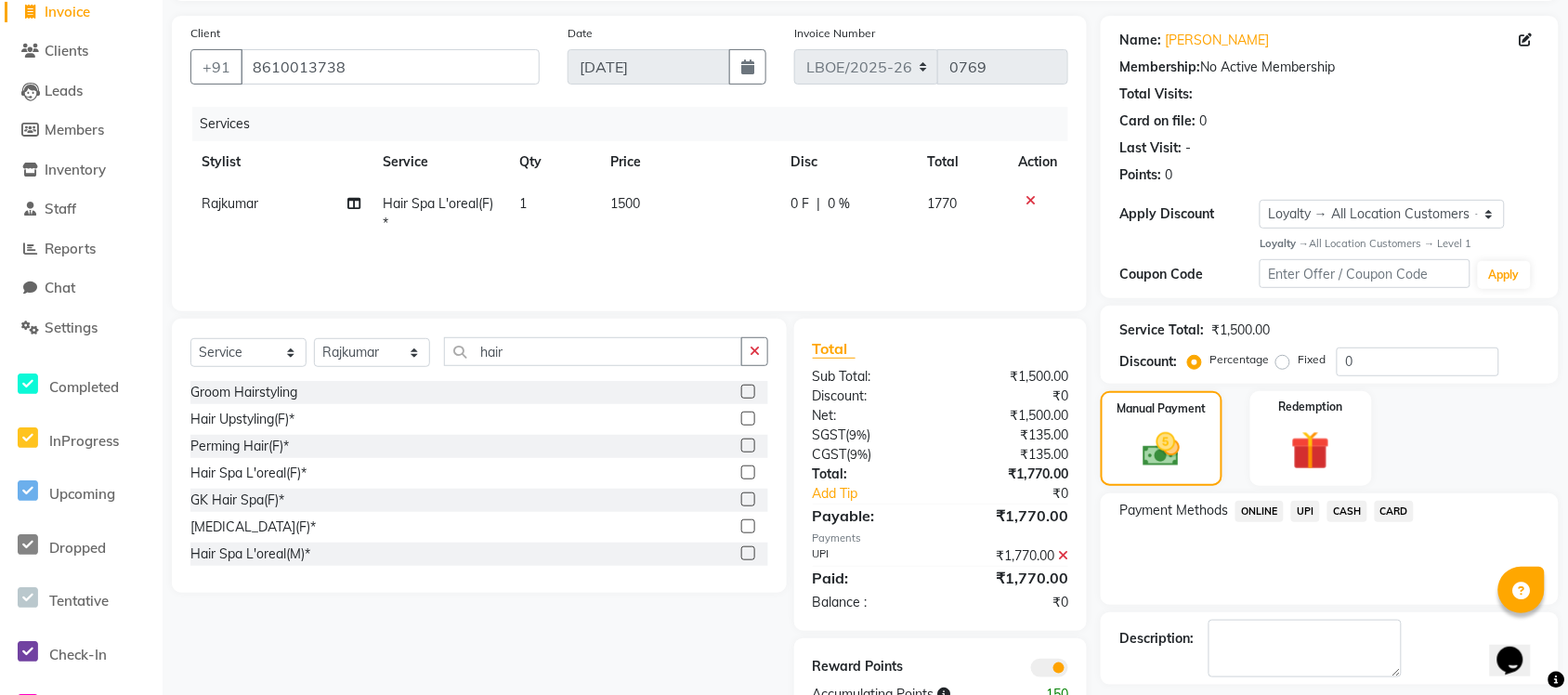
scroll to position [204, 0]
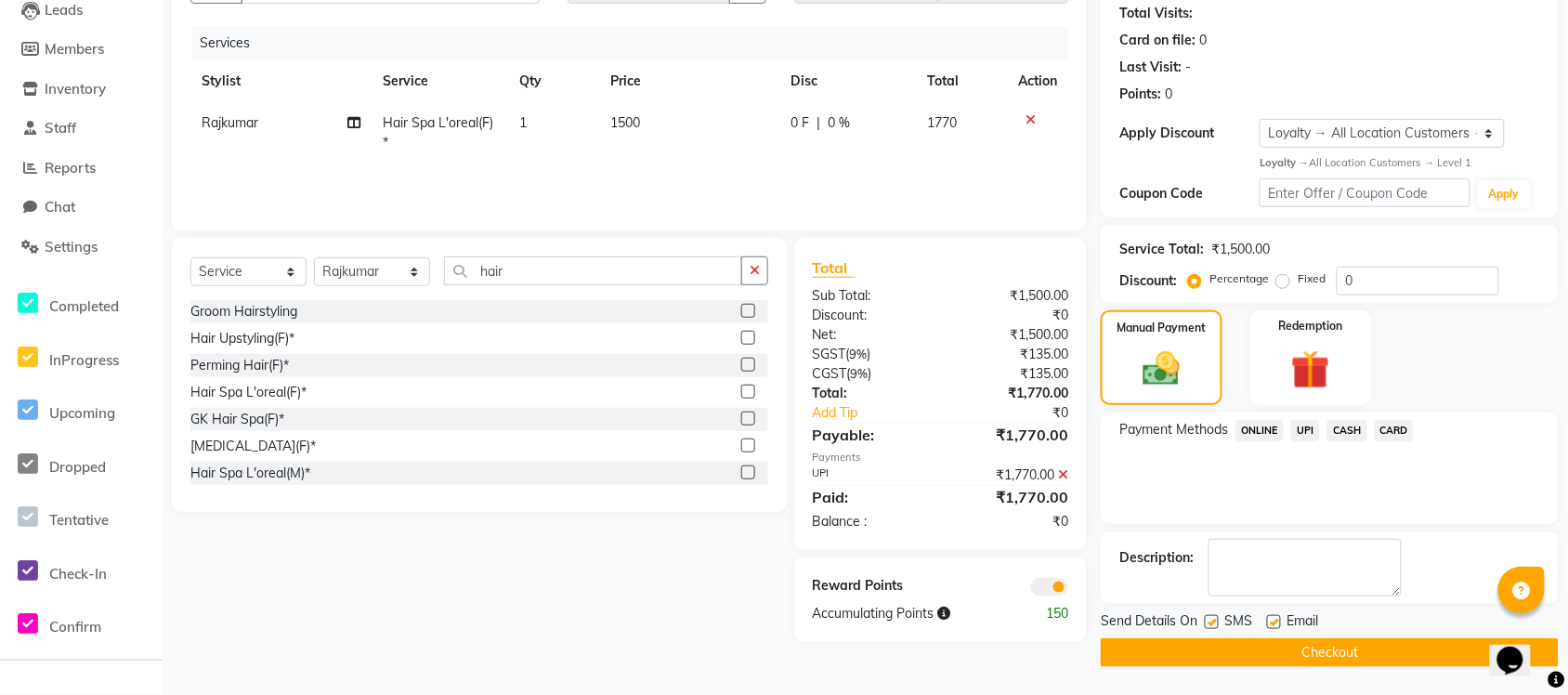
click at [1288, 647] on button "Checkout" at bounding box center [1330, 653] width 458 height 29
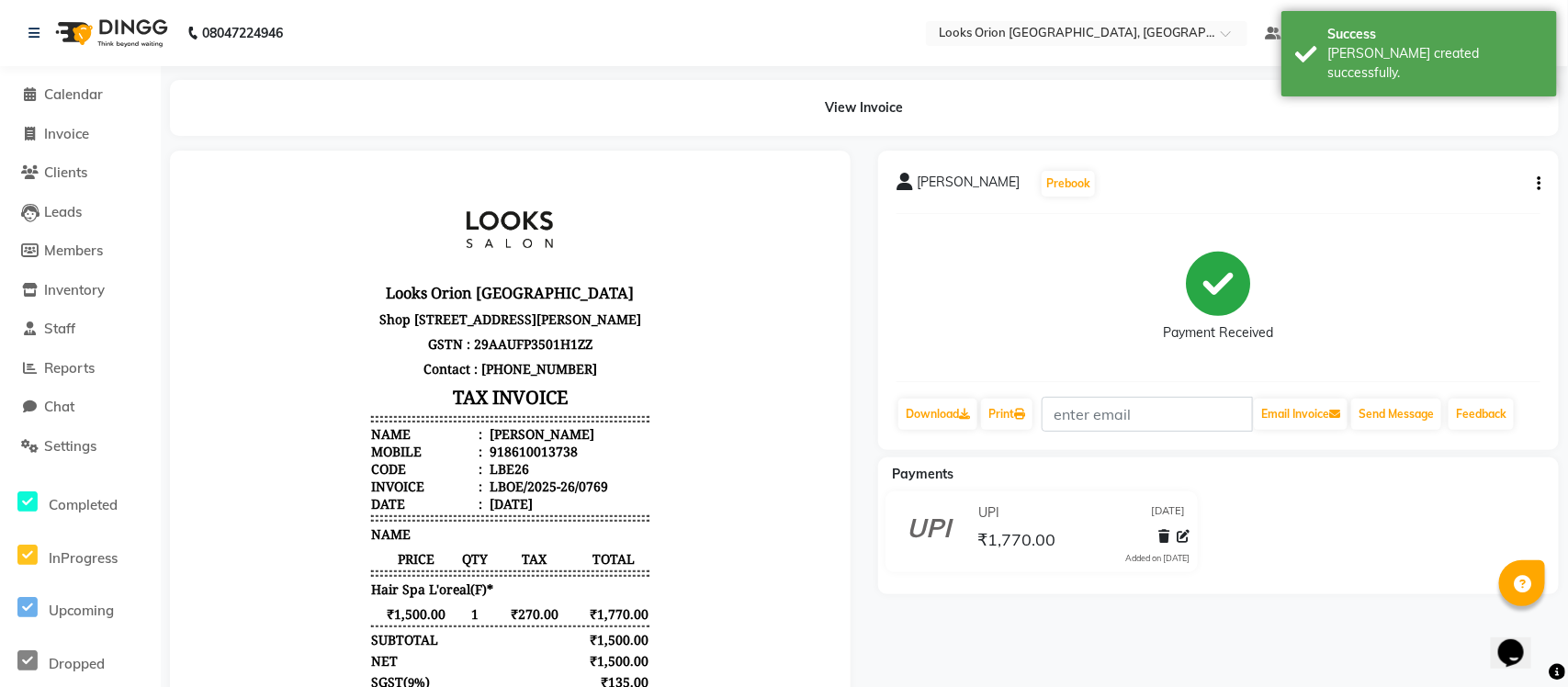
select select "service"
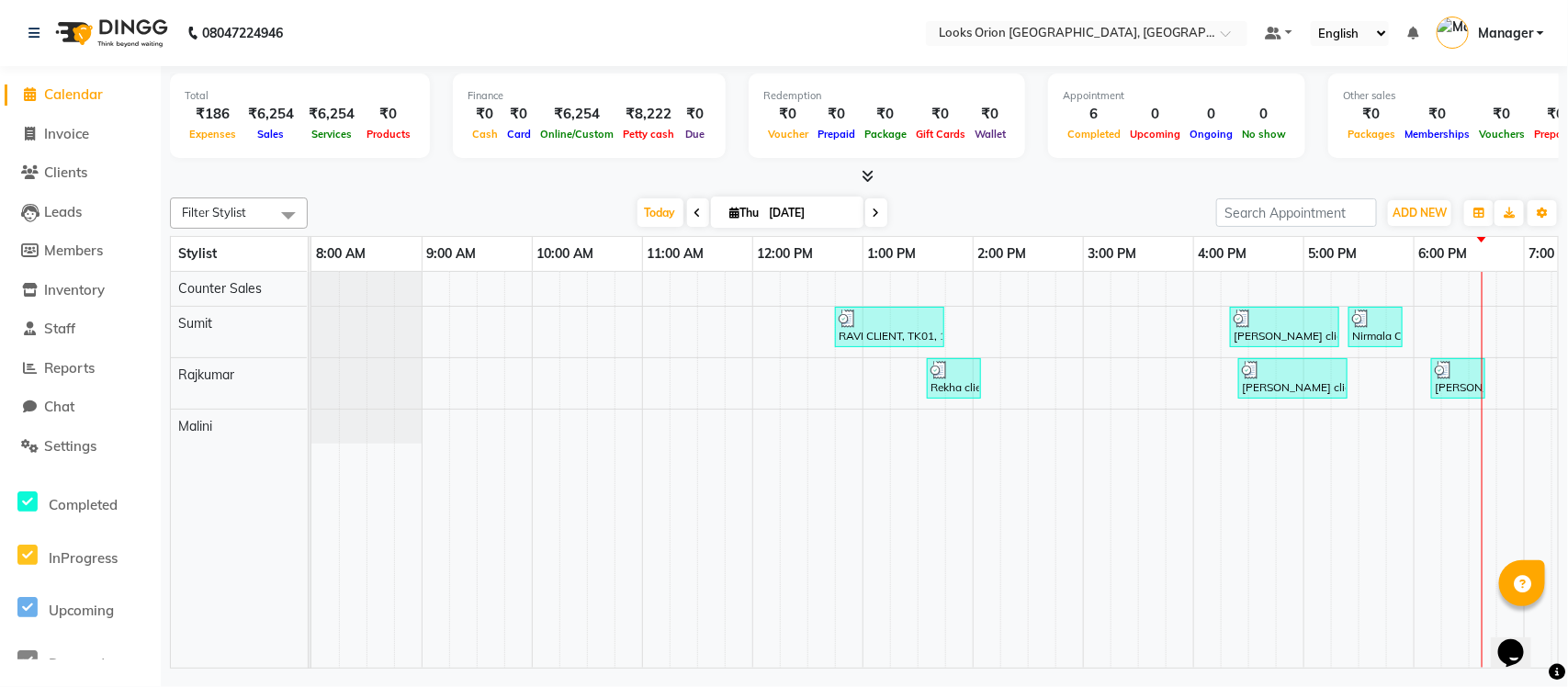
click at [156, 156] on li "Clients" at bounding box center [80, 172] width 161 height 39
